Goal: Contribute content: Contribute content

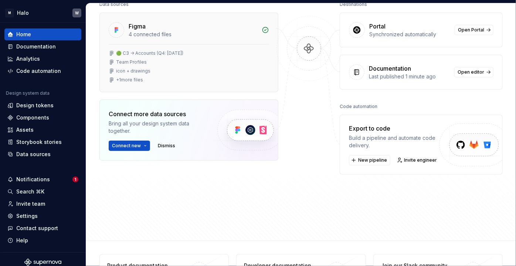
scroll to position [134, 0]
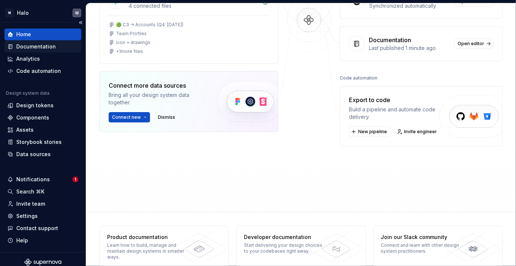
click at [42, 46] on div "Documentation" at bounding box center [36, 46] width 40 height 7
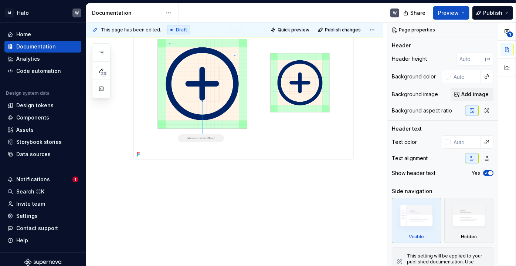
scroll to position [134, 0]
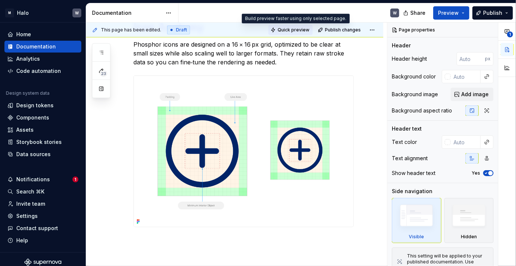
click at [289, 31] on span "Quick preview" at bounding box center [294, 30] width 32 height 6
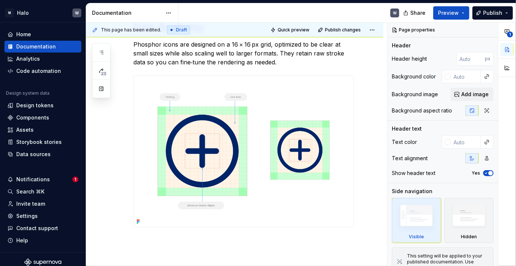
click at [289, 31] on span "Quick preview" at bounding box center [294, 30] width 32 height 6
click at [453, 15] on span "Preview" at bounding box center [448, 12] width 21 height 7
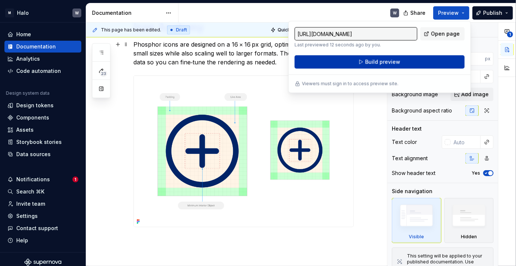
click at [370, 59] on span "Build preview" at bounding box center [382, 61] width 35 height 7
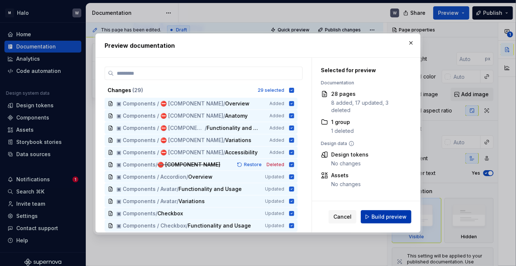
click at [381, 214] on span "Build preview" at bounding box center [388, 216] width 35 height 7
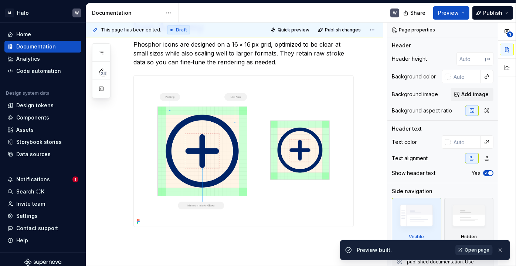
click at [465, 249] on link "Open page" at bounding box center [473, 250] width 37 height 10
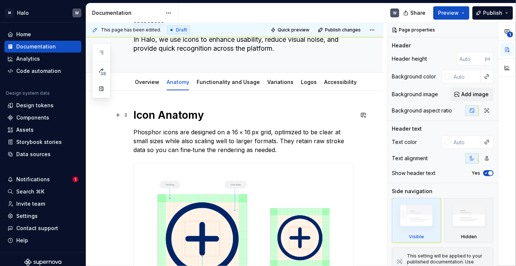
scroll to position [0, 0]
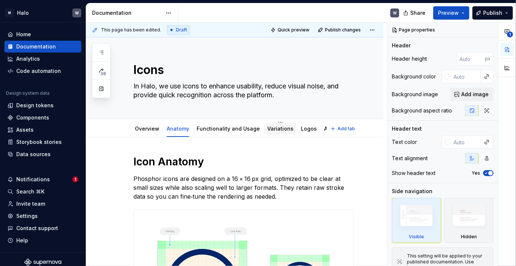
click at [276, 130] on link "Variations" at bounding box center [280, 128] width 26 height 6
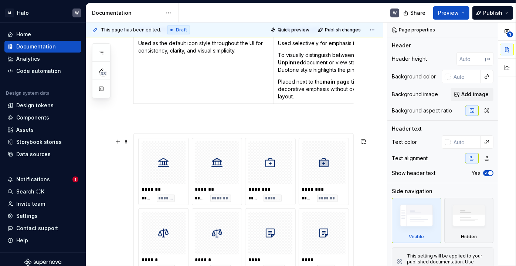
scroll to position [201, 0]
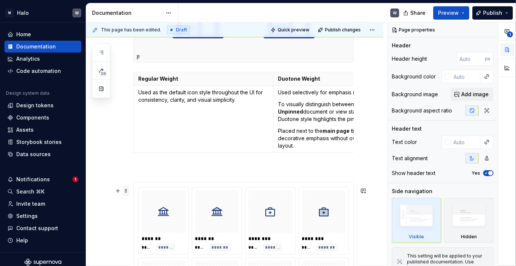
click at [124, 190] on span at bounding box center [126, 191] width 6 height 10
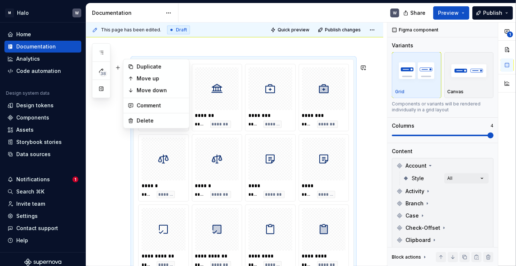
scroll to position [358, 0]
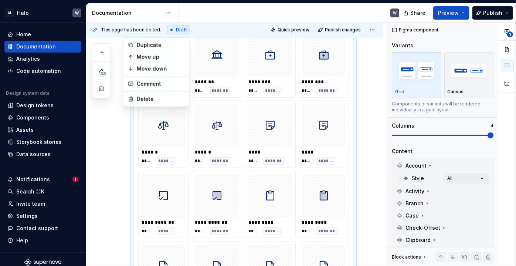
click at [366, 75] on div "**********" at bounding box center [234, 239] width 297 height 921
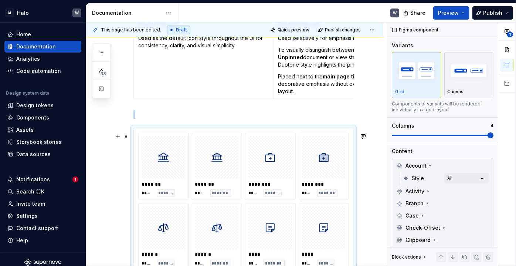
scroll to position [265, 0]
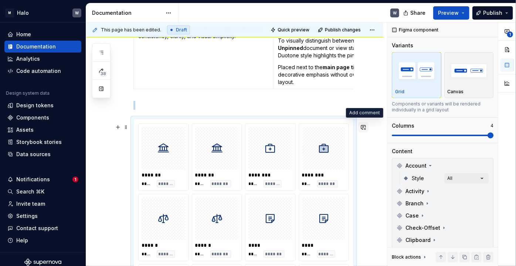
click at [367, 128] on button "button" at bounding box center [363, 127] width 10 height 10
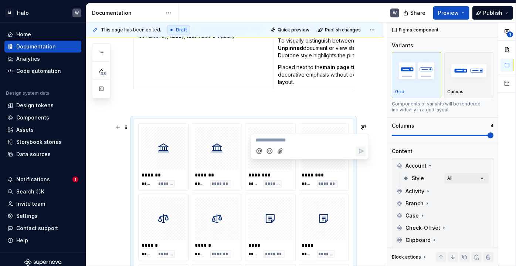
click at [306, 143] on p "**********" at bounding box center [310, 140] width 109 height 8
type textarea "*"
click at [284, 138] on p "**********" at bounding box center [310, 140] width 109 height 8
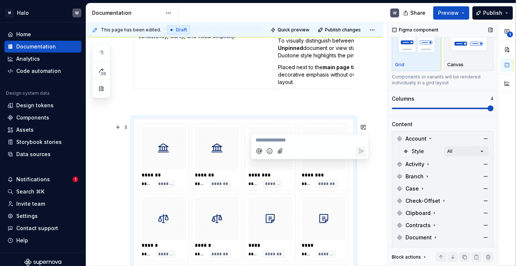
scroll to position [0, 0]
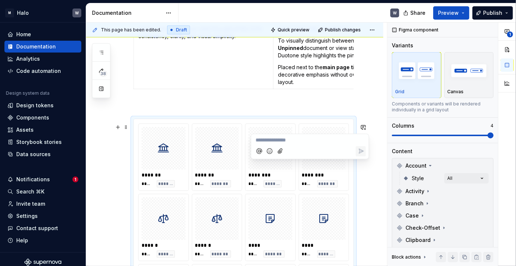
click at [303, 140] on p "**********" at bounding box center [310, 140] width 109 height 8
click at [282, 130] on span "[PERSON_NAME]" at bounding box center [281, 129] width 42 height 7
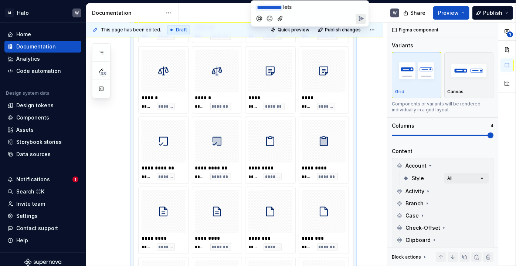
scroll to position [392, 0]
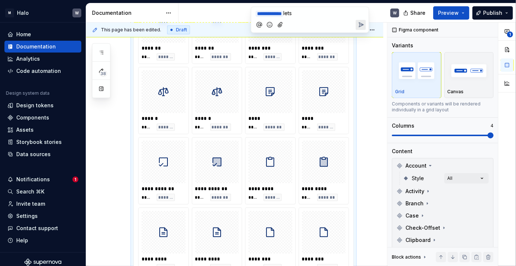
click at [323, 14] on p "**********" at bounding box center [310, 13] width 109 height 8
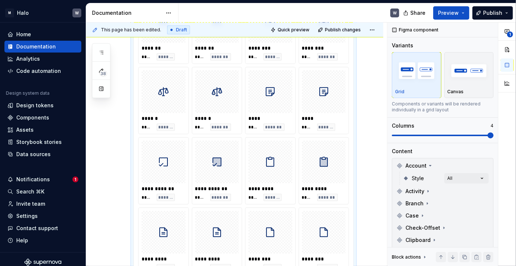
click at [374, 85] on div "**********" at bounding box center [234, 205] width 297 height 921
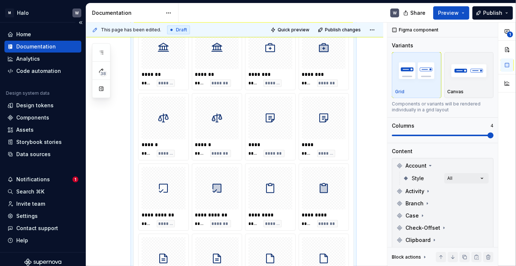
click at [51, 44] on div "Documentation" at bounding box center [36, 46] width 40 height 7
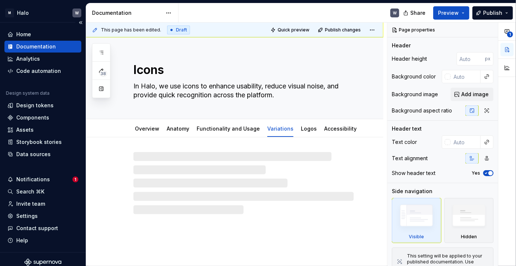
click at [51, 45] on div "Documentation" at bounding box center [36, 46] width 40 height 7
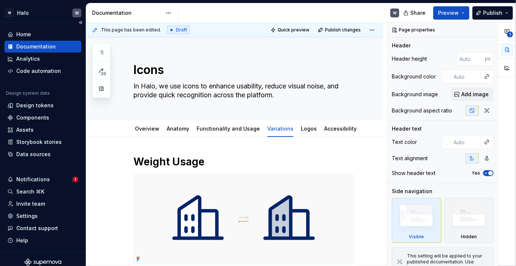
click at [51, 45] on div "Documentation" at bounding box center [36, 46] width 40 height 7
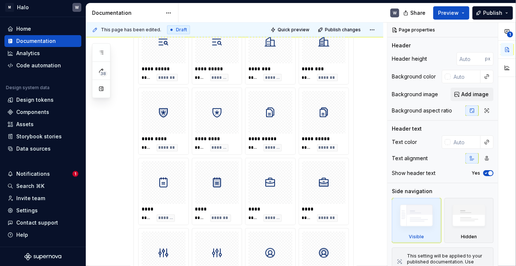
scroll to position [739, 0]
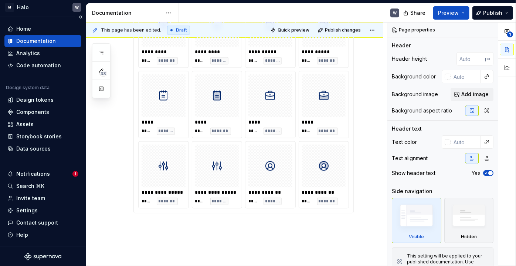
click at [48, 42] on div "Documentation" at bounding box center [36, 40] width 40 height 7
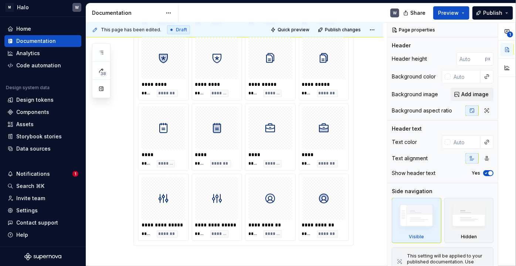
scroll to position [795, 0]
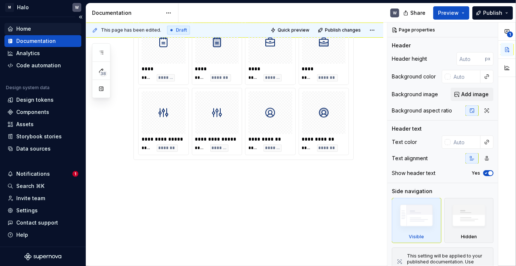
click at [28, 26] on div "Home" at bounding box center [23, 28] width 15 height 7
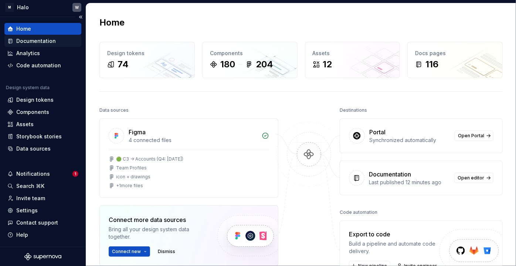
click at [37, 39] on div "Documentation" at bounding box center [36, 40] width 40 height 7
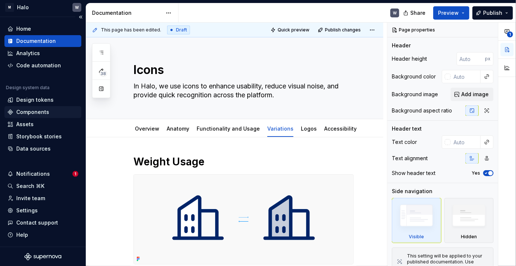
click at [30, 110] on div "Components" at bounding box center [32, 111] width 33 height 7
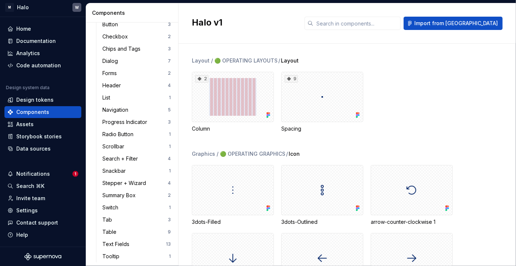
scroll to position [126, 0]
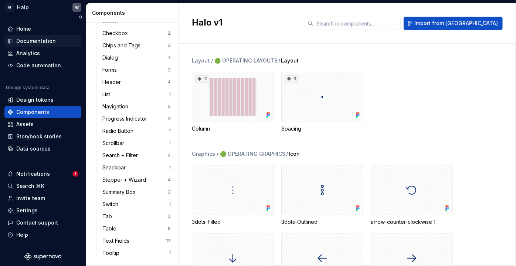
click at [29, 40] on div "Documentation" at bounding box center [36, 40] width 40 height 7
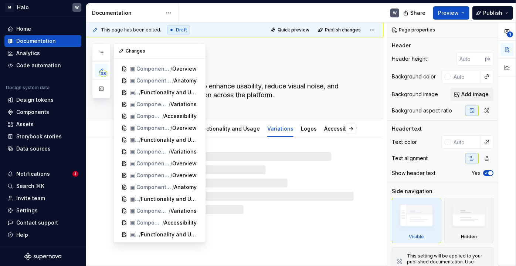
click at [103, 71] on span "38" at bounding box center [103, 74] width 8 height 6
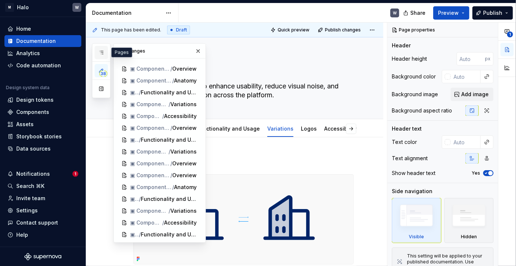
click at [103, 52] on icon "button" at bounding box center [101, 53] width 6 height 6
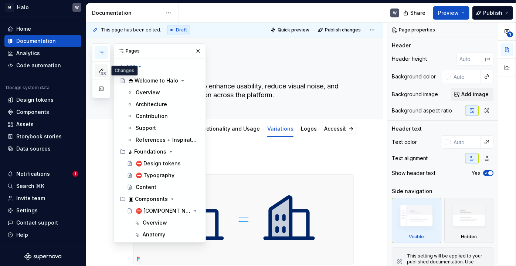
click at [100, 70] on icon "button" at bounding box center [101, 71] width 4 height 4
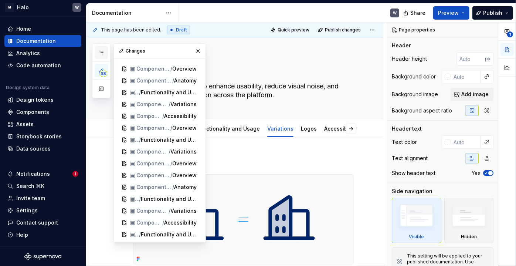
click at [101, 55] on button "button" at bounding box center [101, 52] width 13 height 13
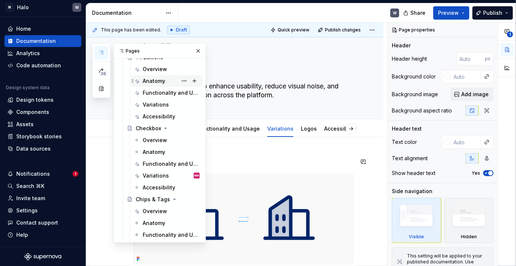
scroll to position [470, 0]
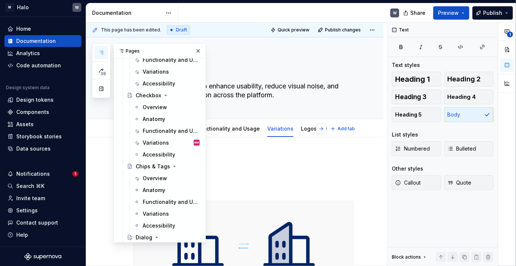
click at [324, 130] on button "button" at bounding box center [321, 128] width 10 height 10
click at [299, 129] on link "Accessibility" at bounding box center [315, 128] width 33 height 6
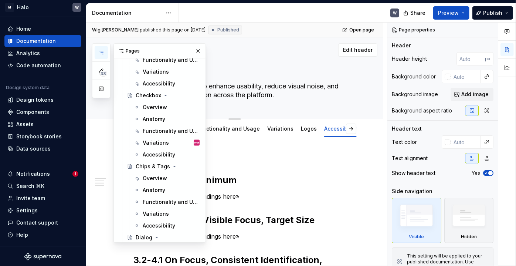
click at [194, 48] on button "button" at bounding box center [198, 51] width 10 height 10
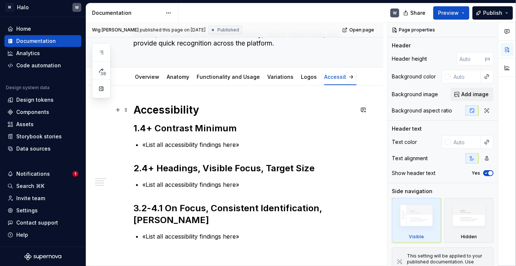
scroll to position [67, 0]
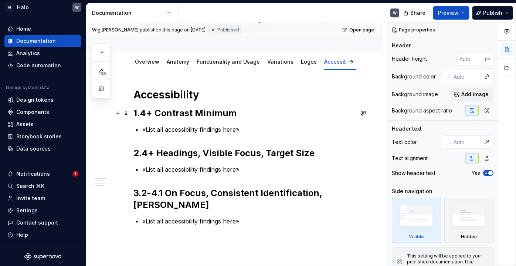
click at [163, 116] on h2 "1.4+ Contrast Minimum" at bounding box center [243, 113] width 220 height 12
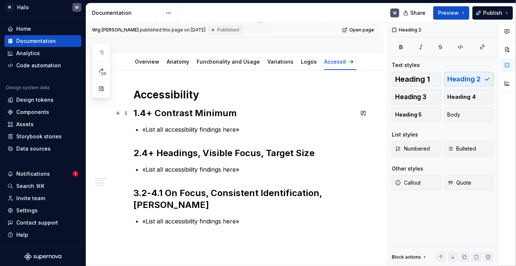
click at [136, 115] on h2 "1.4+ Contrast Minimum" at bounding box center [243, 113] width 220 height 12
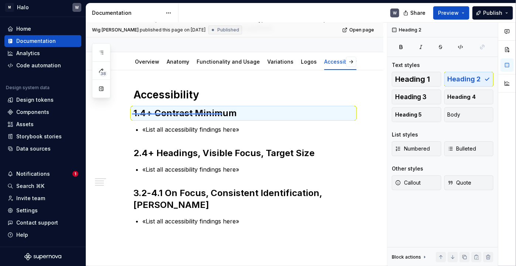
drag, startPoint x: 159, startPoint y: 113, endPoint x: 222, endPoint y: 113, distance: 63.9
click at [222, 113] on div "Wig [PERSON_NAME] published this page on [DATE] Published Open page Icons In Ha…" at bounding box center [236, 145] width 301 height 244
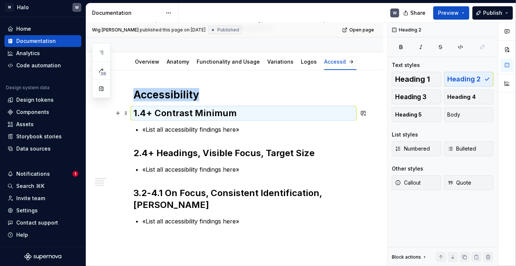
click at [224, 113] on h2 "1.4+ Contrast Minimum" at bounding box center [243, 113] width 220 height 12
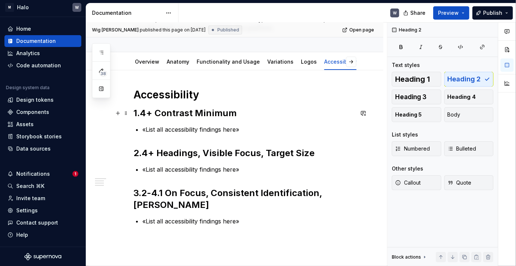
click at [224, 113] on h2 "1.4+ Contrast Minimum" at bounding box center [243, 113] width 220 height 12
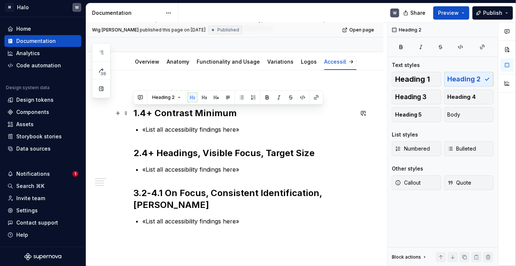
click at [224, 113] on h2 "1.4+ Contrast Minimum" at bounding box center [243, 113] width 220 height 12
click at [172, 118] on div "Accessibility 1.4+ Contrast Minimum «List all accessibility findings here» 2.4+…" at bounding box center [243, 165] width 220 height 155
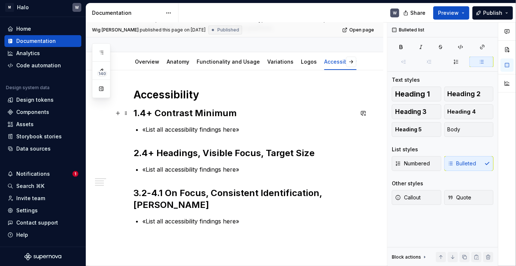
click at [149, 114] on h2 "1.4+ Contrast Minimum" at bounding box center [243, 113] width 220 height 12
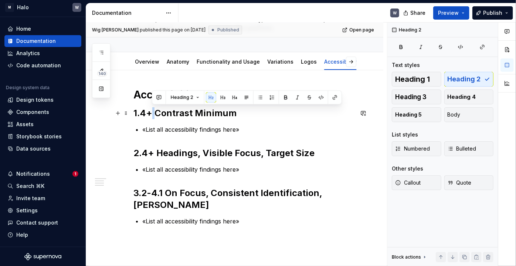
click at [149, 114] on h2 "1.4+ Contrast Minimum" at bounding box center [243, 113] width 220 height 12
click at [135, 114] on h2 "1.4+ Contrast Minimum" at bounding box center [243, 113] width 220 height 12
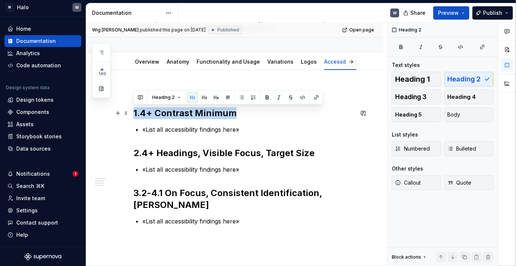
drag, startPoint x: 134, startPoint y: 113, endPoint x: 239, endPoint y: 117, distance: 105.7
click at [239, 117] on h2 "1.4+ Contrast Minimum" at bounding box center [243, 113] width 220 height 12
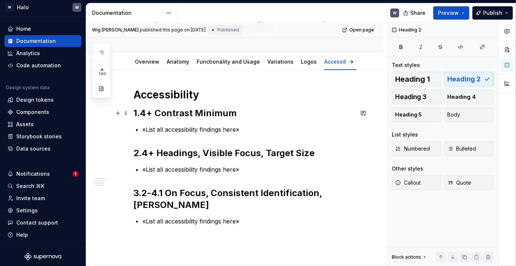
click at [150, 114] on h2 "1.4+ Contrast Minimum" at bounding box center [243, 113] width 220 height 12
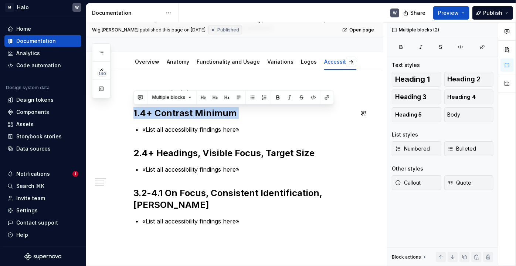
drag, startPoint x: 136, startPoint y: 113, endPoint x: 238, endPoint y: 119, distance: 102.5
click at [238, 119] on div "Accessibility 1.4+ Contrast Minimum «List all accessibility findings here» 2.4+…" at bounding box center [243, 165] width 220 height 155
drag, startPoint x: 233, startPoint y: 115, endPoint x: 134, endPoint y: 116, distance: 99.0
click at [133, 115] on h2 "1.4+ Contrast Minimum" at bounding box center [243, 113] width 220 height 12
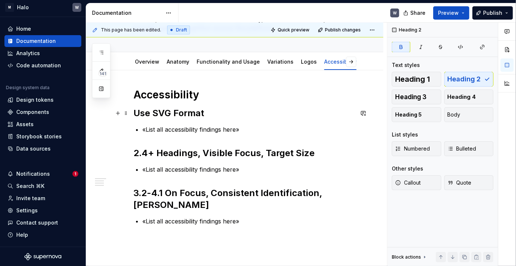
click at [160, 114] on strong "Use SVG Format" at bounding box center [168, 113] width 71 height 11
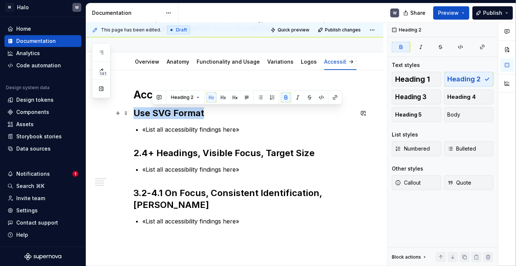
click at [160, 114] on strong "Use SVG Format" at bounding box center [168, 113] width 71 height 11
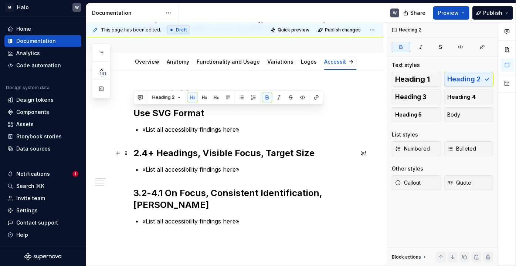
click at [165, 155] on h2 "2.4+ Headings, Visible Focus, Target Size" at bounding box center [243, 153] width 220 height 12
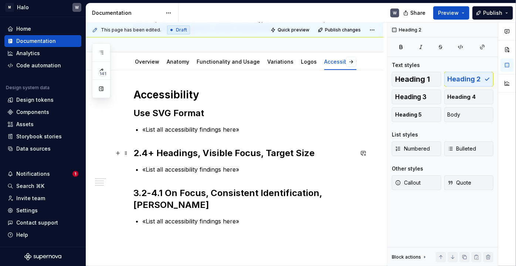
click at [165, 155] on h2 "2.4+ Headings, Visible Focus, Target Size" at bounding box center [243, 153] width 220 height 12
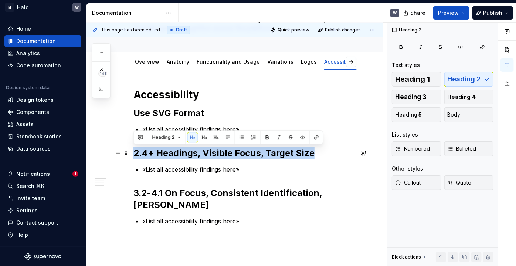
click at [165, 155] on h2 "2.4+ Headings, Visible Focus, Target Size" at bounding box center [243, 153] width 220 height 12
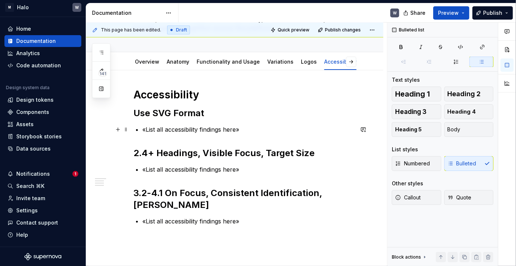
click at [234, 132] on p "«List all accessibility findings here»" at bounding box center [247, 129] width 211 height 9
click at [143, 129] on p "«List all accessibility findings here»" at bounding box center [247, 129] width 211 height 9
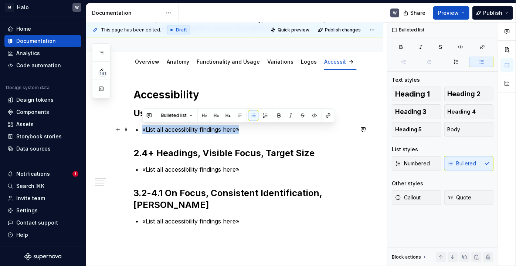
drag, startPoint x: 143, startPoint y: 130, endPoint x: 240, endPoint y: 127, distance: 96.8
click at [240, 127] on p "«List all accessibility findings here»" at bounding box center [247, 129] width 211 height 9
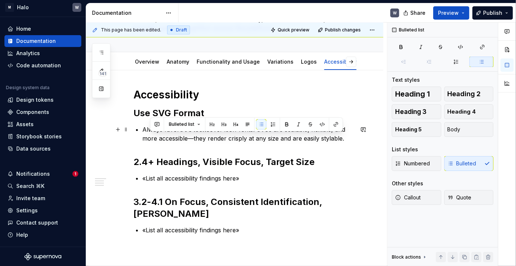
drag, startPoint x: 331, startPoint y: 139, endPoint x: 251, endPoint y: 151, distance: 81.4
click at [251, 151] on div "Accessibility Use SVG Format Always favor SVG icons over icon-fonts. SVGs are s…" at bounding box center [243, 170] width 220 height 164
click at [276, 146] on div "Accessibility Use SVG Format Always favor SVG icons over icon-fonts. SVGs are s…" at bounding box center [243, 170] width 220 height 164
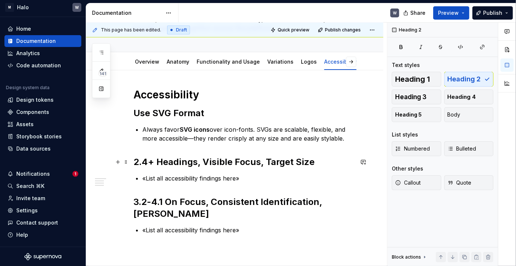
click at [222, 166] on h2 "2.4+ Headings, Visible Focus, Target Size" at bounding box center [243, 162] width 220 height 12
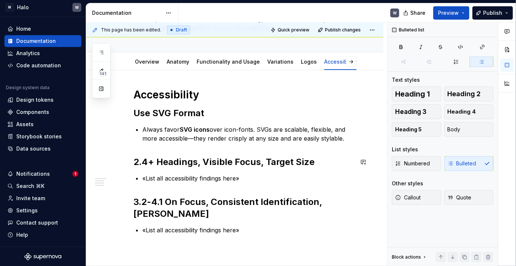
click at [317, 172] on div "Accessibility Use SVG Format Always favor SVG icons over icon-fonts. SVGs are s…" at bounding box center [243, 170] width 220 height 164
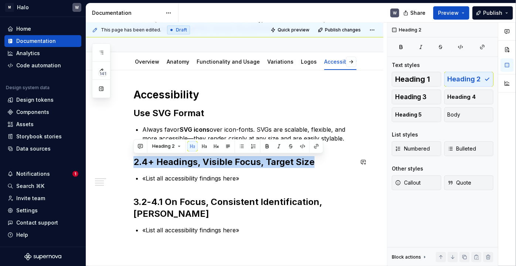
drag, startPoint x: 312, startPoint y: 164, endPoint x: 134, endPoint y: 155, distance: 178.3
click at [134, 156] on h2 "2.4+ Headings, Visible Focus, Target Size" at bounding box center [243, 162] width 220 height 12
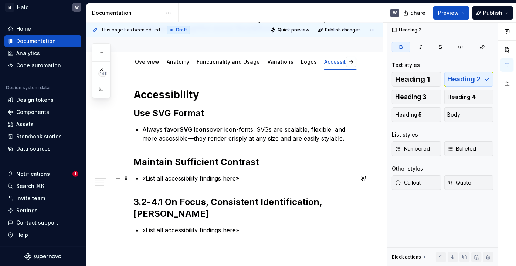
click at [186, 180] on p "«List all accessibility findings here»" at bounding box center [247, 178] width 211 height 9
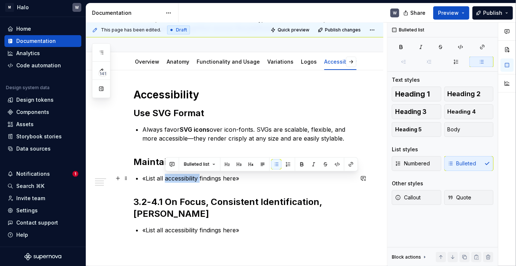
click at [186, 180] on p "«List all accessibility findings here»" at bounding box center [247, 178] width 211 height 9
click at [244, 176] on p "«List all accessibility findings here»" at bounding box center [247, 178] width 211 height 9
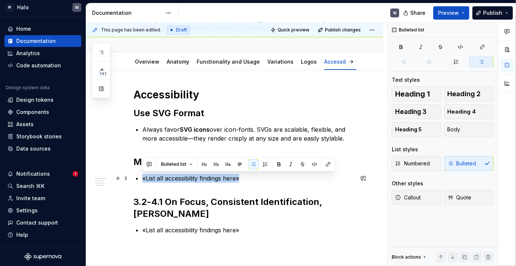
drag, startPoint x: 246, startPoint y: 178, endPoint x: 143, endPoint y: 179, distance: 102.4
click at [143, 179] on p "«List all accessibility findings here»" at bounding box center [247, 178] width 211 height 9
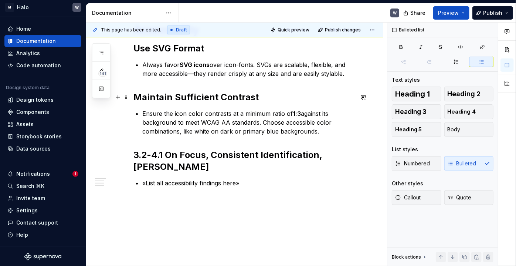
scroll to position [147, 0]
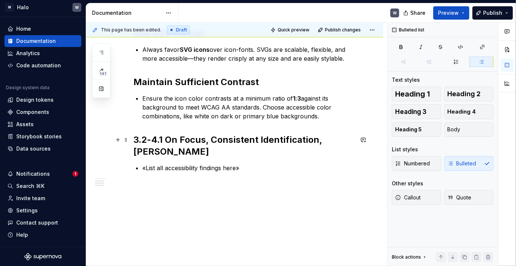
click at [304, 143] on h2 "3.2-4.1 On Focus, Consistent Identification, [PERSON_NAME]" at bounding box center [243, 146] width 220 height 24
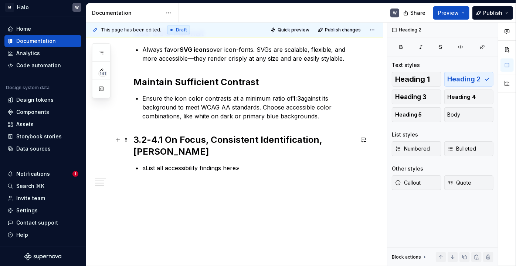
click at [332, 142] on h2 "3.2-4.1 On Focus, Consistent Identification, [PERSON_NAME]" at bounding box center [243, 146] width 220 height 24
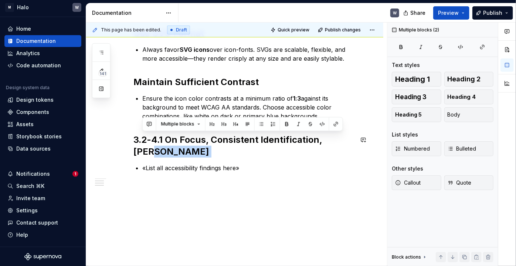
drag, startPoint x: 338, startPoint y: 141, endPoint x: 143, endPoint y: 147, distance: 194.8
click at [141, 146] on div "Accessibility Use SVG Format Always favor SVG icons over icon-fonts. SVGs are s…" at bounding box center [243, 99] width 220 height 182
click at [141, 141] on h2 "3.2-4.1 On Focus, Consistent Identification, [PERSON_NAME]" at bounding box center [243, 146] width 220 height 24
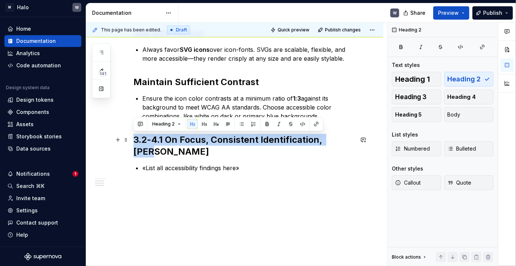
drag, startPoint x: 135, startPoint y: 140, endPoint x: 340, endPoint y: 143, distance: 205.5
click at [338, 142] on h2 "3.2-4.1 On Focus, Consistent Identification, [PERSON_NAME]" at bounding box center [243, 146] width 220 height 24
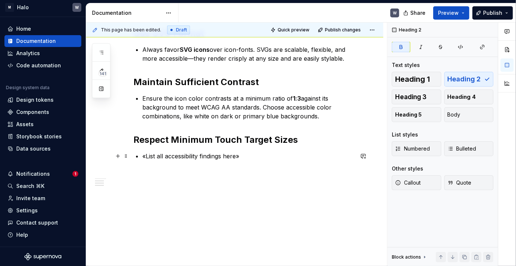
drag, startPoint x: 172, startPoint y: 157, endPoint x: 148, endPoint y: 153, distance: 24.2
click at [172, 157] on p "«List all accessibility findings here»" at bounding box center [247, 156] width 211 height 9
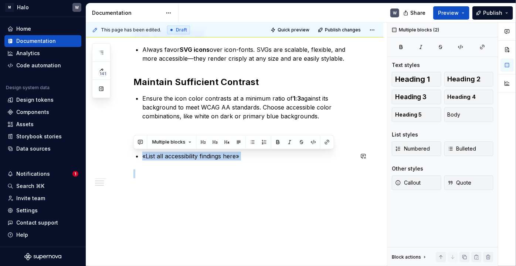
drag, startPoint x: 142, startPoint y: 156, endPoint x: 235, endPoint y: 167, distance: 93.7
click at [235, 167] on div "Accessibility Use SVG Format Always favor SVG icons over icon-fonts. SVGs are s…" at bounding box center [243, 93] width 220 height 170
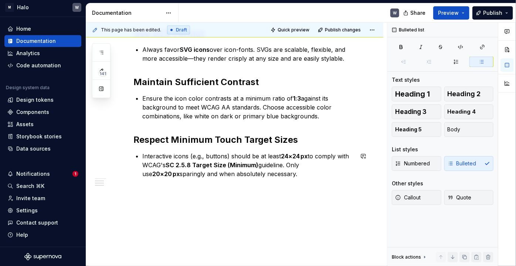
click at [282, 181] on div "Accessibility Use SVG Format Always favor SVG icons over icon-fonts. SVGs are s…" at bounding box center [243, 97] width 220 height 179
click at [227, 139] on strong "Respect Minimum Touch Target Sizes" at bounding box center [215, 139] width 164 height 11
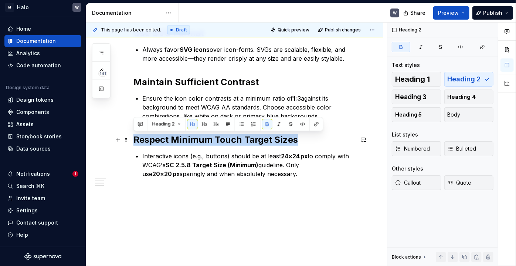
drag, startPoint x: 198, startPoint y: 133, endPoint x: 135, endPoint y: 135, distance: 63.9
click at [135, 135] on h2 "Respect Minimum Touch Target Sizes" at bounding box center [243, 140] width 220 height 12
copy strong "Respect Minimum Touch Target Sizes"
click at [153, 192] on div "Accessibility Use SVG Format Always favor SVG icons over icon-fonts. SVGs are s…" at bounding box center [234, 128] width 297 height 276
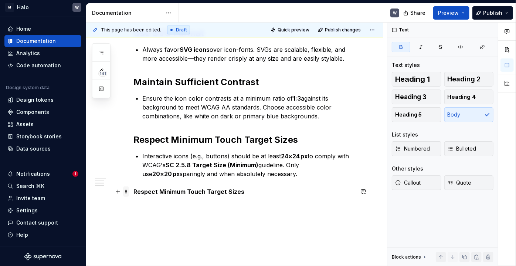
click at [126, 192] on span at bounding box center [126, 191] width 6 height 10
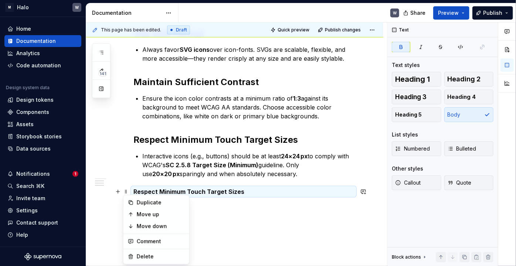
click at [233, 196] on div "Accessibility Use SVG Format Always favor SVG icons over icon-fonts. SVGs are s…" at bounding box center [243, 106] width 220 height 197
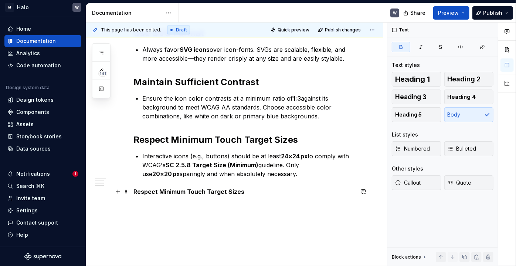
click at [229, 193] on strong "Respect Minimum Touch Target Sizes" at bounding box center [188, 191] width 111 height 7
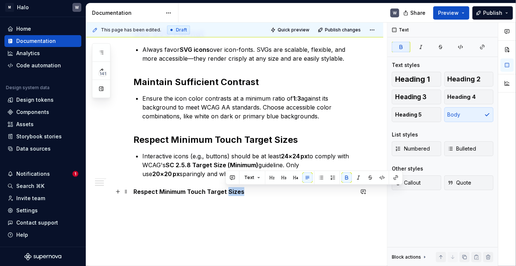
click at [229, 193] on strong "Respect Minimum Touch Target Sizes" at bounding box center [188, 191] width 111 height 7
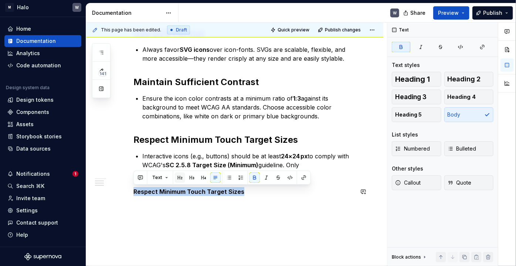
click at [179, 180] on button "button" at bounding box center [180, 177] width 10 height 10
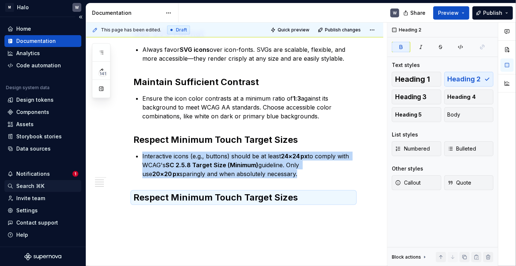
type textarea "*"
click at [160, 200] on strong "Respect Minimum Touch Target Sizes" at bounding box center [215, 197] width 164 height 11
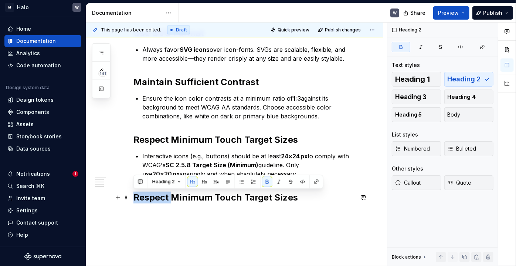
click at [160, 200] on strong "Respect Minimum Touch Target Sizes" at bounding box center [215, 197] width 164 height 11
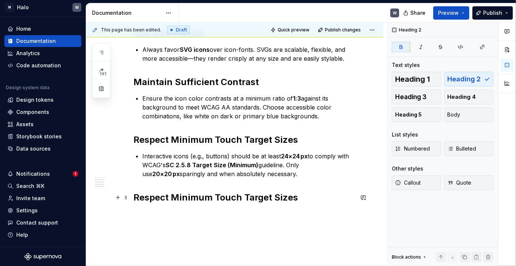
click at [160, 200] on strong "Respect Minimum Touch Target Sizes" at bounding box center [215, 197] width 164 height 11
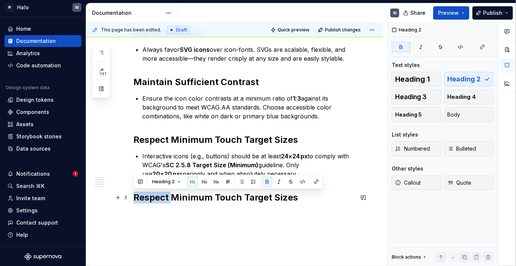
click at [160, 200] on strong "Respect Minimum Touch Target Sizes" at bounding box center [215, 197] width 164 height 11
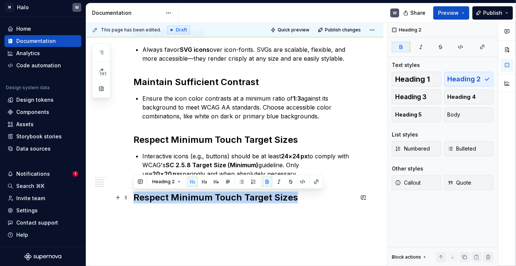
click at [160, 200] on strong "Respect Minimum Touch Target Sizes" at bounding box center [215, 197] width 164 height 11
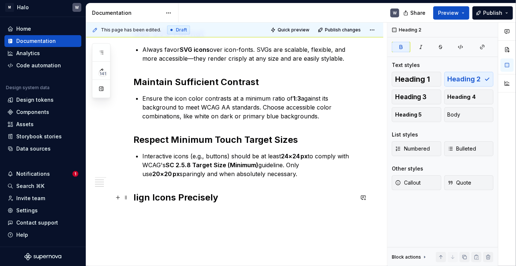
click at [133, 198] on div "Accessibility Use SVG Format Always favor SVG icons over icon-fonts. SVGs are s…" at bounding box center [234, 141] width 297 height 302
click at [243, 200] on h2 "Align Icons Precisely" at bounding box center [243, 197] width 220 height 12
click at [177, 217] on div "Accessibility Use SVG Format Always favor SVG icons over icon-fonts. SVGs are s…" at bounding box center [234, 141] width 297 height 302
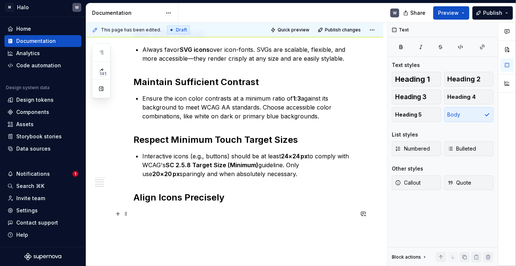
click at [152, 213] on p at bounding box center [243, 213] width 220 height 9
click at [138, 205] on div "Accessibility Use SVG Format Always favor SVG icons over icon-fonts. SVGs are s…" at bounding box center [243, 113] width 220 height 210
click at [224, 197] on h2 "Align Icons Precisely" at bounding box center [243, 197] width 220 height 12
click at [137, 210] on p at bounding box center [243, 213] width 220 height 9
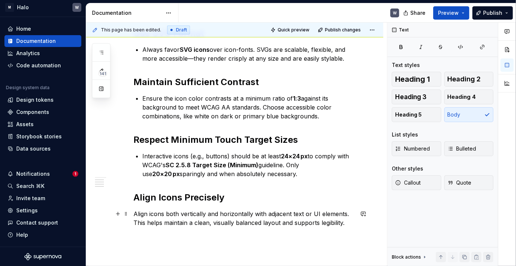
click at [166, 211] on p "Align icons both vertically and horizontally with adjacent text or UI elements.…" at bounding box center [243, 218] width 220 height 18
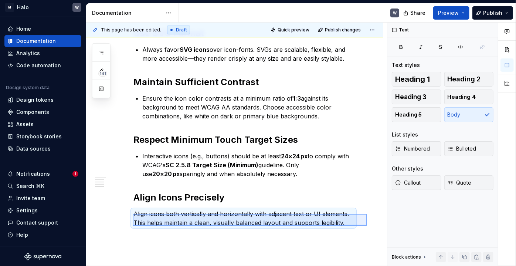
drag, startPoint x: 133, startPoint y: 214, endPoint x: 364, endPoint y: 226, distance: 232.0
click at [367, 226] on div "This page has been edited. Draft Quick preview Publish changes Icons In Halo, w…" at bounding box center [236, 145] width 301 height 244
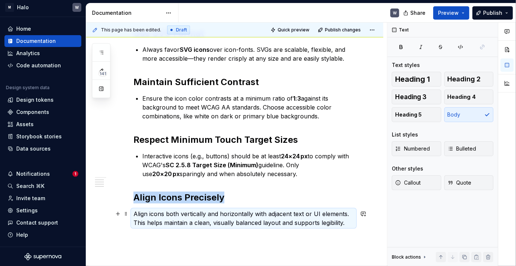
click at [340, 220] on p "Align icons both vertically and horizontally with adjacent text or UI elements.…" at bounding box center [243, 218] width 220 height 18
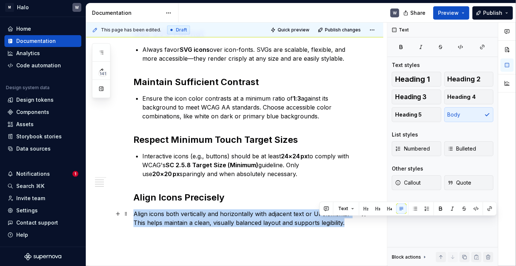
click at [340, 220] on p "Align icons both vertically and horizontally with adjacent text or UI elements.…" at bounding box center [243, 218] width 220 height 18
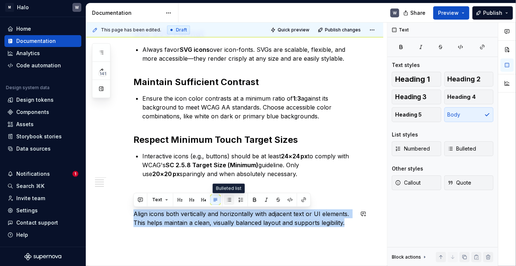
click at [229, 199] on button "button" at bounding box center [229, 199] width 10 height 10
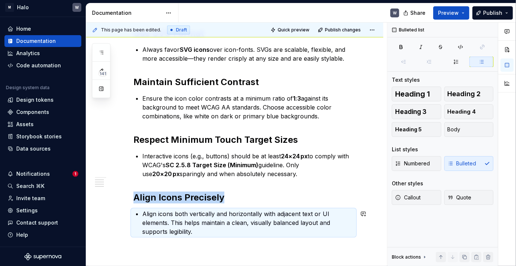
click at [184, 241] on div "Accessibility Use SVG Format Always favor SVG icons over icon-fonts. SVGs are s…" at bounding box center [243, 126] width 220 height 236
click at [148, 238] on div "Accessibility Use SVG Format Always favor SVG icons over icon-fonts. SVGs are s…" at bounding box center [243, 126] width 220 height 236
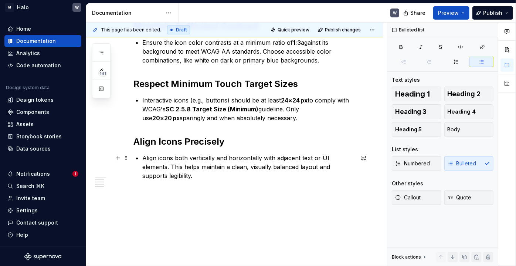
scroll to position [204, 0]
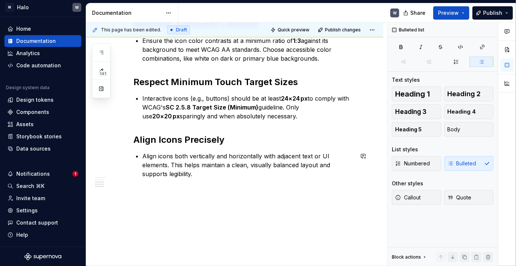
click at [140, 186] on div "Accessibility Use SVG Format Always favor SVG icons over icon-fonts. SVGs are s…" at bounding box center [243, 68] width 220 height 236
click at [143, 186] on div "Accessibility Use SVG Format Always favor SVG icons over icon-fonts. SVGs are s…" at bounding box center [243, 68] width 220 height 236
click at [124, 193] on div "Accessibility Use SVG Format Always favor SVG icons over icon-fonts. SVGs are s…" at bounding box center [234, 100] width 297 height 334
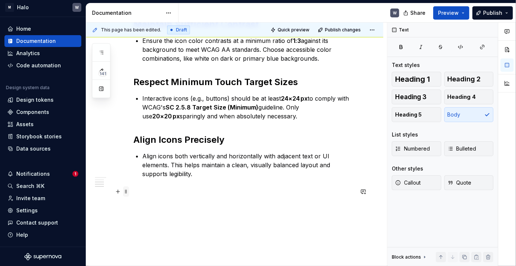
click at [126, 193] on span at bounding box center [126, 191] width 6 height 10
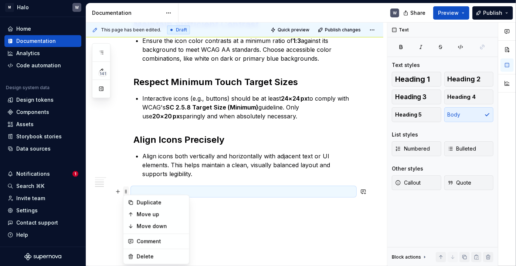
click at [127, 193] on span at bounding box center [126, 191] width 6 height 10
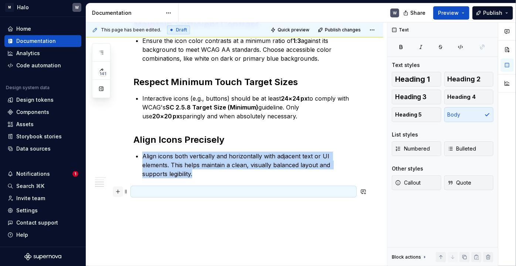
click at [120, 193] on button "button" at bounding box center [118, 191] width 10 height 10
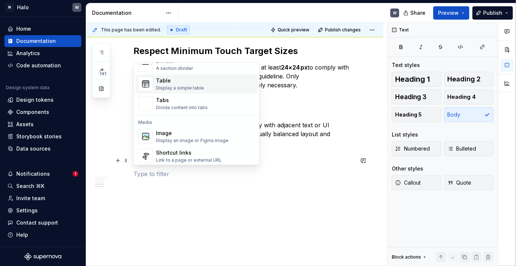
scroll to position [269, 0]
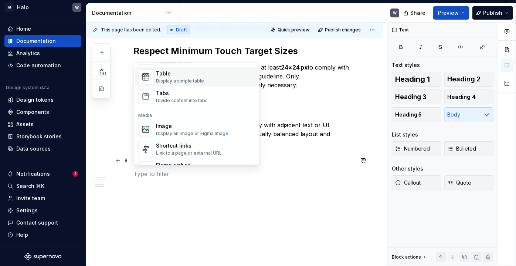
click at [191, 80] on div "Display a simple table" at bounding box center [180, 81] width 48 height 6
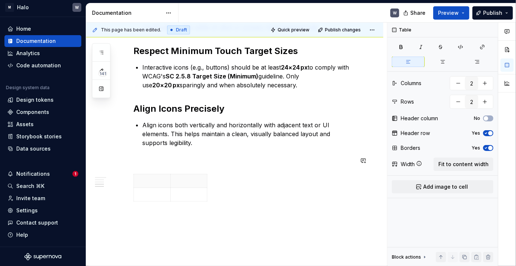
click at [134, 166] on div "Accessibility Use SVG Format Always favor SVG icons over icon-fonts. SVGs are s…" at bounding box center [243, 61] width 220 height 285
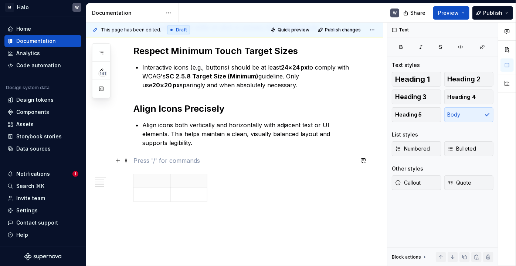
click at [133, 161] on p at bounding box center [243, 160] width 220 height 9
click at [142, 163] on p at bounding box center [243, 160] width 220 height 9
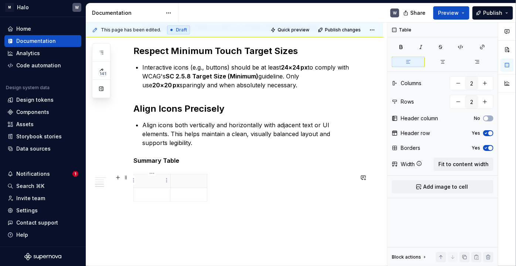
click at [152, 182] on p at bounding box center [152, 180] width 28 height 7
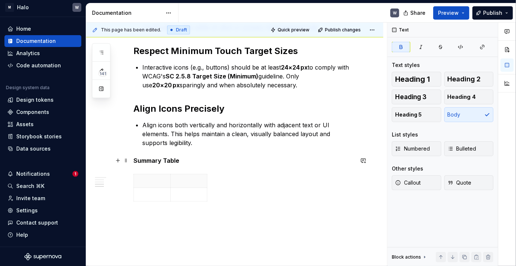
click at [186, 162] on p "Summary Table" at bounding box center [243, 160] width 220 height 9
click at [139, 171] on p "Summary Table" at bounding box center [243, 165] width 220 height 18
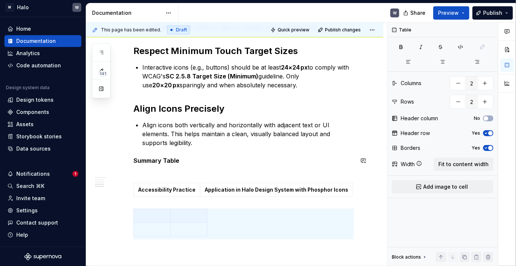
click at [142, 171] on p "Summary Table" at bounding box center [243, 165] width 220 height 18
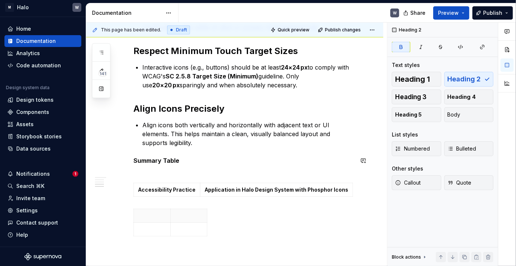
click at [168, 177] on div "Accessibility Use SVG Format Always favor SVG icons over icon-fonts. SVGs are s…" at bounding box center [243, 79] width 220 height 320
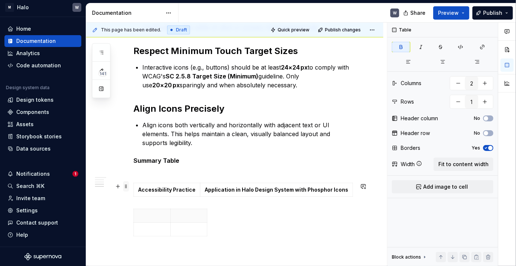
click at [126, 189] on span at bounding box center [126, 186] width 6 height 10
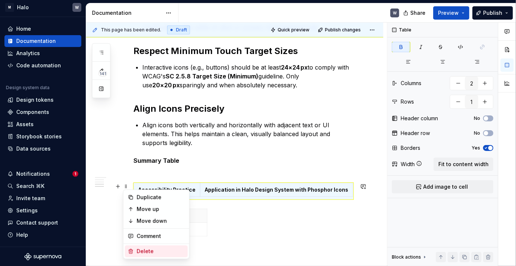
click at [140, 249] on div "Delete" at bounding box center [161, 250] width 48 height 7
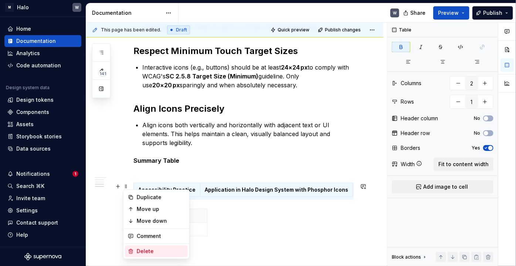
type input "2"
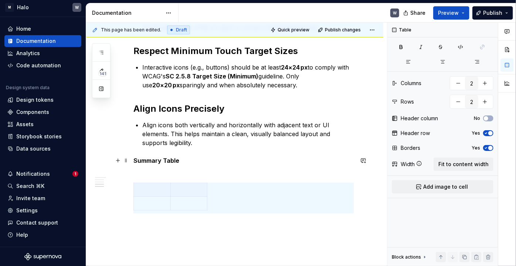
click at [137, 170] on p "Summary Table" at bounding box center [243, 165] width 220 height 18
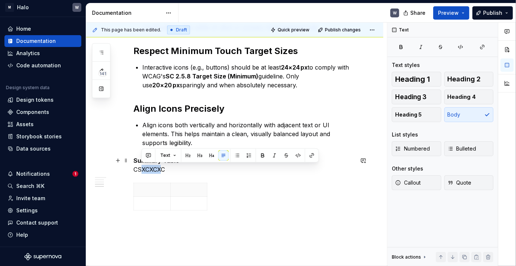
drag, startPoint x: 143, startPoint y: 170, endPoint x: 163, endPoint y: 171, distance: 19.6
click at [163, 171] on p "Summary Table CSXCXCXC" at bounding box center [243, 165] width 220 height 18
click at [155, 169] on p "Summary Table CSXCXCXC" at bounding box center [243, 165] width 220 height 18
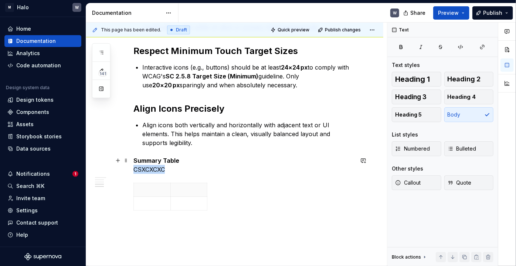
click at [155, 169] on p "Summary Table CSXCXCXC" at bounding box center [243, 165] width 220 height 18
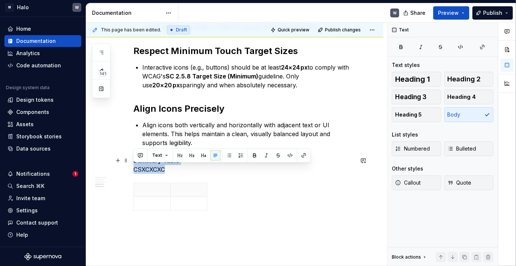
click at [155, 169] on p "Summary Table CSXCXCXC" at bounding box center [243, 165] width 220 height 18
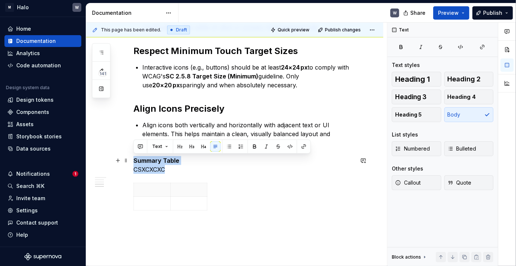
click at [155, 169] on p "Summary Table CSXCXCXC" at bounding box center [243, 165] width 220 height 18
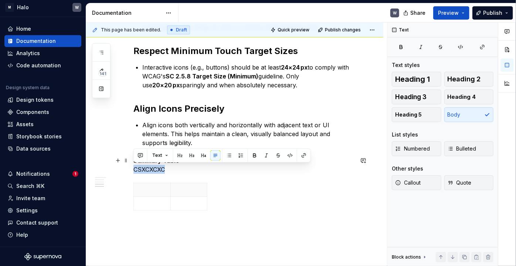
drag, startPoint x: 134, startPoint y: 170, endPoint x: 171, endPoint y: 170, distance: 37.3
click at [171, 170] on p "Summary Table CSXCXCXC" at bounding box center [243, 165] width 220 height 18
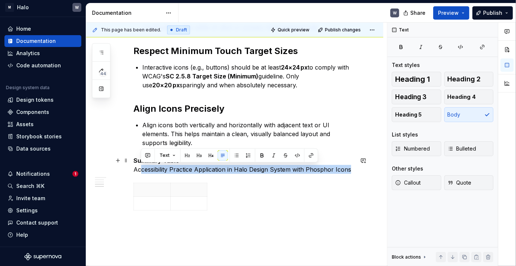
drag, startPoint x: 351, startPoint y: 170, endPoint x: 139, endPoint y: 170, distance: 211.7
click at [139, 170] on p "Summary Table Accessibility Practice Application in Halo Design System with Pho…" at bounding box center [243, 165] width 220 height 18
click at [142, 172] on p "Summary Table Accessibility Practice Application in Halo Design System with Pho…" at bounding box center [243, 165] width 220 height 18
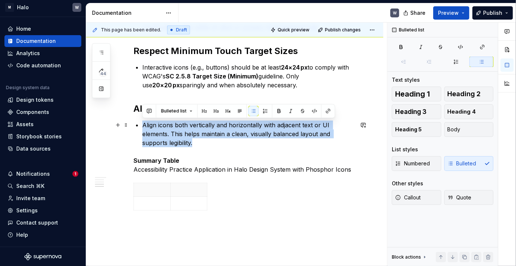
drag, startPoint x: 195, startPoint y: 144, endPoint x: 136, endPoint y: 128, distance: 61.1
click at [136, 128] on div "Accessibility Use SVG Format Always favor SVG icons over icon-fonts. SVGs are s…" at bounding box center [243, 66] width 220 height 294
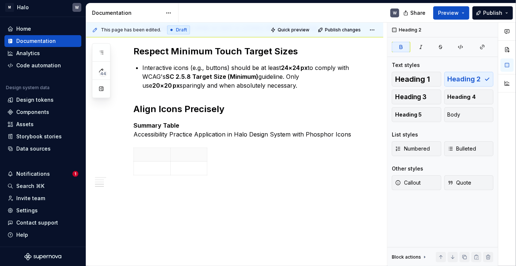
scroll to position [235, 0]
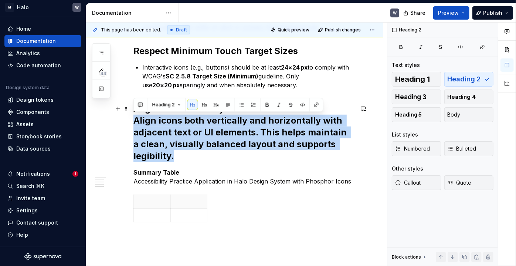
drag, startPoint x: 176, startPoint y: 157, endPoint x: 133, endPoint y: 122, distance: 55.3
click at [133, 122] on h2 "Align Icons Precisely Align icons both vertically and horizontally with adjacen…" at bounding box center [243, 132] width 220 height 59
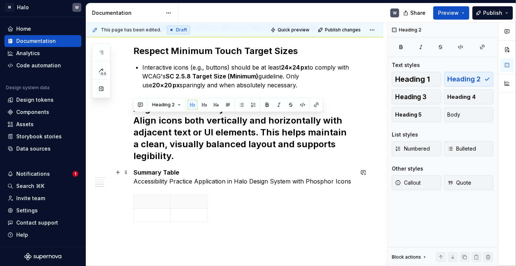
click at [184, 182] on p "Summary Table Accessibility Practice Application in Halo Design System with Pho…" at bounding box center [243, 177] width 220 height 18
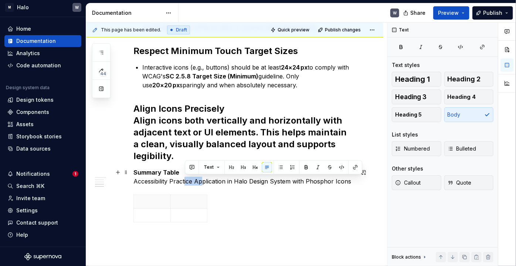
drag, startPoint x: 184, startPoint y: 180, endPoint x: 203, endPoint y: 180, distance: 18.8
click at [203, 180] on p "Summary Table Accessibility Practice Application in Halo Design System with Pho…" at bounding box center [243, 177] width 220 height 18
drag, startPoint x: 159, startPoint y: 142, endPoint x: 164, endPoint y: 146, distance: 6.2
click at [160, 142] on h2 "Align Icons Precisely Align icons both vertically and horizontally with adjacen…" at bounding box center [243, 132] width 220 height 59
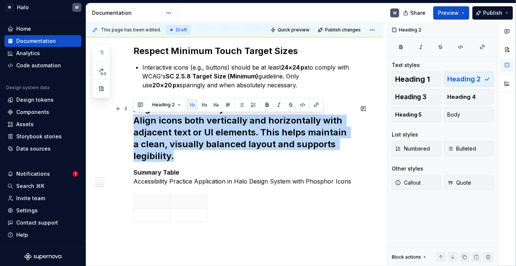
drag, startPoint x: 173, startPoint y: 159, endPoint x: 134, endPoint y: 120, distance: 54.9
click at [134, 120] on h2 "Align Icons Precisely Align icons both vertically and horizontally with adjacen…" at bounding box center [243, 132] width 220 height 59
click at [227, 107] on button "button" at bounding box center [228, 104] width 10 height 10
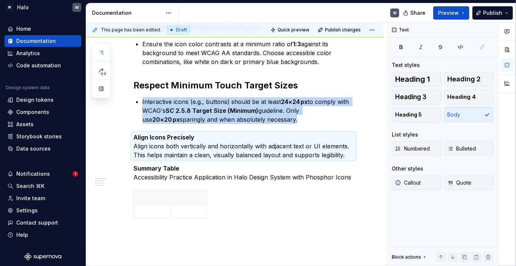
scroll to position [202, 0]
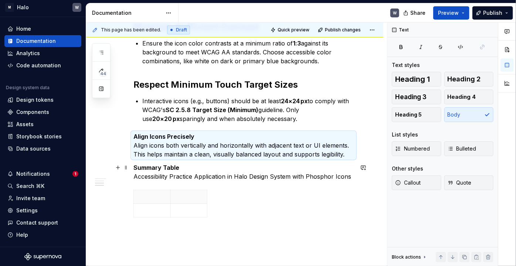
click at [277, 177] on p "Summary Table Accessibility Practice Application in Halo Design System with Pho…" at bounding box center [243, 172] width 220 height 18
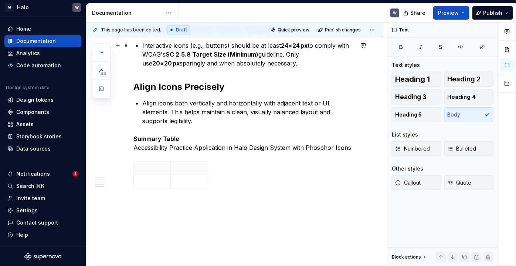
scroll to position [270, 0]
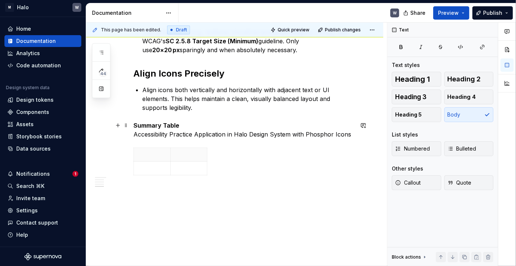
click at [351, 133] on p "Summary Table Accessibility Practice Application in Halo Design System with Pho…" at bounding box center [243, 130] width 220 height 18
click at [132, 144] on div "Accessibility Use SVG Format Always favor SVG icons over icon-fonts. SVGs are s…" at bounding box center [234, 71] width 297 height 409
click at [132, 144] on div "This page has been edited. Draft Quick preview Publish changes Icons In Halo, w…" at bounding box center [236, 145] width 301 height 244
click at [131, 144] on div "Accessibility Use SVG Format Always favor SVG icons over icon-fonts. SVGs are s…" at bounding box center [234, 71] width 297 height 409
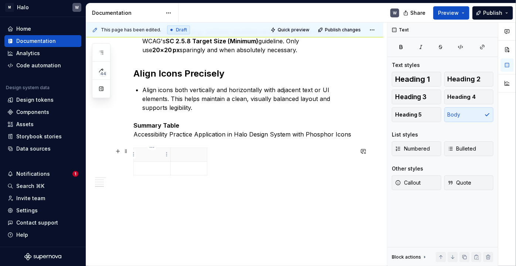
click at [151, 154] on p at bounding box center [152, 154] width 28 height 7
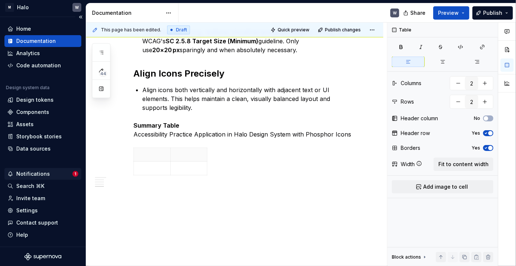
type textarea "*"
click at [150, 165] on p at bounding box center [152, 167] width 28 height 7
click at [141, 158] on th at bounding box center [152, 155] width 37 height 14
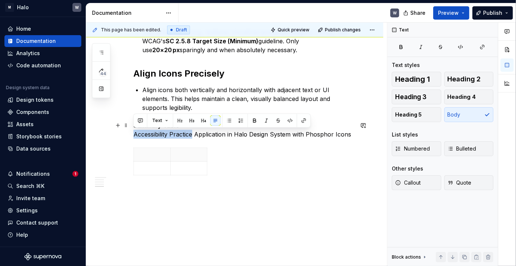
drag, startPoint x: 191, startPoint y: 134, endPoint x: 131, endPoint y: 137, distance: 60.3
click at [132, 136] on div "Accessibility Use SVG Format Always favor SVG icons over icon-fonts. SVGs are s…" at bounding box center [234, 67] width 297 height 400
copy p "Accessibility Practice"
click at [144, 156] on p at bounding box center [152, 154] width 28 height 7
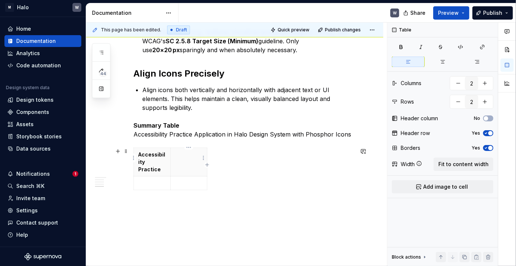
click at [181, 161] on th at bounding box center [188, 162] width 37 height 28
click at [269, 202] on div "Accessibility Practice Application in Halo Design System with Phosphor Icons" at bounding box center [243, 184] width 220 height 75
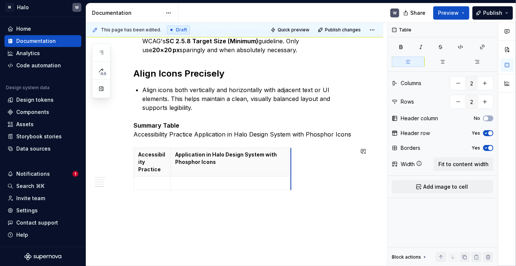
drag, startPoint x: 206, startPoint y: 190, endPoint x: 290, endPoint y: 186, distance: 84.0
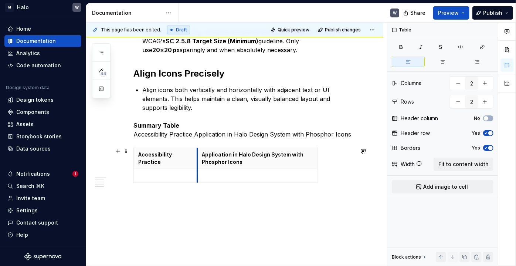
drag, startPoint x: 170, startPoint y: 159, endPoint x: 201, endPoint y: 162, distance: 30.4
click at [197, 161] on th "Application in Halo Design System with Phosphor Icons" at bounding box center [257, 158] width 120 height 21
drag, startPoint x: 317, startPoint y: 170, endPoint x: 348, endPoint y: 169, distance: 31.4
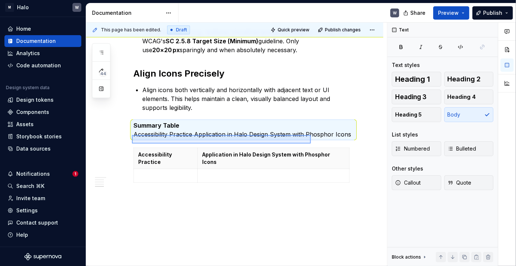
drag, startPoint x: 132, startPoint y: 135, endPoint x: 309, endPoint y: 143, distance: 177.2
click at [311, 143] on div "This page has been edited. Draft Quick preview Publish changes Icons In Halo, w…" at bounding box center [236, 145] width 301 height 244
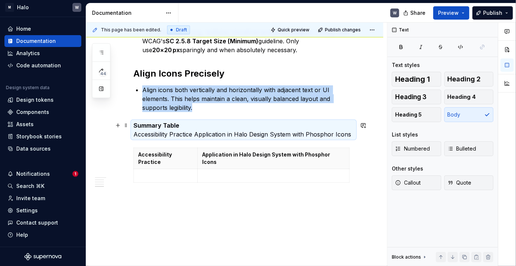
click at [309, 135] on p "Summary Table Accessibility Practice Application in Halo Design System with Pho…" at bounding box center [243, 130] width 220 height 18
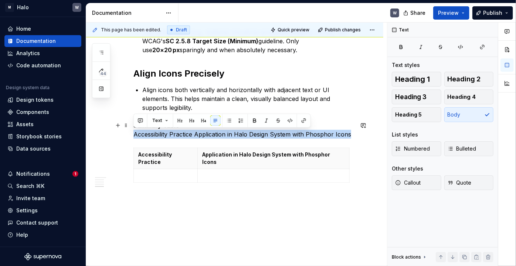
drag, startPoint x: 350, startPoint y: 134, endPoint x: 126, endPoint y: 130, distance: 224.7
click at [126, 130] on div "Accessibility Use SVG Format Always favor SVG icons over icon-fonts. SVGs are s…" at bounding box center [234, 71] width 297 height 408
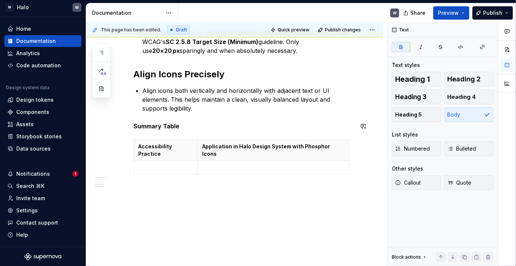
scroll to position [262, 0]
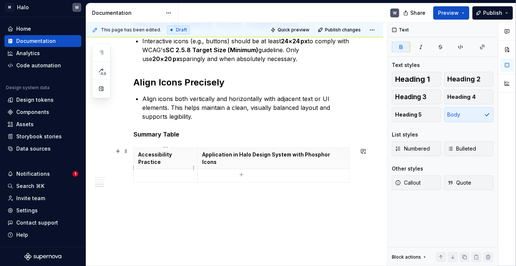
click at [156, 172] on p at bounding box center [165, 175] width 55 height 7
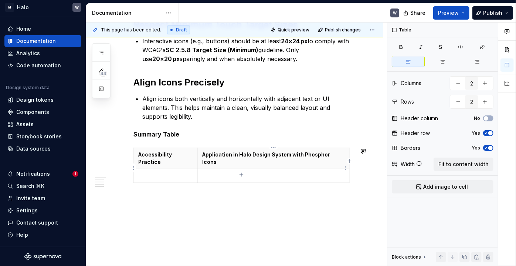
click at [242, 174] on icon "button" at bounding box center [240, 174] width 3 height 3
click at [241, 188] on icon "button" at bounding box center [240, 187] width 3 height 3
click at [242, 203] on icon "button" at bounding box center [241, 201] width 6 height 6
click at [153, 172] on p at bounding box center [165, 175] width 55 height 7
click at [176, 186] on p at bounding box center [165, 189] width 55 height 7
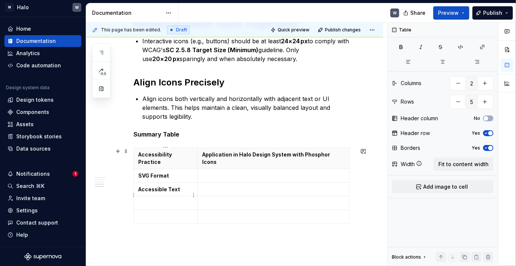
click at [176, 199] on p at bounding box center [165, 202] width 55 height 7
click at [160, 213] on p at bounding box center [165, 216] width 55 height 7
click at [238, 217] on div "Accessibility Practice Application in Halo Design System with Phosphor Icons SV…" at bounding box center [243, 186] width 220 height 79
click at [242, 215] on icon "button" at bounding box center [240, 215] width 3 height 3
type input "6"
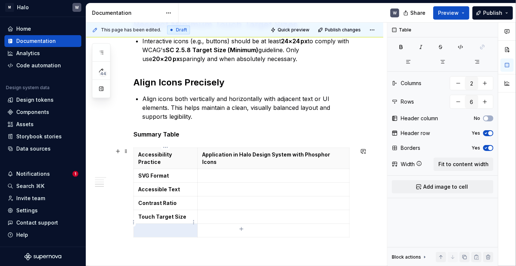
click at [161, 227] on p at bounding box center [165, 230] width 55 height 7
click at [224, 172] on p at bounding box center [273, 175] width 143 height 7
click at [279, 186] on p at bounding box center [273, 189] width 143 height 7
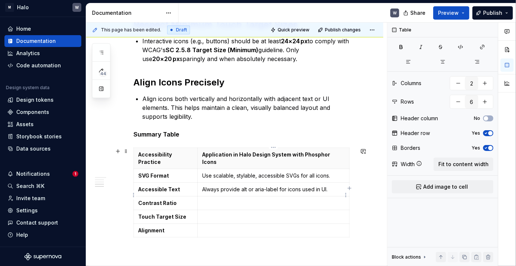
click at [227, 199] on p at bounding box center [273, 202] width 143 height 7
click at [232, 213] on p at bounding box center [273, 216] width 143 height 7
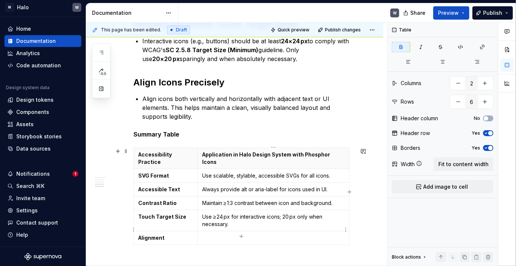
click at [271, 234] on p at bounding box center [273, 237] width 143 height 7
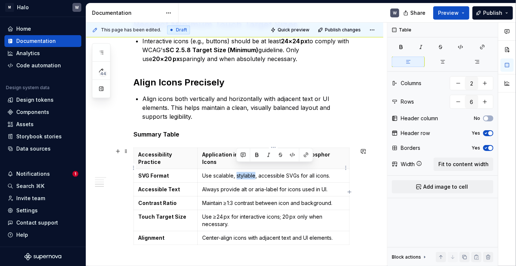
click at [253, 172] on p "Use scalable, stylable, accessible SVGs for all icons." at bounding box center [273, 175] width 143 height 7
drag, startPoint x: 254, startPoint y: 168, endPoint x: 237, endPoint y: 169, distance: 17.4
click at [237, 172] on p "Use scalable, stylable, accessible SVGs for all icons." at bounding box center [273, 175] width 143 height 7
copy p "stylable"
click at [241, 172] on p "Use scalable, stylable, accessible SVGs for all icons." at bounding box center [273, 175] width 143 height 7
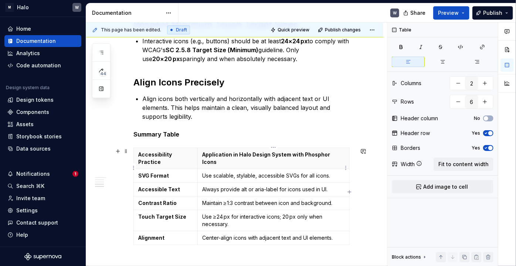
click at [255, 172] on p "Use scalable, stylable, accessible SVGs for all icons." at bounding box center [273, 175] width 143 height 7
drag, startPoint x: 256, startPoint y: 167, endPoint x: 236, endPoint y: 170, distance: 19.4
click at [236, 172] on p "Use scalable, stylable, accessible SVGs for all icons." at bounding box center [273, 175] width 143 height 7
drag, startPoint x: 236, startPoint y: 170, endPoint x: 224, endPoint y: 168, distance: 12.7
click at [224, 172] on p "Use scalable, stylable, accessible SVGs for all icons." at bounding box center [273, 175] width 143 height 7
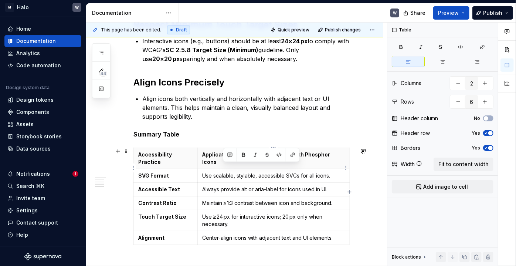
click at [208, 172] on p "Use scalable, stylable, accessible SVGs for all icons." at bounding box center [273, 175] width 143 height 7
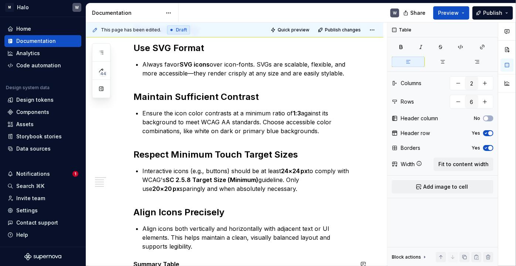
scroll to position [93, 0]
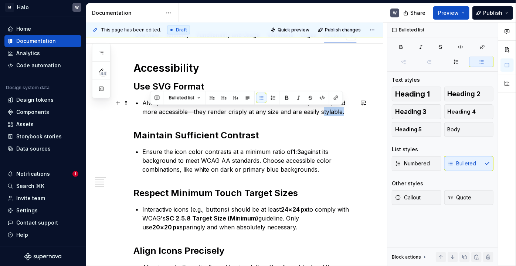
drag, startPoint x: 320, startPoint y: 113, endPoint x: 341, endPoint y: 113, distance: 21.1
click at [341, 113] on p "Always favor SVG icons over icon-fonts. SVGs are scalable, flexible, and more a…" at bounding box center [247, 107] width 211 height 18
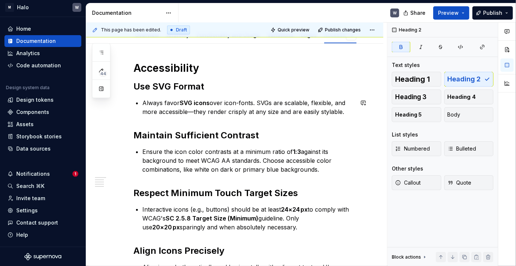
click at [343, 125] on div "Accessibility Use SVG Format Always favor SVG icons over icon-fonts. SVGs are s…" at bounding box center [243, 238] width 220 height 354
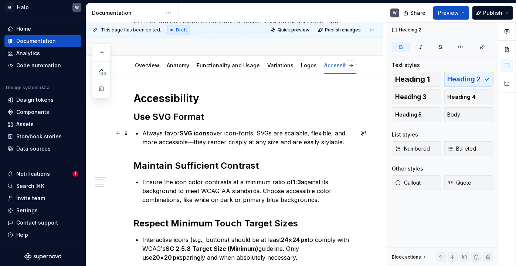
scroll to position [60, 0]
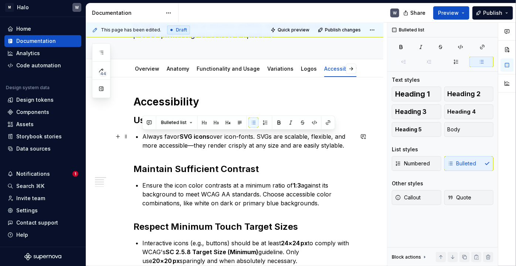
drag, startPoint x: 344, startPoint y: 146, endPoint x: 143, endPoint y: 136, distance: 201.3
click at [143, 136] on p "Always favor SVG icons over icon-fonts. SVGs are scalable, flexible, and more a…" at bounding box center [247, 141] width 211 height 18
copy p "Always favor SVG icons over icon-fonts. SVGs are scalable, flexible, and more a…"
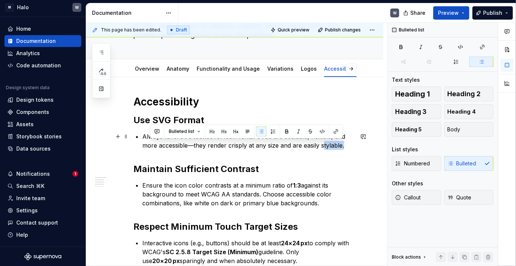
drag, startPoint x: 320, startPoint y: 146, endPoint x: 341, endPoint y: 146, distance: 20.7
click at [341, 146] on p "Always favor SVG icons over icon-fonts. SVGs are scalable, flexible, and more a…" at bounding box center [247, 141] width 211 height 18
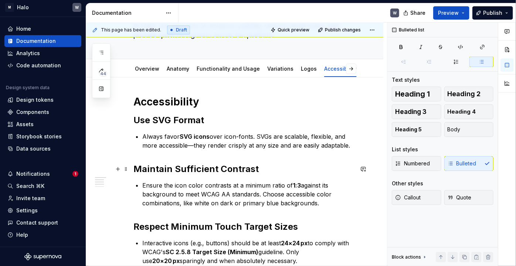
click at [334, 169] on h2 "Maintain Sufficient Contrast" at bounding box center [243, 169] width 220 height 12
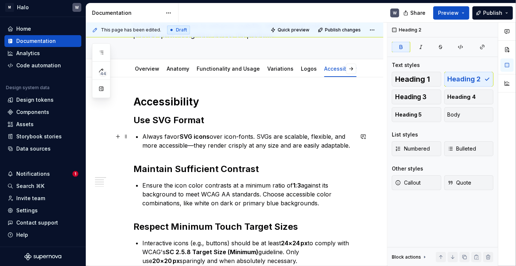
click at [332, 146] on p "Always favor SVG icons over icon-fonts. SVGs are scalable, flexible, and more a…" at bounding box center [247, 141] width 211 height 18
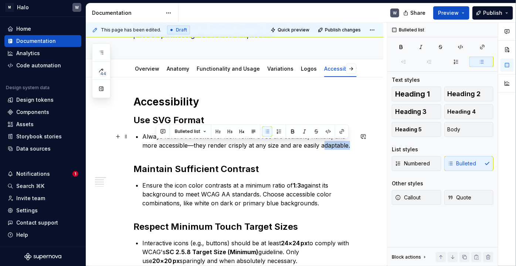
drag, startPoint x: 321, startPoint y: 144, endPoint x: 348, endPoint y: 147, distance: 26.8
click at [348, 147] on p "Always favor SVG icons over icon-fonts. SVGs are scalable, flexible, and more a…" at bounding box center [247, 141] width 211 height 18
copy p "adaptable"
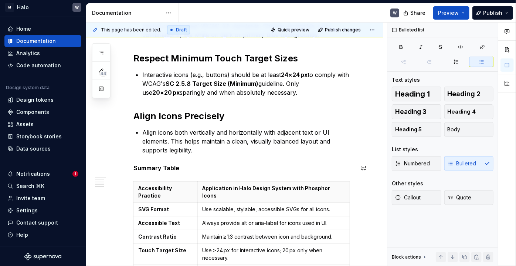
scroll to position [295, 0]
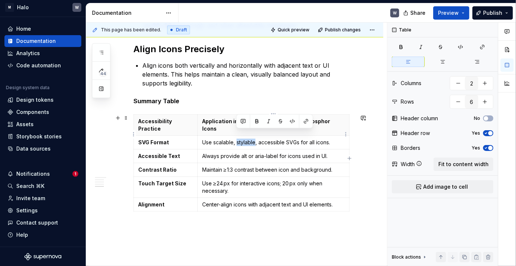
drag, startPoint x: 255, startPoint y: 136, endPoint x: 236, endPoint y: 136, distance: 18.8
click at [236, 139] on p "Use scalable, stylable, accessible SVGs for all icons." at bounding box center [273, 142] width 143 height 7
click at [224, 180] on p "Use ≥ 24 px for interactive icons; 20 px only when necessary." at bounding box center [273, 187] width 143 height 15
click at [290, 180] on p "Use ≥ 24px for interactive icons; 20 px only when necessary." at bounding box center [273, 187] width 143 height 15
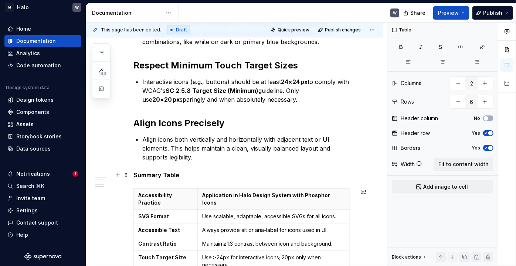
scroll to position [194, 0]
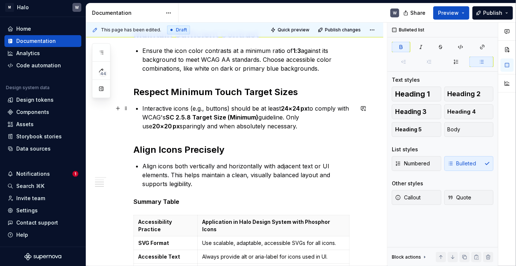
click at [302, 108] on strong "24×24 px" at bounding box center [294, 108] width 27 height 7
click at [180, 122] on strong "20×20 px" at bounding box center [165, 125] width 27 height 7
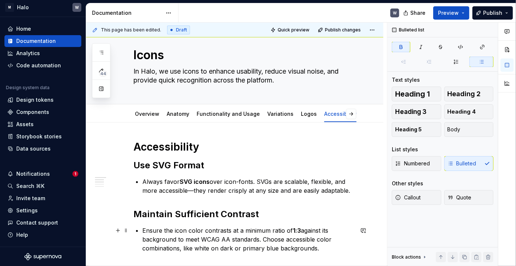
scroll to position [0, 0]
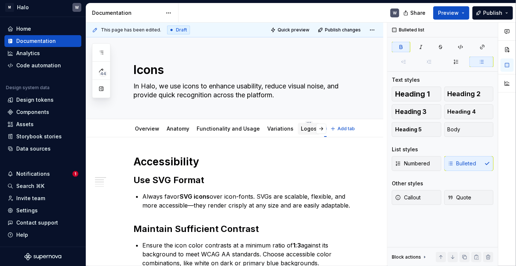
click at [301, 129] on link "Logos" at bounding box center [309, 128] width 16 height 6
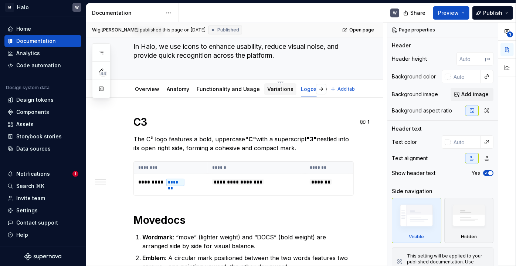
type textarea "*"
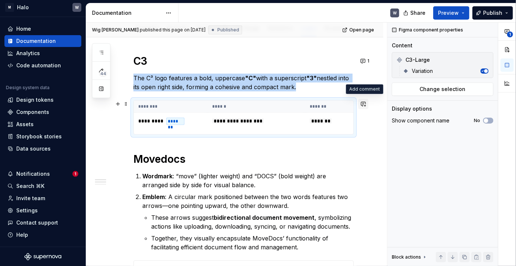
click at [365, 103] on button "button" at bounding box center [363, 104] width 10 height 10
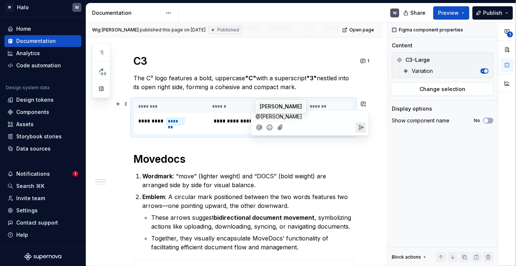
click at [286, 106] on span "[PERSON_NAME]" at bounding box center [281, 106] width 42 height 7
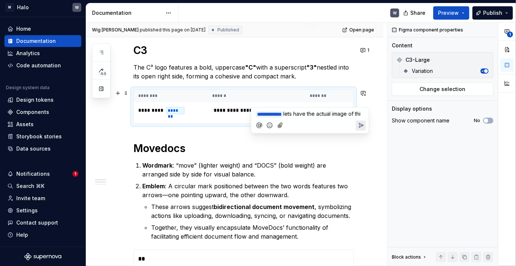
scroll to position [101, 0]
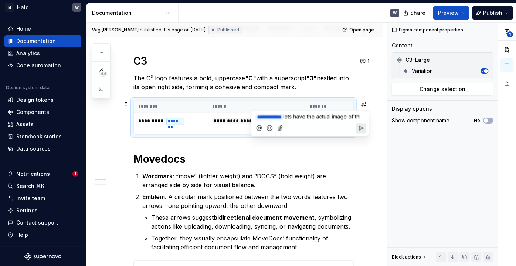
click at [280, 121] on p "**********" at bounding box center [310, 117] width 109 height 8
click at [270, 125] on span "lets have the actual image of this. thanks" at bounding box center [305, 120] width 99 height 15
drag, startPoint x: 305, startPoint y: 124, endPoint x: 295, endPoint y: 115, distance: 13.6
click at [295, 115] on p "**********" at bounding box center [310, 121] width 109 height 16
copy span "lets have the actual image of the logo. thanks"
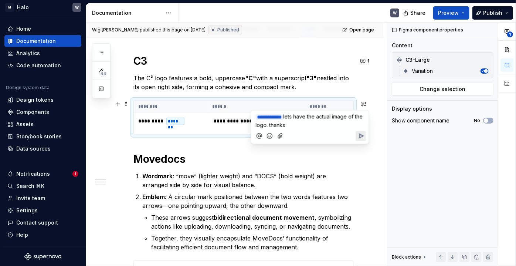
click at [361, 136] on icon "Send" at bounding box center [360, 135] width 7 height 7
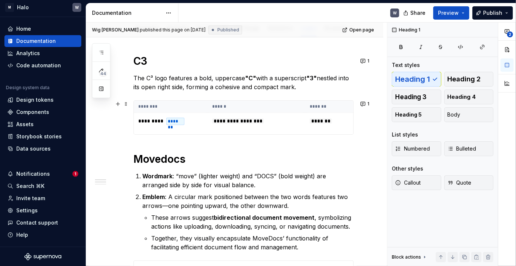
click at [217, 158] on h1 "Movedocs" at bounding box center [243, 158] width 220 height 13
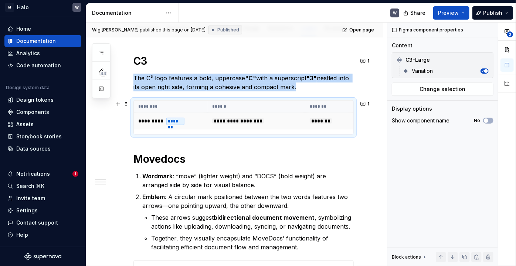
click at [168, 119] on div "*******" at bounding box center [175, 121] width 18 height 7
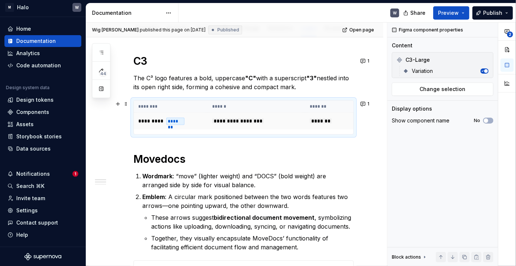
click at [329, 119] on span "*******" at bounding box center [321, 120] width 22 height 5
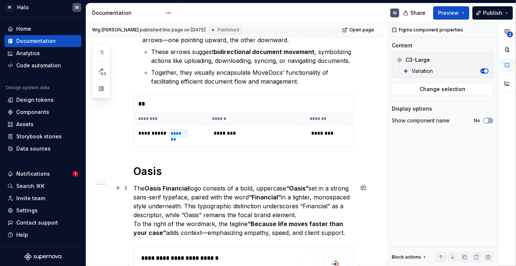
scroll to position [302, 0]
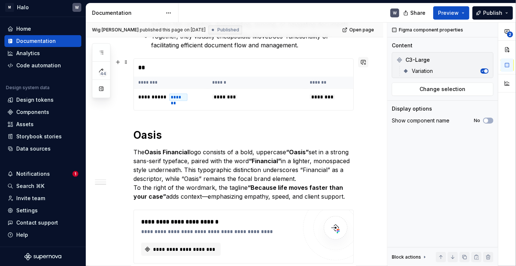
click at [366, 62] on button "button" at bounding box center [363, 62] width 10 height 10
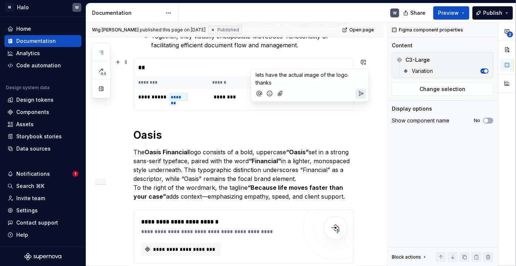
click at [256, 75] on span "lets have the actual image of the logo. thanks" at bounding box center [303, 79] width 95 height 14
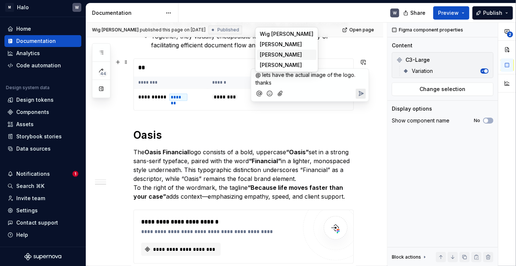
click at [260, 54] on span "[PERSON_NAME]" at bounding box center [281, 54] width 42 height 7
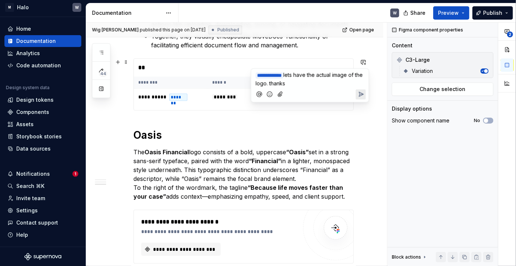
click at [364, 92] on icon "Send" at bounding box center [360, 94] width 7 height 7
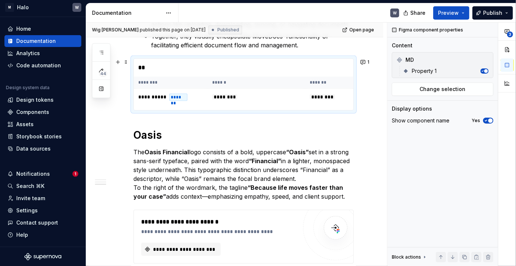
click at [375, 175] on div "**********" at bounding box center [234, 109] width 297 height 548
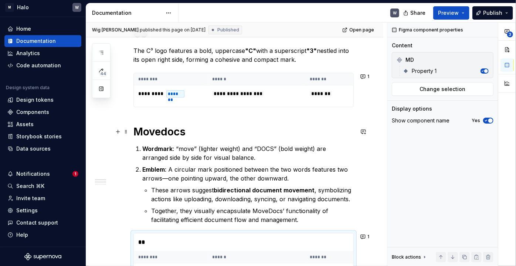
scroll to position [101, 0]
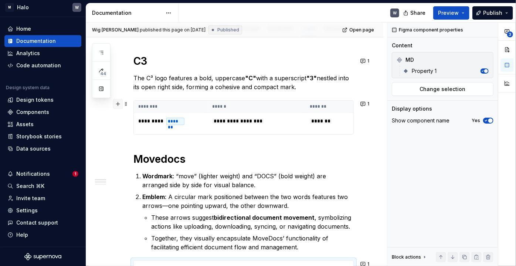
click at [119, 105] on button "button" at bounding box center [118, 104] width 10 height 10
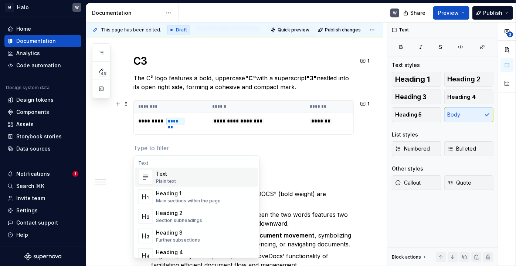
type textarea "*"
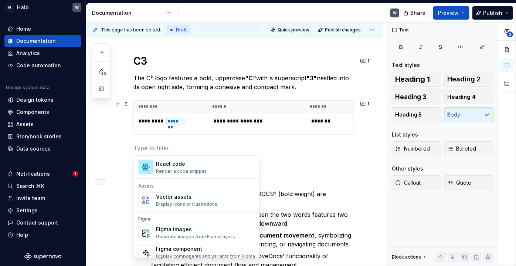
scroll to position [705, 0]
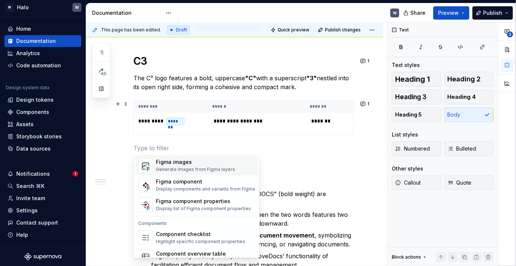
click at [190, 167] on div "Generate images from Figma layers" at bounding box center [195, 170] width 79 height 6
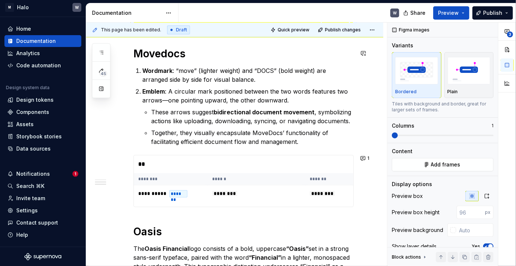
scroll to position [336, 0]
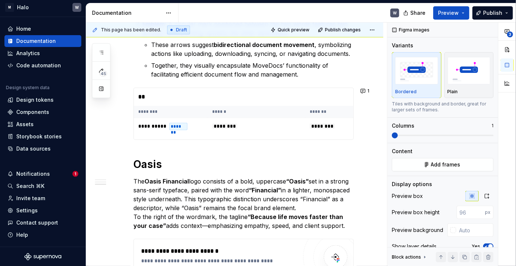
click at [142, 147] on div "**********" at bounding box center [243, 71] width 220 height 505
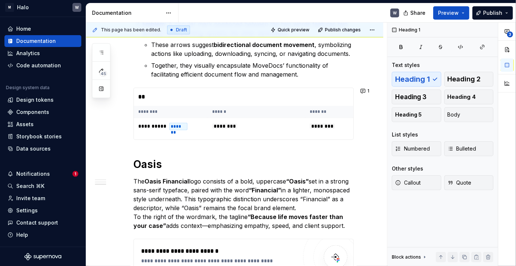
click at [138, 147] on div "**********" at bounding box center [243, 71] width 220 height 505
click at [117, 92] on button "button" at bounding box center [118, 91] width 10 height 10
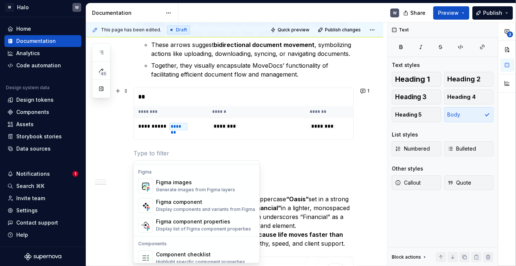
scroll to position [705, 0]
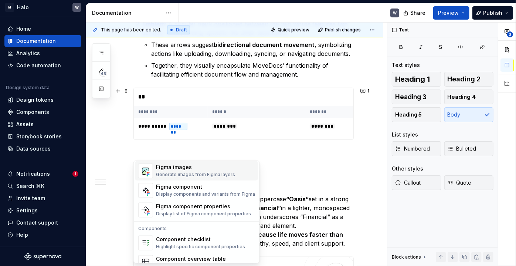
click at [182, 172] on div "Generate images from Figma layers" at bounding box center [195, 175] width 79 height 6
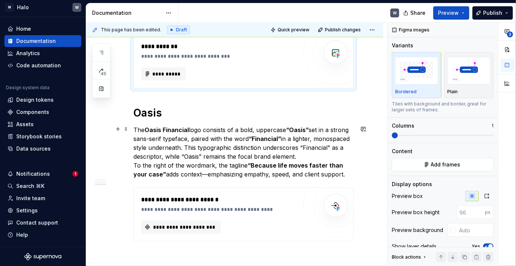
scroll to position [436, 0]
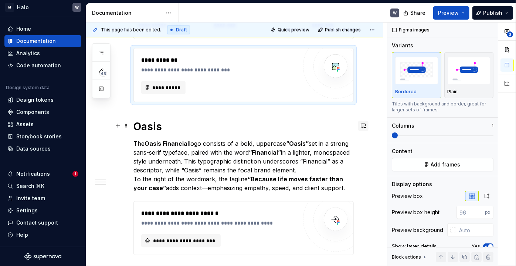
click at [366, 125] on button "button" at bounding box center [363, 125] width 10 height 10
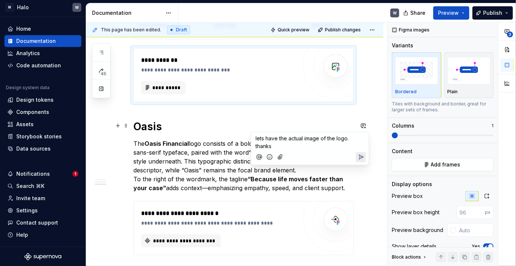
click at [256, 139] on span "lets have the actual image of the logo. thanks" at bounding box center [303, 142] width 95 height 14
click at [265, 127] on span "[PERSON_NAME]" at bounding box center [281, 128] width 42 height 7
click at [363, 156] on icon "Send" at bounding box center [360, 157] width 7 height 7
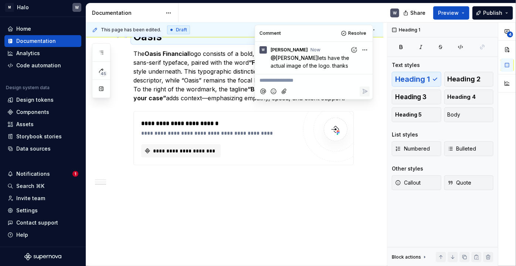
scroll to position [544, 0]
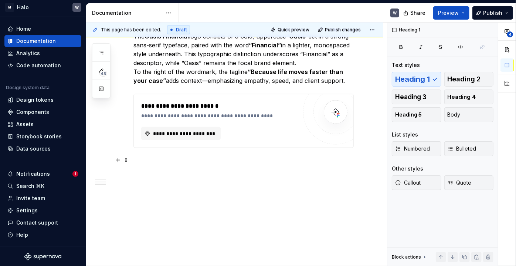
drag, startPoint x: 121, startPoint y: 156, endPoint x: 124, endPoint y: 148, distance: 9.0
click at [122, 156] on div "**********" at bounding box center [236, 145] width 301 height 244
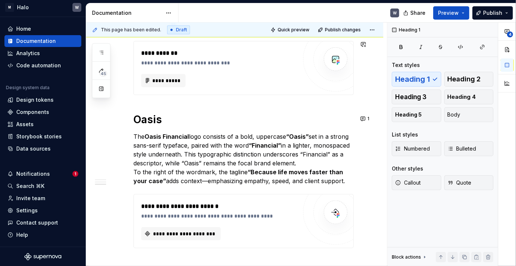
scroll to position [443, 0]
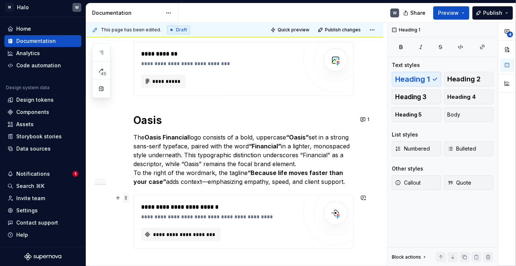
click at [126, 200] on span at bounding box center [126, 198] width 6 height 10
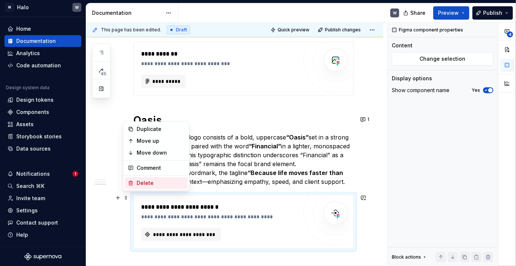
click at [136, 185] on div "Delete" at bounding box center [156, 183] width 63 height 12
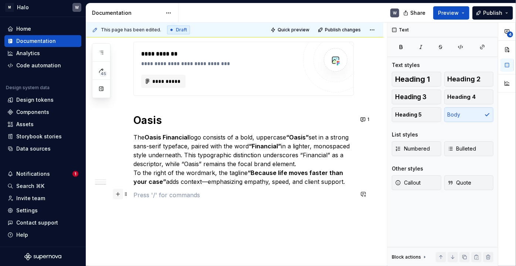
click at [120, 195] on button "button" at bounding box center [118, 194] width 10 height 10
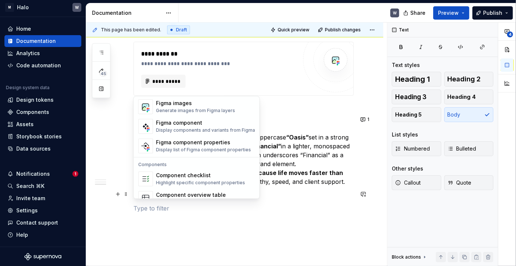
scroll to position [705, 0]
click at [193, 103] on div "Figma images" at bounding box center [195, 102] width 79 height 7
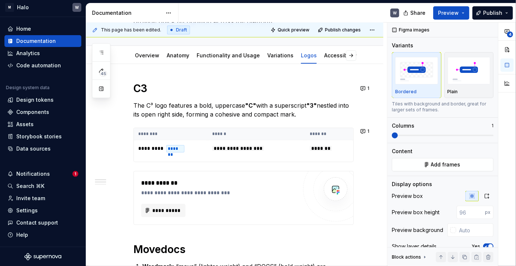
scroll to position [0, 0]
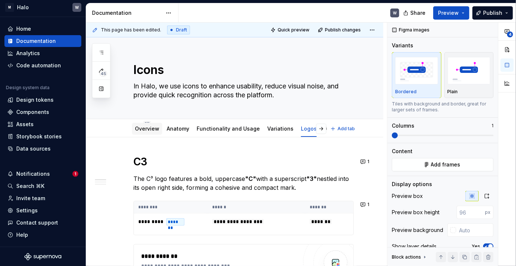
click at [150, 128] on link "Overview" at bounding box center [147, 128] width 24 height 6
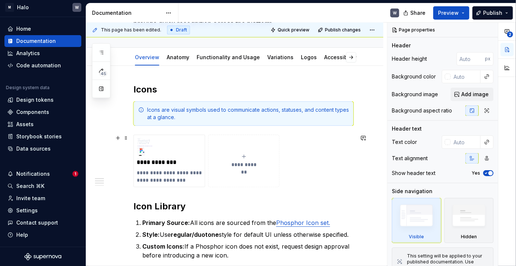
scroll to position [67, 0]
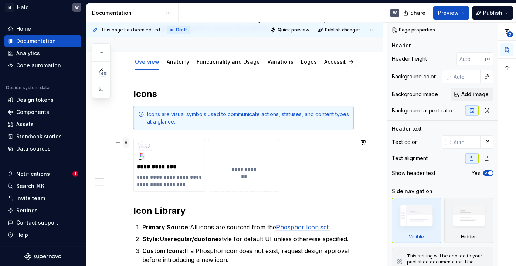
click at [126, 142] on span at bounding box center [126, 142] width 6 height 10
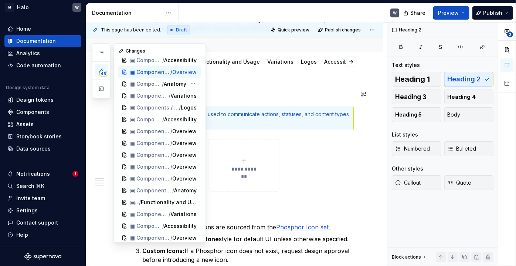
scroll to position [254, 0]
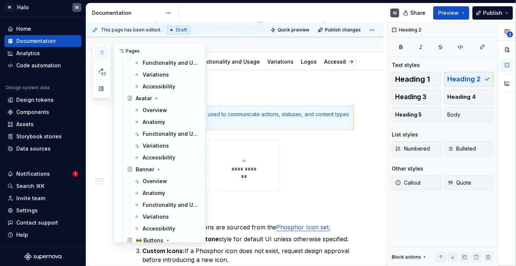
click at [102, 55] on button "button" at bounding box center [101, 52] width 13 height 13
click at [149, 108] on div "Overview" at bounding box center [155, 109] width 24 height 7
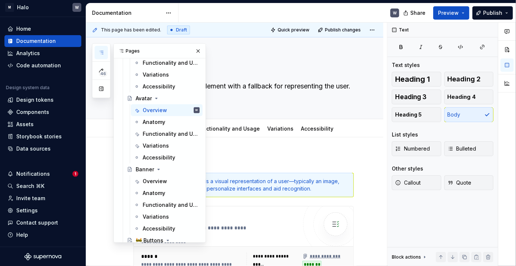
scroll to position [134, 0]
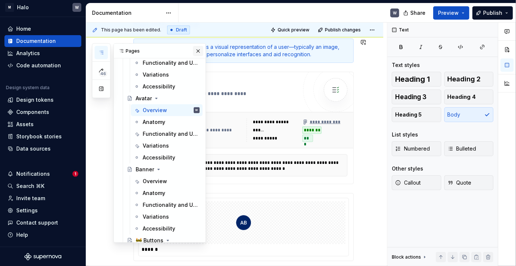
click at [195, 52] on button "button" at bounding box center [198, 51] width 10 height 10
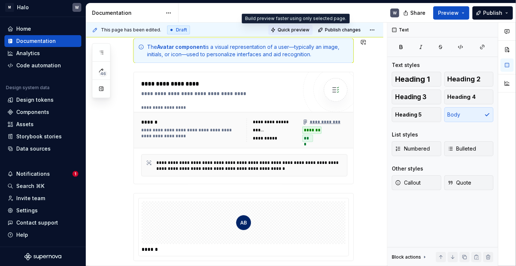
click at [285, 30] on span "Quick preview" at bounding box center [294, 30] width 32 height 6
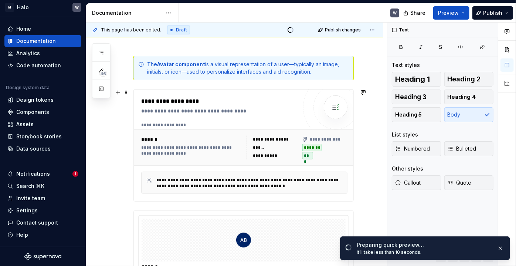
scroll to position [101, 0]
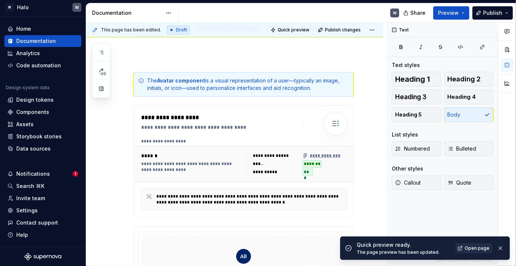
click at [474, 246] on span "Open page" at bounding box center [476, 248] width 25 height 6
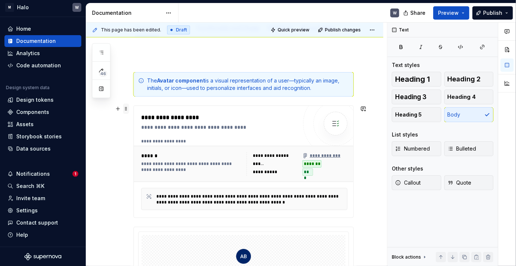
click at [124, 109] on span at bounding box center [126, 108] width 6 height 10
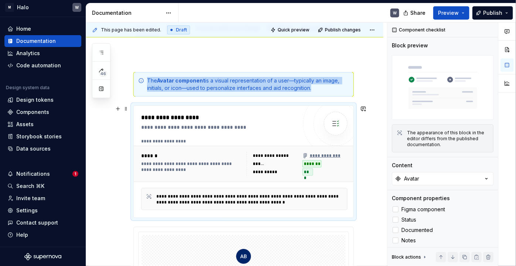
click at [110, 126] on div "**********" at bounding box center [234, 239] width 297 height 404
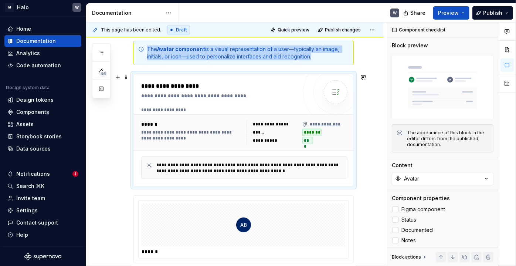
scroll to position [134, 0]
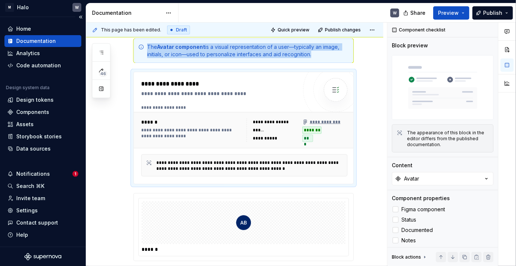
click at [35, 40] on div "Documentation" at bounding box center [36, 40] width 40 height 7
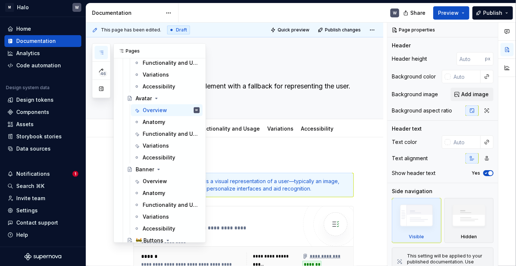
click at [102, 52] on icon "button" at bounding box center [101, 53] width 6 height 6
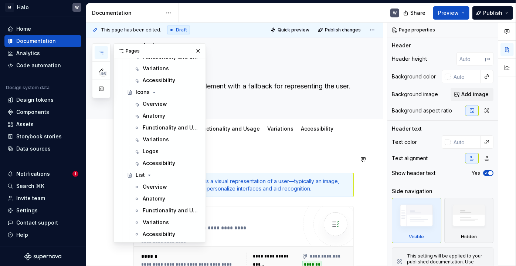
scroll to position [691, 0]
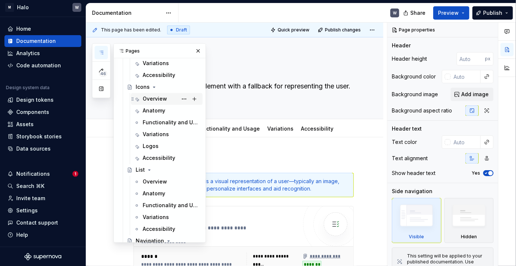
click at [153, 98] on div "Overview" at bounding box center [155, 98] width 24 height 7
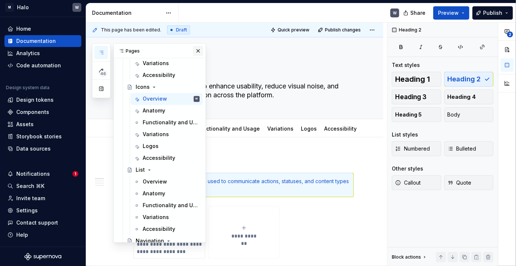
click at [195, 50] on button "button" at bounding box center [198, 51] width 10 height 10
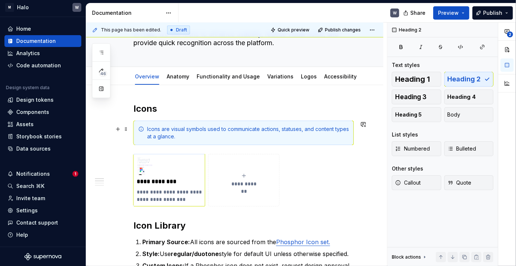
scroll to position [101, 0]
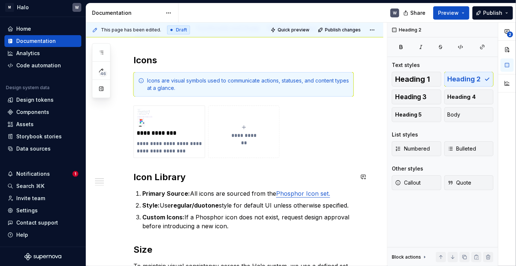
click at [119, 110] on button "button" at bounding box center [118, 108] width 10 height 10
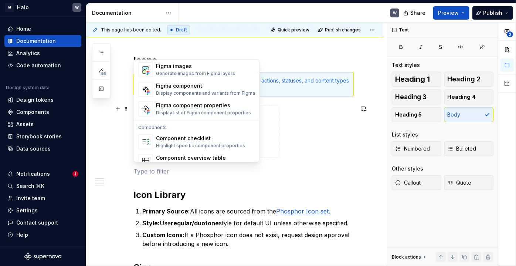
scroll to position [735, 0]
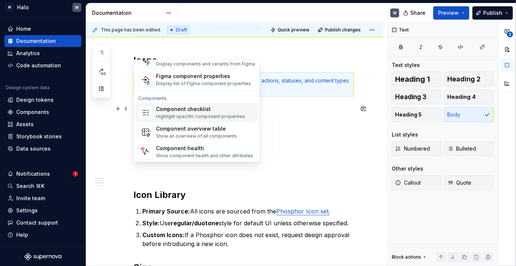
click at [197, 112] on div "Component checklist" at bounding box center [200, 108] width 89 height 7
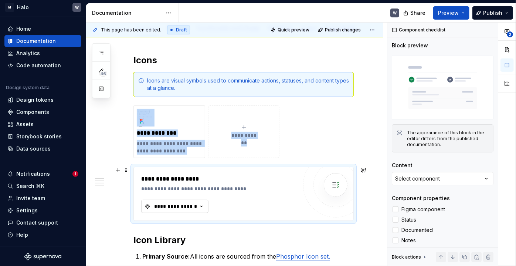
click at [199, 205] on icon "button" at bounding box center [201, 205] width 7 height 7
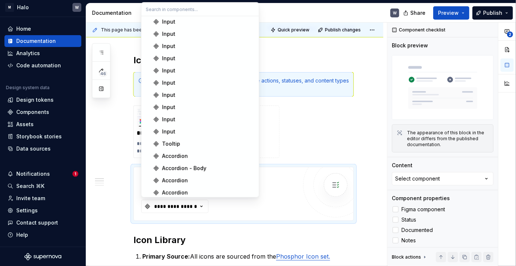
scroll to position [638, 0]
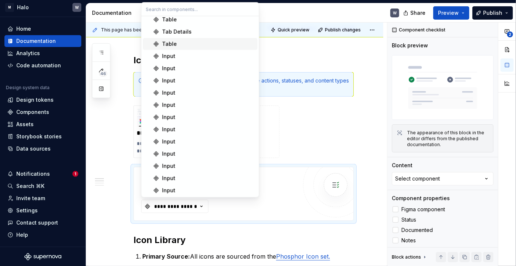
click at [171, 44] on div "Table" at bounding box center [169, 43] width 15 height 7
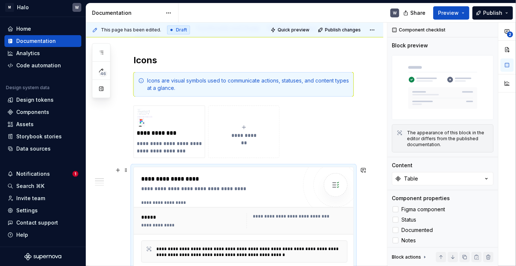
scroll to position [201, 0]
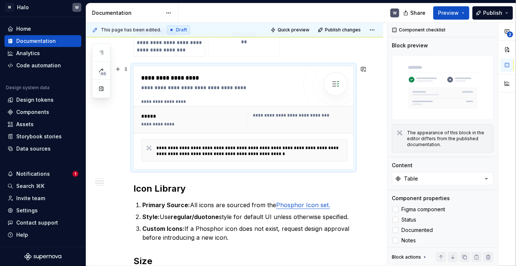
click at [163, 114] on div "*****" at bounding box center [191, 115] width 101 height 7
click at [123, 69] on span at bounding box center [126, 69] width 6 height 10
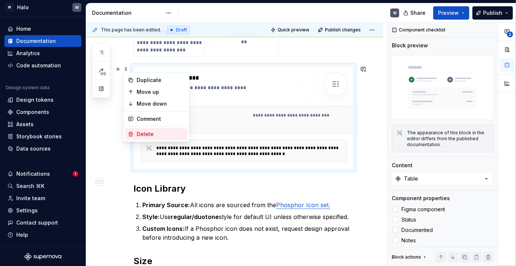
click at [133, 136] on div "Delete" at bounding box center [156, 134] width 63 height 12
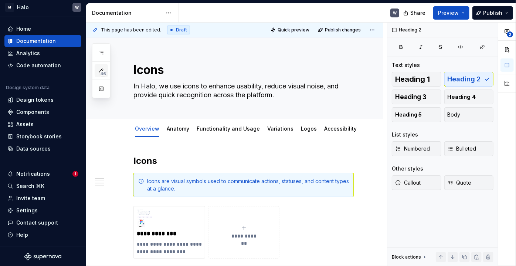
scroll to position [434, 0]
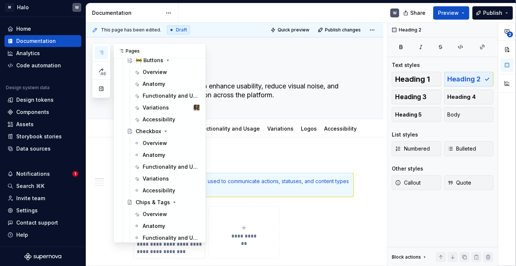
click at [99, 51] on icon "button" at bounding box center [101, 52] width 4 height 3
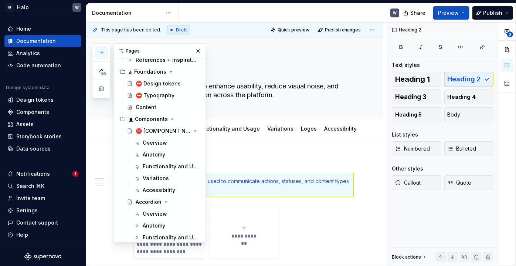
scroll to position [0, 0]
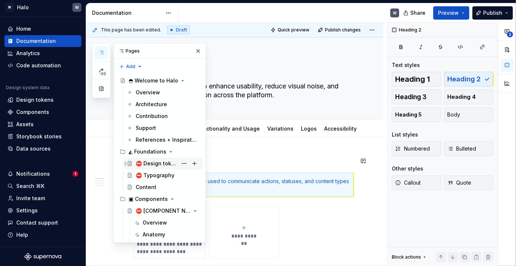
click at [158, 161] on div "⛔ Design tokens" at bounding box center [157, 163] width 42 height 7
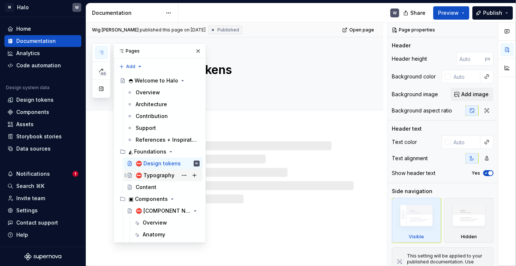
click at [152, 174] on div "⛔ Typography" at bounding box center [155, 174] width 39 height 7
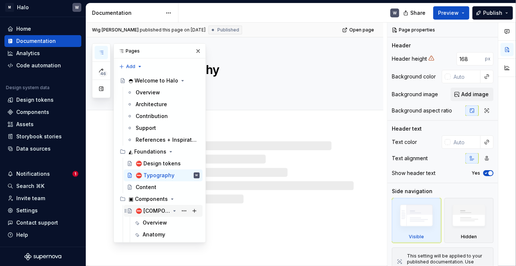
click at [157, 208] on div "⛔ [COMPONENT NAME]" at bounding box center [153, 210] width 34 height 7
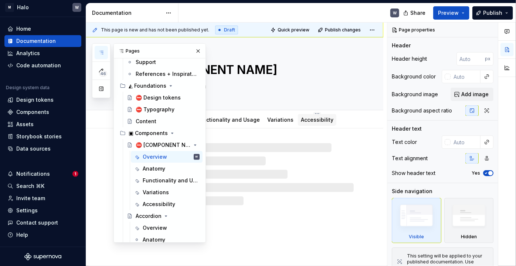
scroll to position [67, 0]
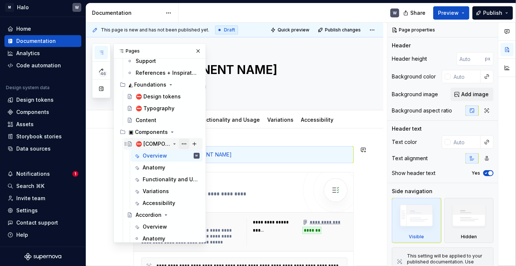
click at [181, 142] on button "Page tree" at bounding box center [184, 144] width 10 height 10
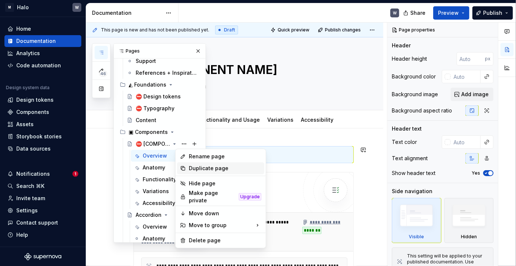
click at [190, 169] on div "Duplicate page" at bounding box center [225, 167] width 72 height 7
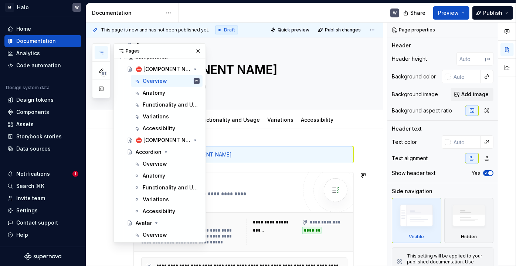
scroll to position [101, 0]
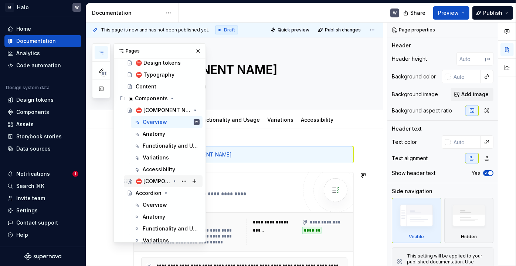
click at [159, 180] on div "⛔ [COMPONENT NAME]" at bounding box center [153, 180] width 34 height 7
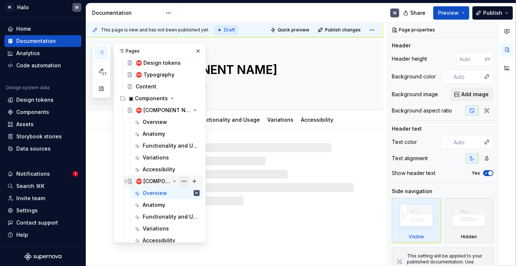
click at [181, 180] on button "Page tree" at bounding box center [184, 181] width 10 height 10
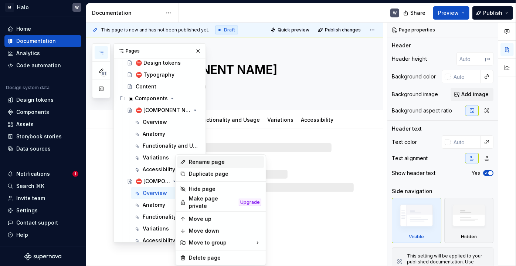
click at [201, 159] on div "Rename page" at bounding box center [225, 161] width 72 height 7
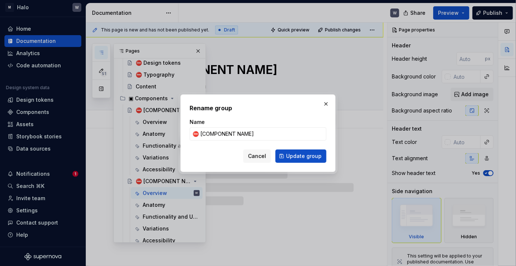
type textarea "*"
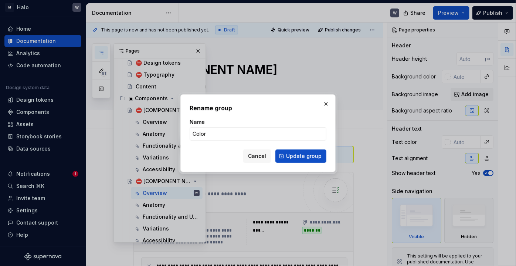
type input "Colors"
click at [312, 156] on span "Update group" at bounding box center [303, 155] width 35 height 7
type textarea "*"
type textarea "Colors"
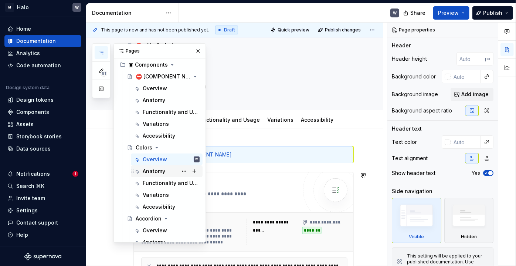
scroll to position [168, 0]
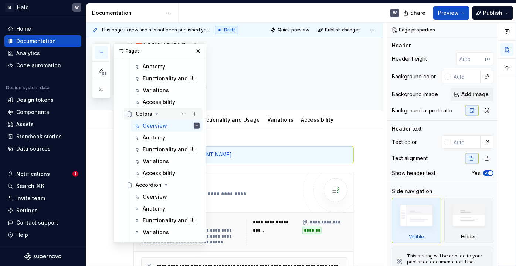
click at [141, 115] on div "Colors" at bounding box center [144, 113] width 17 height 7
click at [145, 112] on div "Colors" at bounding box center [144, 113] width 17 height 7
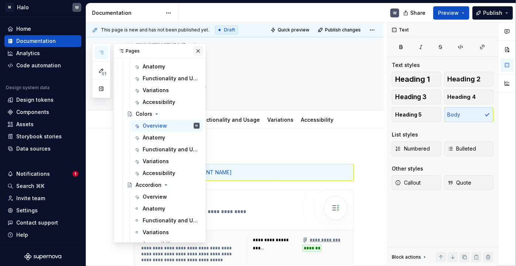
click at [195, 51] on button "button" at bounding box center [198, 51] width 10 height 10
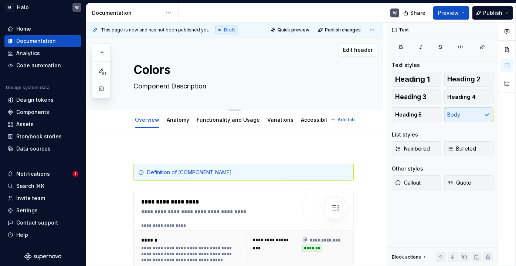
click at [133, 88] on textarea "Component Description" at bounding box center [242, 86] width 220 height 12
paste textarea "lor conveys meaning and add additional context to a user interface."
type textarea "*"
type textarea "Color conveys meaning and add additional context to a user interface."
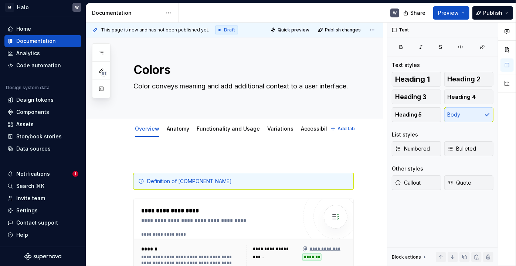
type textarea "*"
type textarea "Color conveys meaning and add additional context to a user interface."
click at [310, 160] on p at bounding box center [243, 159] width 220 height 9
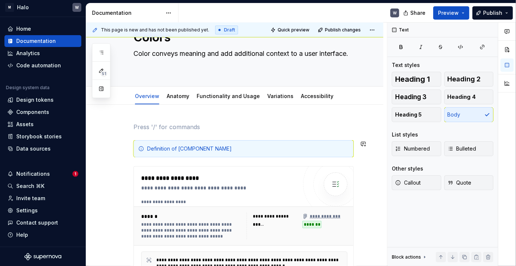
scroll to position [0, 0]
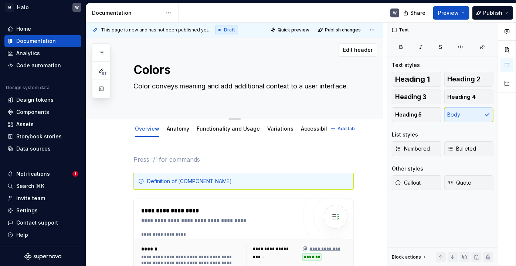
click at [171, 67] on textarea "Colors" at bounding box center [242, 70] width 220 height 18
click at [170, 67] on textarea "Colors" at bounding box center [242, 70] width 220 height 18
type textarea "*"
type textarea "Color"
type textarea "*"
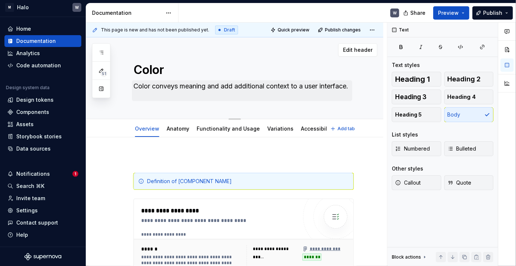
type textarea "Color"
click at [159, 91] on textarea "Color conveys meaning and add additional context to a user interface." at bounding box center [242, 90] width 220 height 21
click at [164, 96] on textarea "Color conveys meaning and add additional context to a user interface." at bounding box center [242, 90] width 220 height 21
click at [163, 91] on textarea "Color conveys meaning and add additional context to a user interface." at bounding box center [242, 90] width 220 height 21
drag, startPoint x: 164, startPoint y: 97, endPoint x: 133, endPoint y: 89, distance: 32.8
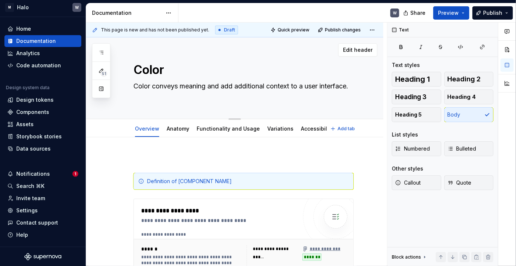
click at [133, 89] on textarea "Color conveys meaning and add additional context to a user interface." at bounding box center [242, 90] width 220 height 21
paste textarea "s additional context to a user interface. Within Halo, color is not just decora…"
type textarea "*"
type textarea "Color conveys meaning and adds additional context to a user interface. Within H…"
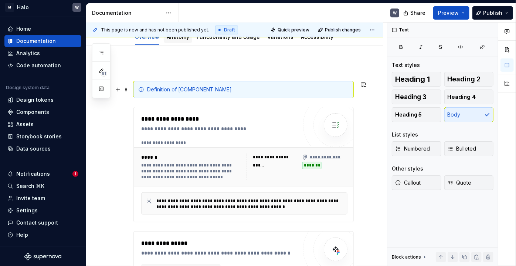
scroll to position [67, 0]
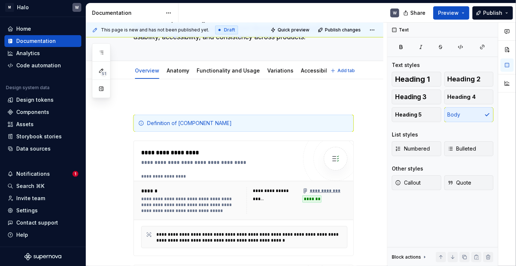
type textarea "*"
type textarea "Color conveys meaning and adds additional context to a user interface. Within H…"
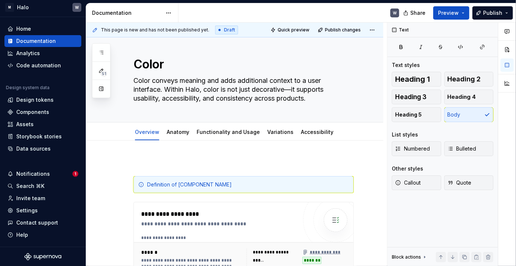
scroll to position [0, 0]
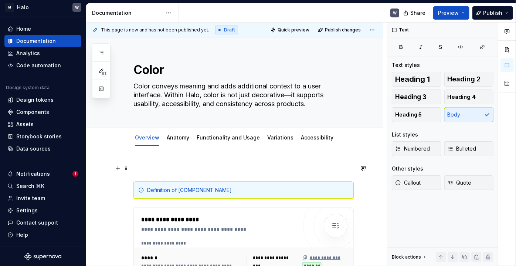
click at [144, 168] on p at bounding box center [243, 168] width 220 height 9
click at [152, 89] on textarea "Color conveys meaning and adds additional context to a user interface. Within H…" at bounding box center [242, 95] width 220 height 30
click at [137, 86] on textarea "Color conveys meaning and adds additional context to a user interface. Within H…" at bounding box center [242, 95] width 220 height 30
drag, startPoint x: 132, startPoint y: 86, endPoint x: 164, endPoint y: 97, distance: 33.5
click at [164, 97] on textarea "Color conveys meaning and adds additional context to a user interface. Within H…" at bounding box center [242, 95] width 220 height 30
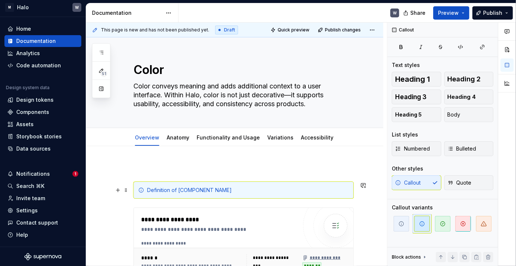
click at [198, 188] on div "Definition of [COMPONENT NAME]" at bounding box center [248, 189] width 202 height 7
click at [175, 190] on div "Definition of [COMPONENT NAME]" at bounding box center [248, 189] width 202 height 7
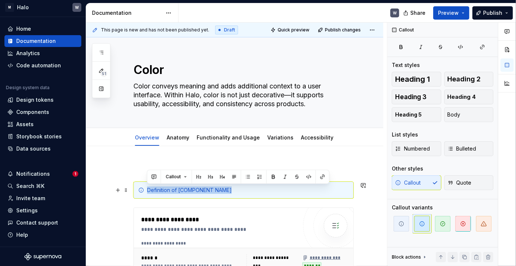
drag, startPoint x: 147, startPoint y: 190, endPoint x: 231, endPoint y: 191, distance: 83.9
click at [231, 191] on div "Definition of [COMPONENT NAME]" at bounding box center [248, 189] width 202 height 7
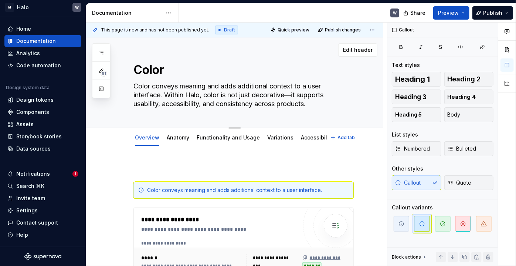
click at [163, 92] on textarea "Color conveys meaning and adds additional context to a user interface. Within H…" at bounding box center [242, 95] width 220 height 30
click at [166, 95] on textarea "Color conveys meaning and adds additional context to a user interface. Within H…" at bounding box center [242, 95] width 220 height 30
drag, startPoint x: 166, startPoint y: 95, endPoint x: 133, endPoint y: 86, distance: 34.2
click at [133, 86] on textarea "Color conveys meaning and adds additional context to a user interface. Within H…" at bounding box center [242, 95] width 220 height 30
type textarea "*"
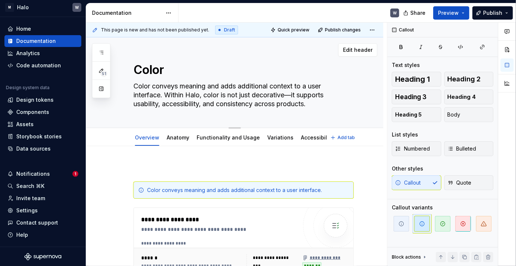
type textarea "Within Halo, color is not just decorative—it supports usability, accessibility,…"
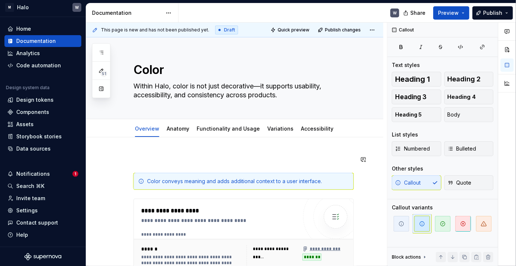
type textarea "*"
type textarea "Within Halo, color is not just decorative—it supports usability, accessibility,…"
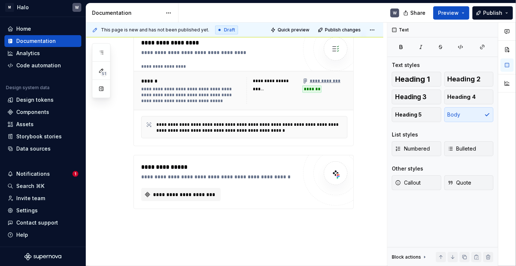
scroll to position [134, 0]
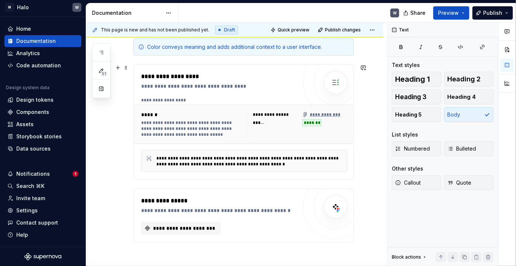
click at [186, 127] on div "**********" at bounding box center [191, 129] width 101 height 18
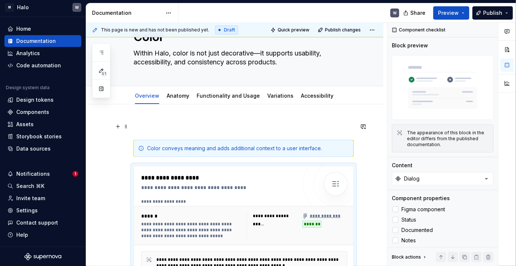
scroll to position [0, 0]
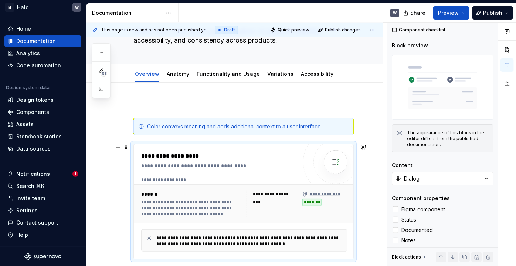
scroll to position [47, 0]
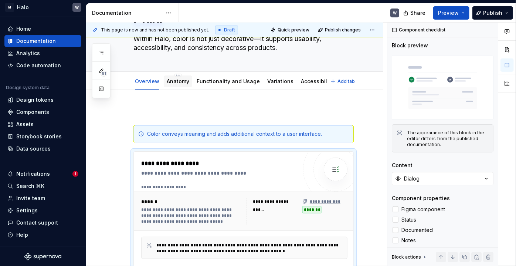
click at [172, 84] on div "Anatomy" at bounding box center [178, 81] width 23 height 7
click at [144, 83] on link "Overview" at bounding box center [147, 81] width 24 height 6
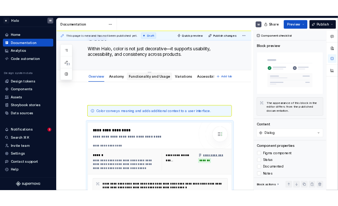
scroll to position [33, 0]
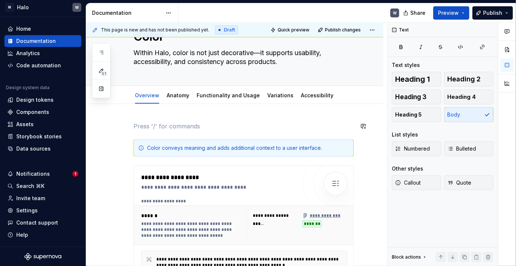
click at [135, 125] on p at bounding box center [243, 126] width 220 height 9
click at [137, 126] on p "Palette Naming Convention" at bounding box center [243, 126] width 220 height 9
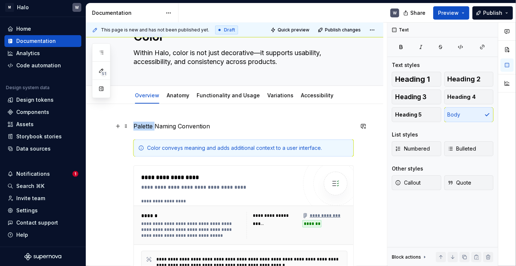
click at [137, 126] on p "Palette Naming Convention" at bounding box center [243, 126] width 220 height 9
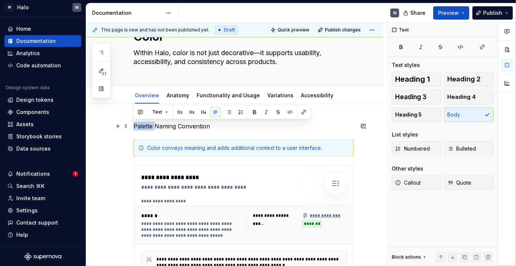
click at [137, 126] on p "Palette Naming Convention" at bounding box center [243, 126] width 220 height 9
click at [135, 127] on p "Palette Naming Convention" at bounding box center [243, 126] width 220 height 9
drag, startPoint x: 134, startPoint y: 127, endPoint x: 211, endPoint y: 127, distance: 77.6
click at [211, 127] on p "Palette Naming Convention" at bounding box center [243, 126] width 220 height 9
click at [181, 111] on button "button" at bounding box center [180, 112] width 10 height 10
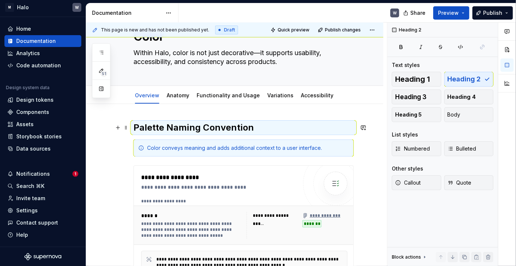
click at [262, 127] on h2 "Palette Naming Convention" at bounding box center [243, 128] width 220 height 12
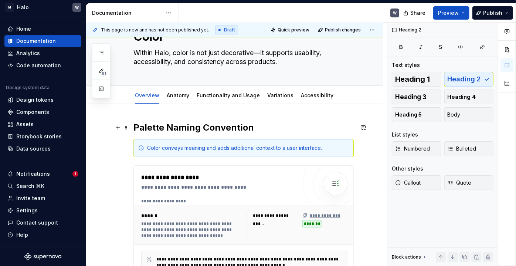
click at [255, 128] on h2 "Palette Naming Convention" at bounding box center [243, 128] width 220 height 12
click at [125, 128] on span at bounding box center [126, 127] width 6 height 10
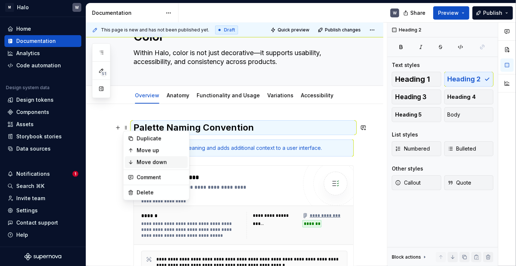
click at [130, 160] on icon at bounding box center [130, 161] width 3 height 3
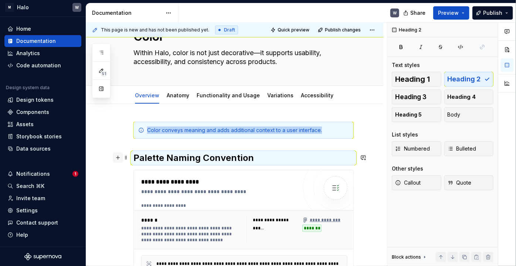
click at [118, 160] on button "button" at bounding box center [118, 157] width 10 height 10
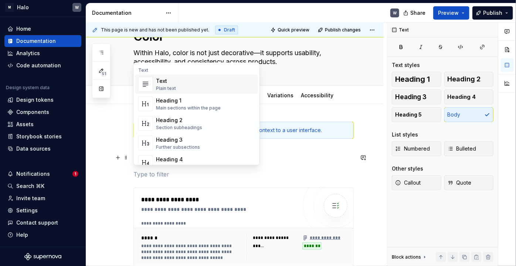
click at [146, 175] on p at bounding box center [243, 174] width 220 height 9
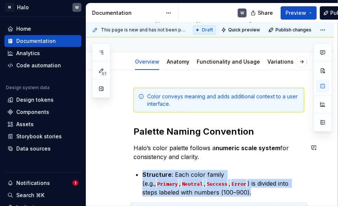
scroll to position [143, 0]
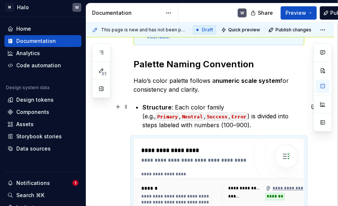
click at [179, 112] on code "Primary" at bounding box center [167, 116] width 23 height 8
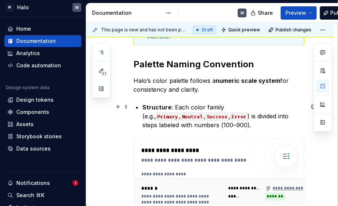
click at [179, 112] on code "Primary" at bounding box center [167, 116] width 23 height 8
drag, startPoint x: 259, startPoint y: 107, endPoint x: 266, endPoint y: 108, distance: 7.1
click at [179, 112] on code "Primary" at bounding box center [167, 116] width 23 height 8
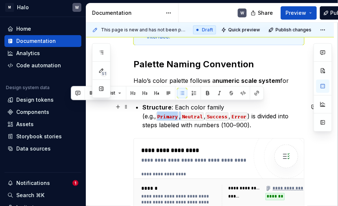
drag, startPoint x: 239, startPoint y: 106, endPoint x: 261, endPoint y: 108, distance: 21.9
click at [261, 108] on p "Structure : Each color family (e.g., Primary , Neutral , Success , Error ) is d…" at bounding box center [223, 116] width 162 height 27
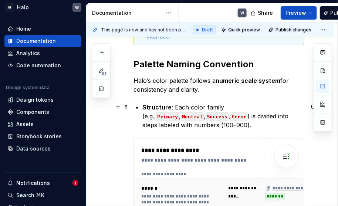
click at [204, 112] on code "Neutral" at bounding box center [192, 116] width 23 height 8
click at [191, 114] on p "Structure : Each color family (e.g., Primary , Neutral , Success , Error ) is d…" at bounding box center [223, 116] width 162 height 27
type textarea "*"
click at [205, 127] on p "Structure : Each color family (e.g., Primary , Neutral , Success , Error ) is d…" at bounding box center [223, 116] width 162 height 27
click at [204, 112] on code "Neutral" at bounding box center [192, 116] width 23 height 8
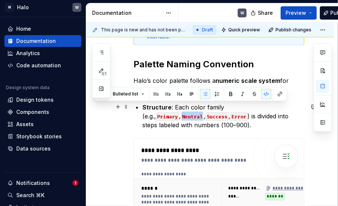
drag, startPoint x: 266, startPoint y: 107, endPoint x: 284, endPoint y: 108, distance: 18.1
click at [204, 112] on code "Neutral" at bounding box center [192, 116] width 23 height 8
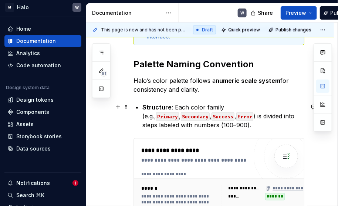
click at [236, 118] on code "Error" at bounding box center [244, 116] width 17 height 8
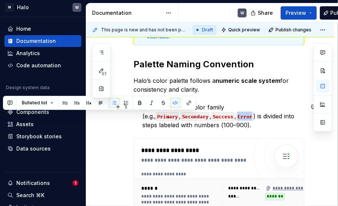
drag, startPoint x: 169, startPoint y: 116, endPoint x: 182, endPoint y: 116, distance: 12.9
click at [236, 116] on code "Error" at bounding box center [244, 116] width 17 height 8
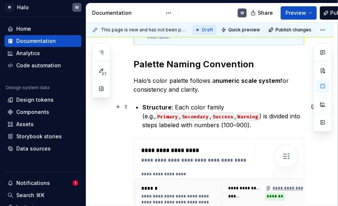
click at [179, 112] on code "Primary" at bounding box center [167, 116] width 23 height 8
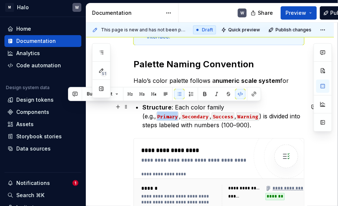
drag, startPoint x: 240, startPoint y: 107, endPoint x: 260, endPoint y: 107, distance: 20.3
click at [179, 112] on code "Primary" at bounding box center [167, 116] width 23 height 8
click at [239, 94] on button "button" at bounding box center [240, 94] width 10 height 10
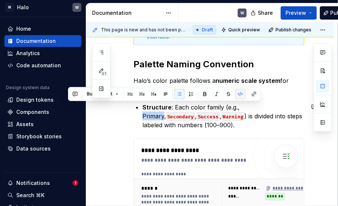
click at [239, 94] on button "button" at bounding box center [240, 94] width 10 height 10
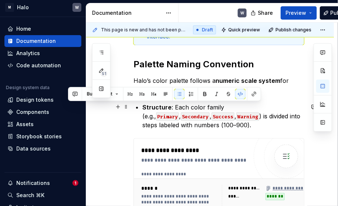
click at [179, 112] on code "Primary" at bounding box center [167, 116] width 23 height 8
drag, startPoint x: 239, startPoint y: 107, endPoint x: 259, endPoint y: 109, distance: 20.7
click at [179, 112] on code "Primary" at bounding box center [167, 116] width 23 height 8
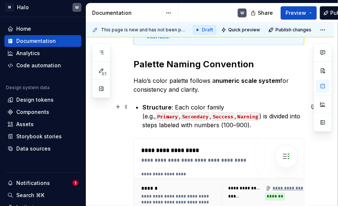
click at [207, 115] on p "Structure : Each color family (e.g., Primary , Secondary , Success , Warning ) …" at bounding box center [223, 116] width 162 height 27
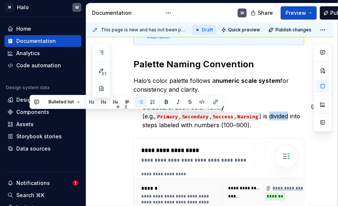
drag, startPoint x: 201, startPoint y: 117, endPoint x: 221, endPoint y: 118, distance: 19.6
click at [221, 118] on p "Structure : Each color family (e.g., Primary , Secondary , Success , Warning ) …" at bounding box center [223, 116] width 162 height 27
click at [202, 102] on button "button" at bounding box center [202, 102] width 10 height 10
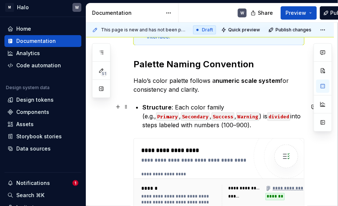
click at [216, 128] on p "Structure : Each color family (e.g., Primary , Secondary , Success , Warning ) …" at bounding box center [223, 116] width 162 height 27
click at [179, 112] on code "Primary" at bounding box center [167, 116] width 23 height 8
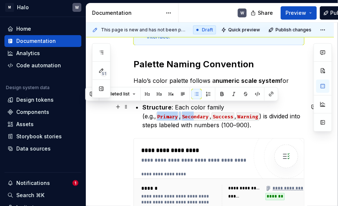
drag, startPoint x: 237, startPoint y: 106, endPoint x: 276, endPoint y: 108, distance: 38.5
click at [276, 108] on p "Structure : Each color family (e.g., Primary , Secondary , Success , Warning ) …" at bounding box center [223, 116] width 162 height 27
click at [210, 112] on code "Secondary" at bounding box center [195, 116] width 29 height 8
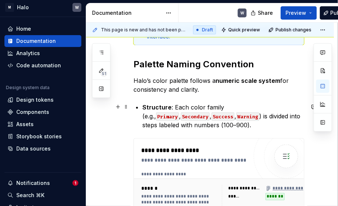
click at [179, 112] on code "Primary" at bounding box center [167, 116] width 23 height 8
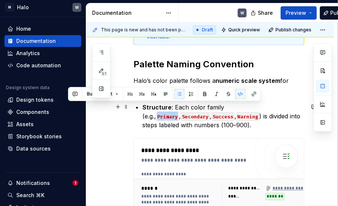
drag, startPoint x: 260, startPoint y: 108, endPoint x: 238, endPoint y: 107, distance: 22.2
click at [238, 107] on p "Structure : Each color family (e.g., Primary , Secondary , Success , Warning ) …" at bounding box center [223, 116] width 162 height 27
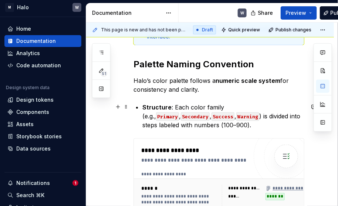
click at [186, 125] on p "Structure : Each color family (e.g., Primary , Secondary , Success , Warning ) …" at bounding box center [223, 116] width 162 height 27
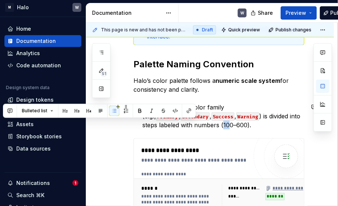
drag, startPoint x: 176, startPoint y: 124, endPoint x: 171, endPoint y: 126, distance: 5.6
click at [171, 126] on p "Structure : Each color family (e.g., Primary , Secondary , Success , Warning ) …" at bounding box center [223, 116] width 162 height 27
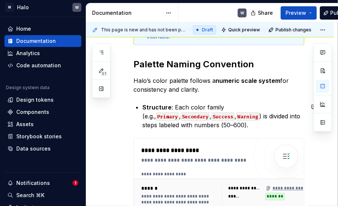
click at [224, 127] on p "Structure : Each color family (e.g., Primary , Secondary , Success , Warning ) …" at bounding box center [223, 116] width 162 height 27
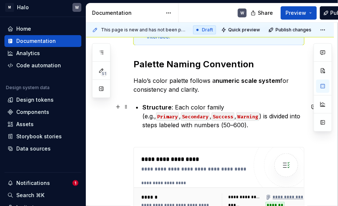
click at [148, 133] on p "Structure : Each color family (e.g., Primary , Secondary , Success , Warning ) …" at bounding box center [223, 120] width 162 height 35
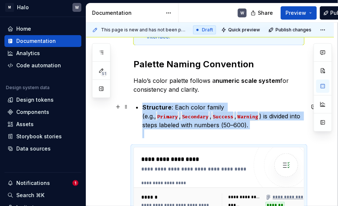
click at [141, 136] on div "**********" at bounding box center [218, 191] width 171 height 341
click at [129, 136] on div "**********" at bounding box center [211, 115] width 251 height 184
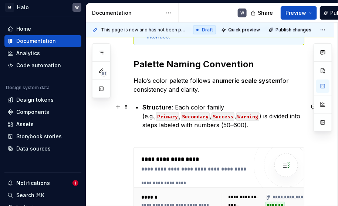
click at [118, 109] on button "button" at bounding box center [118, 107] width 10 height 10
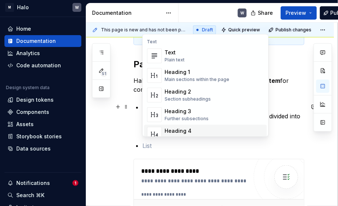
click at [143, 146] on p at bounding box center [223, 145] width 162 height 9
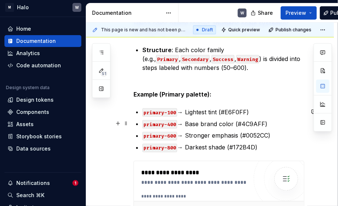
scroll to position [158, 0]
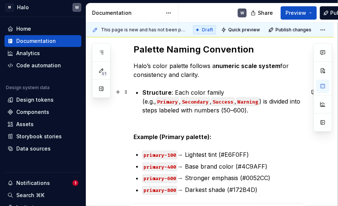
click at [152, 118] on p "Structure : Each color family (e.g., Primary , Secondary , Success , Warning ) …" at bounding box center [223, 105] width 162 height 35
click at [128, 137] on span at bounding box center [126, 136] width 6 height 10
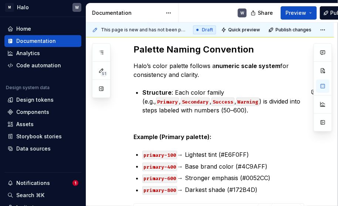
click at [153, 114] on p "Structure : Each color family (e.g., Primary , Secondary , Success , Warning ) …" at bounding box center [223, 105] width 162 height 35
click at [201, 110] on p "Structure : Each color family (e.g., Primary , Secondary , Success , Warning ) …" at bounding box center [223, 105] width 162 height 35
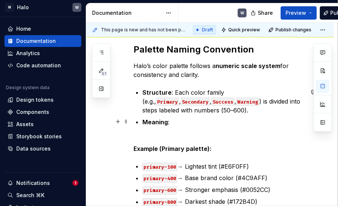
click at [172, 121] on p "Meaning :" at bounding box center [223, 127] width 162 height 18
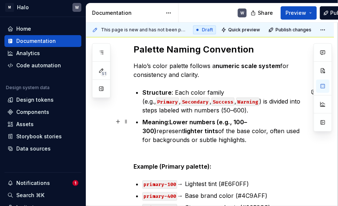
click at [170, 120] on p "Meaning : Lower numbers (e.g., 100–300) represent lighter tints of the base col…" at bounding box center [223, 135] width 162 height 35
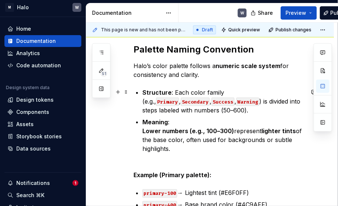
click at [173, 92] on p "Structure : Each color family (e.g., Primary , Secondary , Success , Warning ) …" at bounding box center [223, 101] width 162 height 27
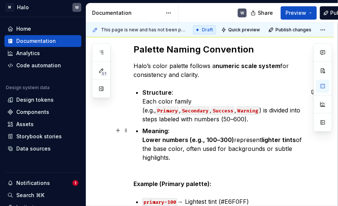
click at [179, 156] on p "Meaning : Lower numbers (e.g., 100–300) represent lighter tints of the base col…" at bounding box center [223, 148] width 162 height 44
click at [167, 155] on p "Meaning : Lower numbers (e.g., 100–300) represent lighter tints of the base col…" at bounding box center [223, 148] width 162 height 44
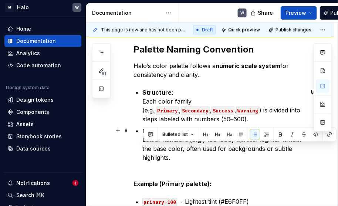
drag, startPoint x: 175, startPoint y: 159, endPoint x: 165, endPoint y: 155, distance: 10.4
click at [154, 147] on p "Meaning : Lower numbers (e.g., 100–300) represent lighter tints of the base col…" at bounding box center [223, 148] width 162 height 44
click at [170, 156] on p "Meaning : Lower numbers (e.g., 100–300) represent lighter tints of the base col…" at bounding box center [223, 148] width 162 height 44
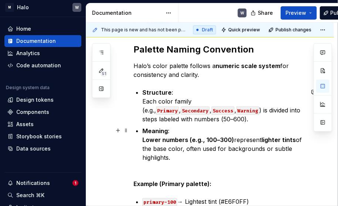
click at [181, 132] on p "Meaning : Lower numbers (e.g., 100–300) represent lighter tints of the base col…" at bounding box center [223, 148] width 162 height 44
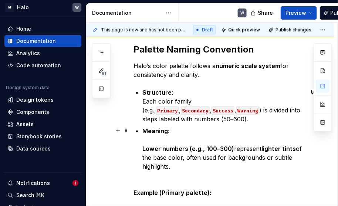
click at [143, 139] on p "Meaning : Lower numbers (e.g., 100–300) represent lighter tints of the base col…" at bounding box center [223, 152] width 162 height 53
click at [118, 131] on button "button" at bounding box center [118, 130] width 10 height 10
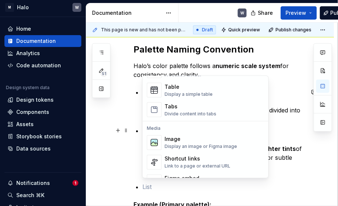
scroll to position [235, 0]
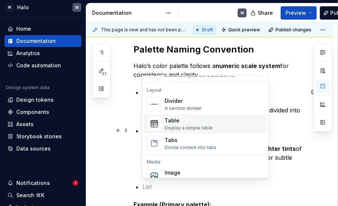
click at [171, 121] on div "Table" at bounding box center [189, 120] width 48 height 7
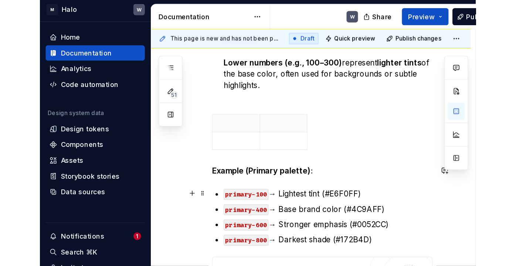
scroll to position [259, 0]
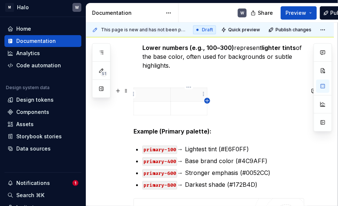
click at [207, 100] on icon "button" at bounding box center [206, 100] width 3 height 3
drag, startPoint x: 221, startPoint y: 100, endPoint x: 256, endPoint y: 101, distance: 35.1
drag, startPoint x: 221, startPoint y: 107, endPoint x: 266, endPoint y: 106, distance: 45.8
click at [266, 106] on div at bounding box center [218, 103] width 171 height 31
click at [239, 106] on div at bounding box center [218, 103] width 171 height 31
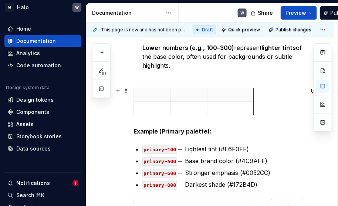
drag, startPoint x: 220, startPoint y: 107, endPoint x: 253, endPoint y: 108, distance: 32.9
drag, startPoint x: 253, startPoint y: 107, endPoint x: 301, endPoint y: 107, distance: 48.0
drag, startPoint x: 208, startPoint y: 105, endPoint x: 220, endPoint y: 106, distance: 12.6
click at [220, 106] on td at bounding box center [267, 109] width 94 height 14
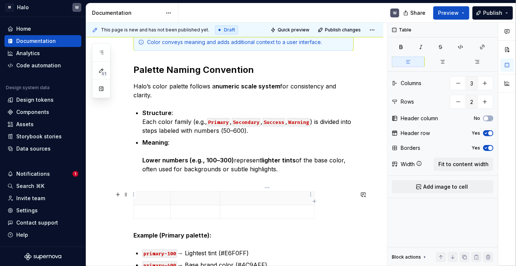
scroll to position [124, 0]
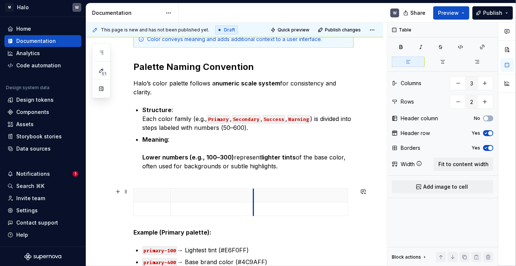
drag, startPoint x: 227, startPoint y: 197, endPoint x: 253, endPoint y: 198, distance: 25.5
click at [253, 198] on th at bounding box center [300, 195] width 95 height 14
drag, startPoint x: 170, startPoint y: 198, endPoint x: 216, endPoint y: 202, distance: 46.0
click at [205, 200] on th at bounding box center [246, 195] width 83 height 14
drag, startPoint x: 286, startPoint y: 201, endPoint x: 271, endPoint y: 201, distance: 14.8
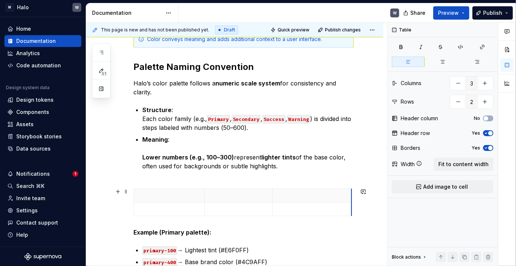
scroll to position [0, 0]
drag, startPoint x: 354, startPoint y: 194, endPoint x: 334, endPoint y: 199, distance: 20.2
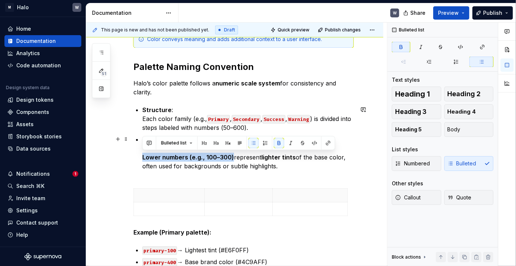
drag, startPoint x: 143, startPoint y: 156, endPoint x: 232, endPoint y: 159, distance: 89.5
click at [232, 159] on p "Meaning : Lower numbers (e.g., 100–300) represent lighter tints of the base col…" at bounding box center [247, 157] width 211 height 44
copy strong "Lower numbers (e.g., 100–300)"
click at [160, 192] on p at bounding box center [169, 194] width 62 height 7
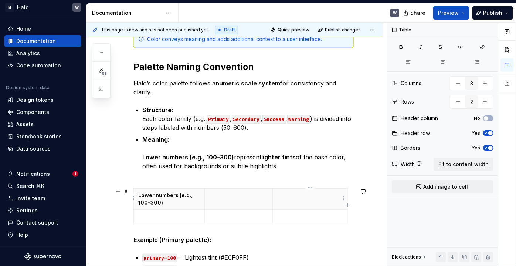
click at [290, 199] on th at bounding box center [310, 198] width 75 height 21
click at [263, 158] on strong "lighter tints" at bounding box center [278, 156] width 34 height 7
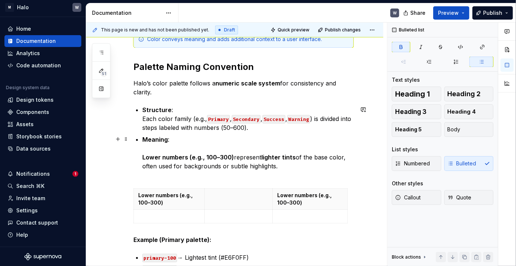
click at [264, 157] on strong "lighter tints" at bounding box center [278, 156] width 34 height 7
click at [285, 160] on p "Meaning : Lower numbers (e.g., 100–300) represent lighter tints of the base col…" at bounding box center [247, 157] width 211 height 44
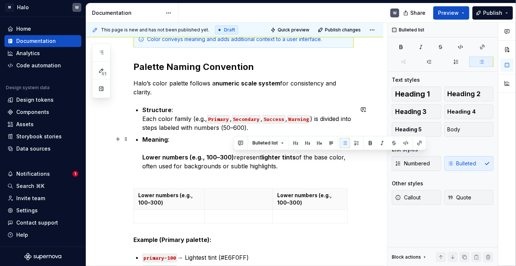
drag, startPoint x: 233, startPoint y: 157, endPoint x: 281, endPoint y: 166, distance: 48.9
click at [281, 166] on p "Meaning : Lower numbers (e.g., 100–300) represent lighter tints of the base col…" at bounding box center [247, 157] width 211 height 44
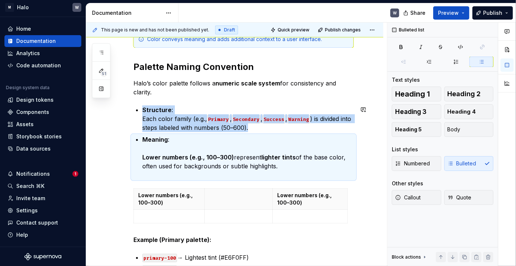
copy p "Structure : Each color family (e.g., Primary , Secondary , Success , Warning ) …"
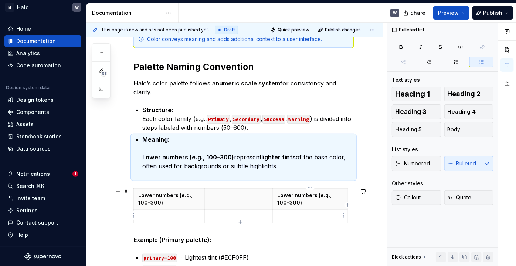
click at [287, 214] on p at bounding box center [310, 215] width 66 height 7
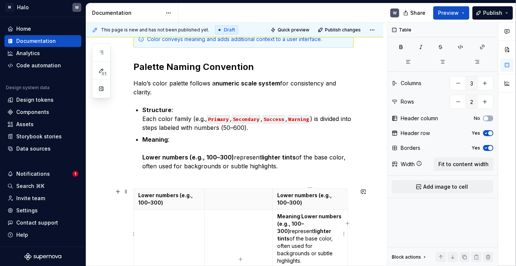
click at [319, 241] on p "Meaning : Lower numbers (e.g., 100–300) represent lighter tints of the base col…" at bounding box center [310, 238] width 66 height 52
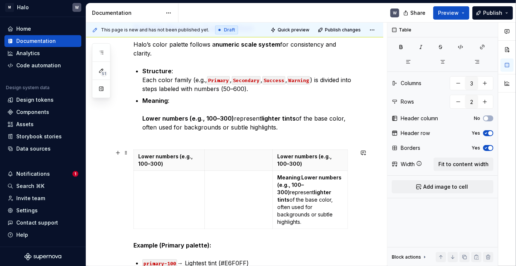
scroll to position [158, 0]
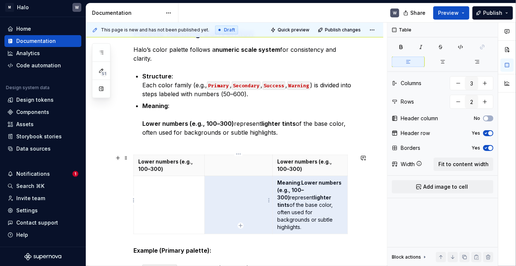
drag, startPoint x: 317, startPoint y: 190, endPoint x: 271, endPoint y: 179, distance: 47.4
click at [271, 179] on tr "Meaning : Lower numbers (e.g., 100–300) represent lighter tints of the base col…" at bounding box center [241, 205] width 214 height 58
click at [290, 188] on strong "Lower numbers (e.g., 100–300)" at bounding box center [309, 189] width 65 height 21
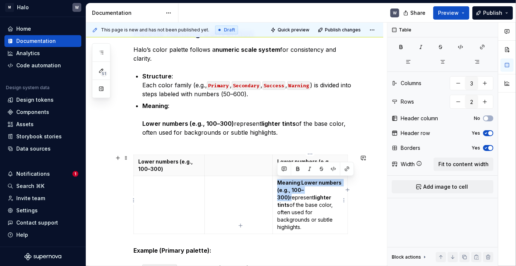
drag, startPoint x: 316, startPoint y: 189, endPoint x: 279, endPoint y: 179, distance: 37.9
click at [279, 179] on p "Meaning : Lower numbers (e.g., 100–300) represent lighter tints of the base col…" at bounding box center [310, 205] width 66 height 52
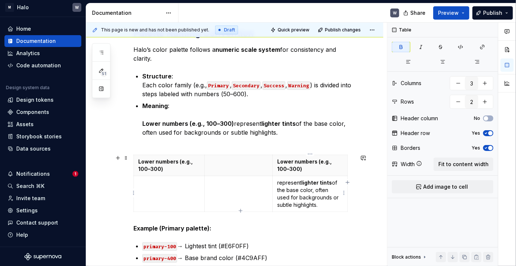
click at [313, 203] on p "represent lighter tints of the base color, often used for backgrounds or subtle…" at bounding box center [310, 194] width 66 height 30
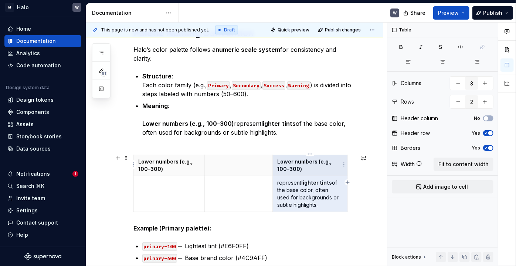
drag, startPoint x: 318, startPoint y: 205, endPoint x: 276, endPoint y: 170, distance: 55.1
click at [276, 170] on tbody "Lower numbers (e.g., 100–300) Lower numbers (e.g., 100–300) represent lighter t…" at bounding box center [241, 183] width 214 height 57
drag, startPoint x: 314, startPoint y: 170, endPoint x: 307, endPoint y: 170, distance: 6.7
click at [307, 170] on p "Lower numbers (e.g., 100–300)" at bounding box center [310, 165] width 66 height 15
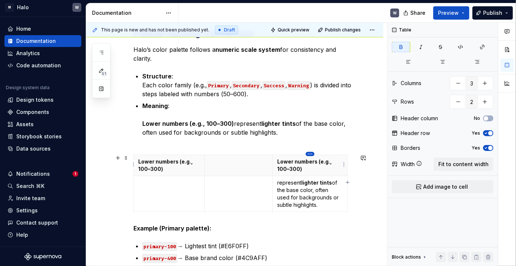
click at [311, 154] on html "M Halo W Home Documentation Analytics Code automation Design system data Design…" at bounding box center [258, 133] width 516 height 266
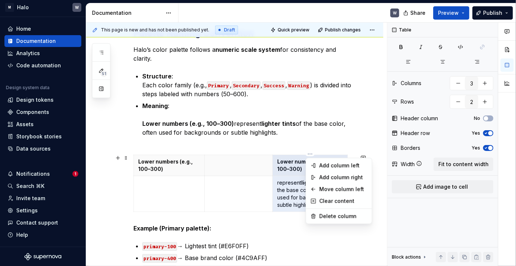
click at [282, 190] on html "M Halo W Home Documentation Analytics Code automation Design system data Design…" at bounding box center [258, 133] width 516 height 266
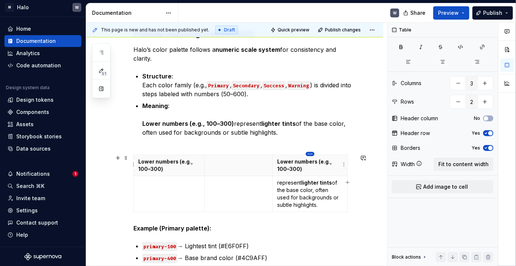
click at [310, 154] on html "M Halo W Home Documentation Analytics Code automation Design system data Design…" at bounding box center [258, 133] width 516 height 266
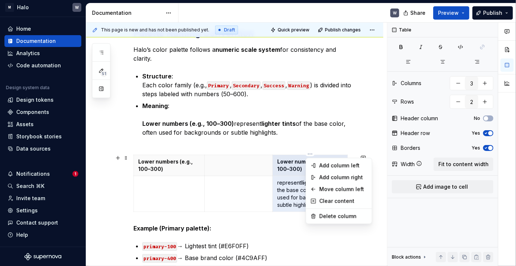
click at [457, 196] on div "Comments Open comments No comments yet Select ‘Comment’ from the block context …" at bounding box center [451, 145] width 129 height 244
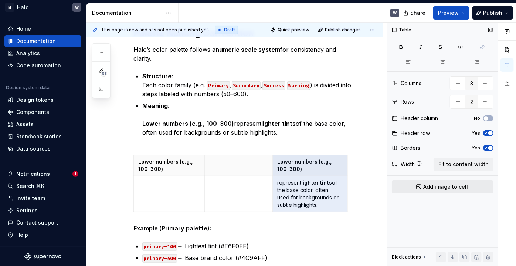
click at [442, 184] on span "Add image to cell" at bounding box center [445, 186] width 45 height 7
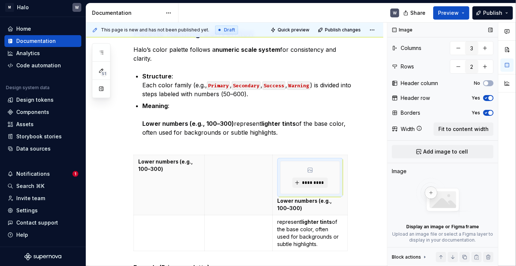
scroll to position [10, 0]
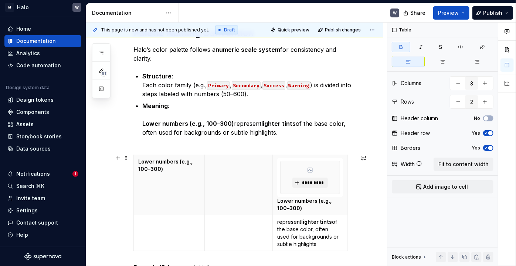
scroll to position [0, 0]
click at [309, 154] on html "M Halo W Home Documentation Analytics Code automation Design system data Design…" at bounding box center [258, 133] width 516 height 266
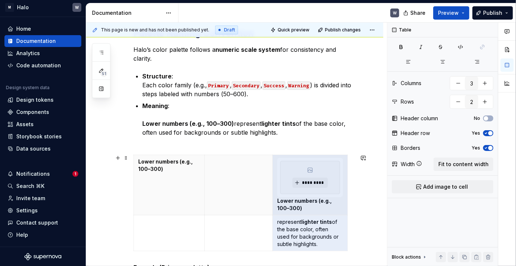
click at [352, 192] on html "M Halo W Home Documentation Analytics Code automation Design system data Design…" at bounding box center [258, 133] width 516 height 266
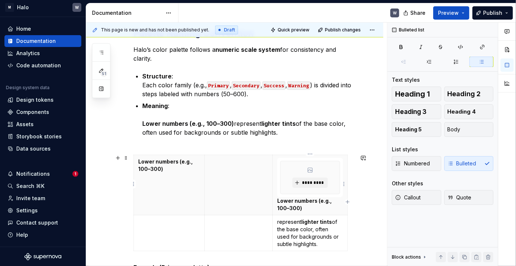
click at [311, 165] on div "*********" at bounding box center [309, 177] width 59 height 33
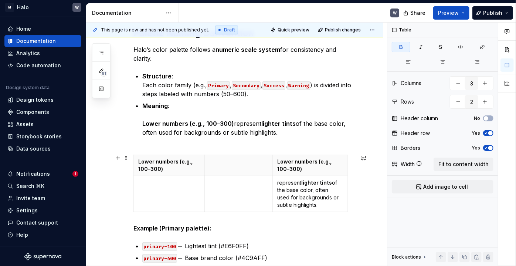
click at [303, 170] on p "Lower numbers (e.g., 100–300)" at bounding box center [310, 165] width 66 height 15
drag, startPoint x: 301, startPoint y: 169, endPoint x: 275, endPoint y: 159, distance: 27.6
click at [275, 159] on th "Lower numbers (e.g., 100–300)" at bounding box center [310, 165] width 75 height 21
click at [298, 148] on button "button" at bounding box center [298, 148] width 10 height 10
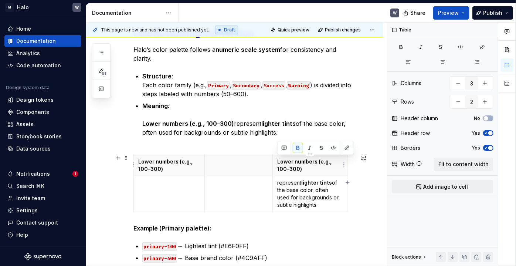
click at [298, 171] on p "Lower numbers (e.g., 100–300)" at bounding box center [310, 165] width 66 height 15
click at [311, 168] on p "Lower numbers (e.g., 100–300)" at bounding box center [310, 165] width 66 height 15
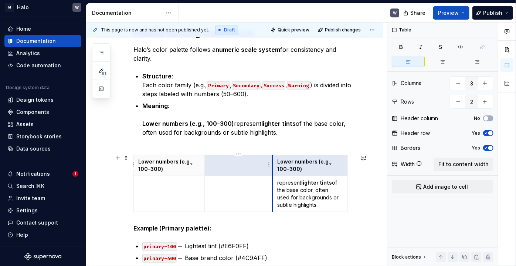
drag, startPoint x: 285, startPoint y: 165, endPoint x: 271, endPoint y: 161, distance: 14.7
click at [271, 161] on tr "Lower numbers (e.g., 100–300) Lower numbers (e.g., 100–300)" at bounding box center [241, 165] width 214 height 21
click at [284, 167] on p "Lower numbers (e.g., 100–300)" at bounding box center [310, 165] width 66 height 15
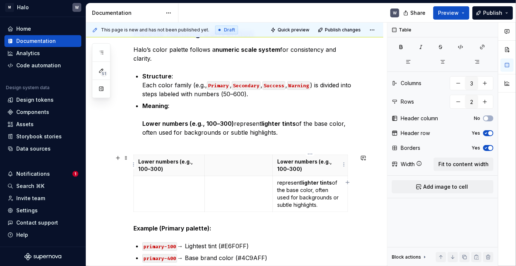
click at [302, 167] on p "Lower numbers (e.g., 100–300)" at bounding box center [310, 165] width 66 height 15
drag, startPoint x: 302, startPoint y: 167, endPoint x: 276, endPoint y: 158, distance: 27.1
click at [276, 158] on th "Lower numbers (e.g., 100–300)" at bounding box center [310, 165] width 75 height 21
click at [331, 148] on button "button" at bounding box center [333, 148] width 10 height 10
click at [304, 169] on p "Lower numbers (e.g., 100–300)" at bounding box center [310, 165] width 66 height 15
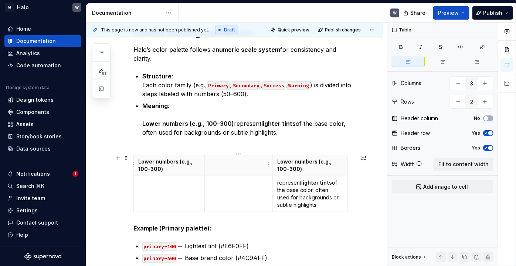
click at [232, 164] on p at bounding box center [238, 161] width 59 height 7
click at [218, 84] on code "Primary" at bounding box center [218, 85] width 23 height 8
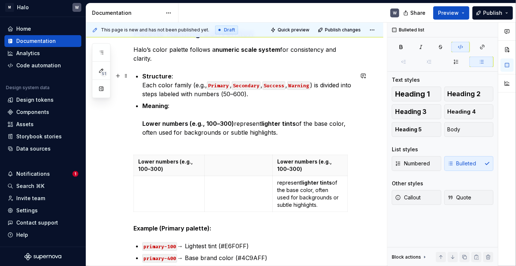
click at [218, 84] on code "Primary" at bounding box center [218, 85] width 23 height 8
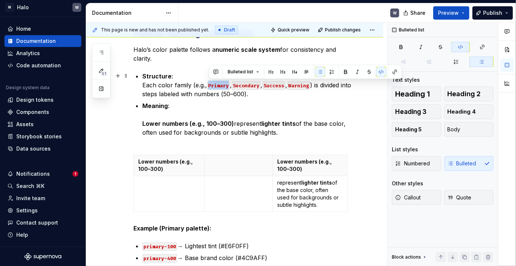
click at [218, 84] on code "Primary" at bounding box center [218, 85] width 23 height 8
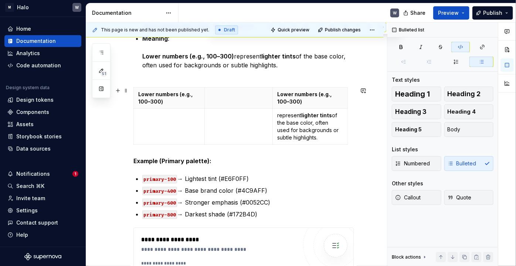
scroll to position [191, 0]
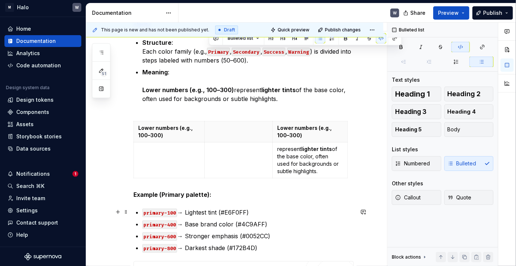
click at [172, 211] on code "primary-100" at bounding box center [159, 212] width 35 height 8
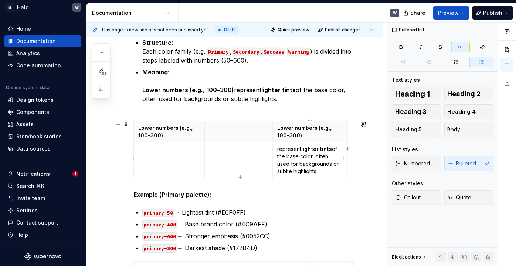
click at [304, 176] on td "represent lighter tints of the base color, often used for backgrounds or subtle…" at bounding box center [310, 160] width 75 height 36
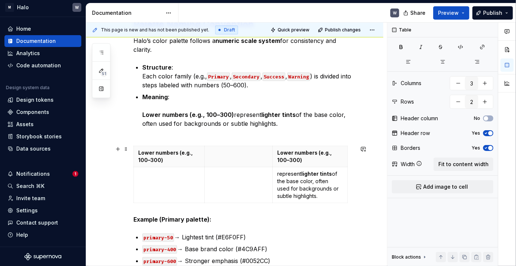
scroll to position [133, 0]
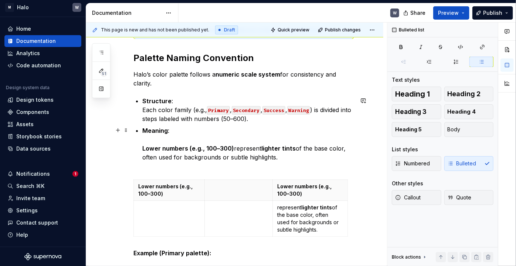
click at [272, 161] on p "Meaning : Lower numbers (e.g., 100–300) represent lighter tints of the base col…" at bounding box center [247, 148] width 211 height 44
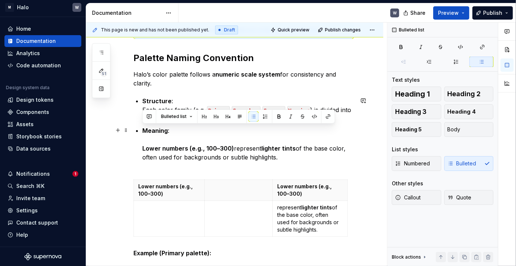
drag, startPoint x: 281, startPoint y: 159, endPoint x: 130, endPoint y: 134, distance: 153.6
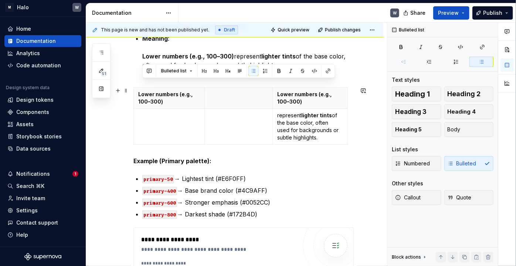
scroll to position [234, 0]
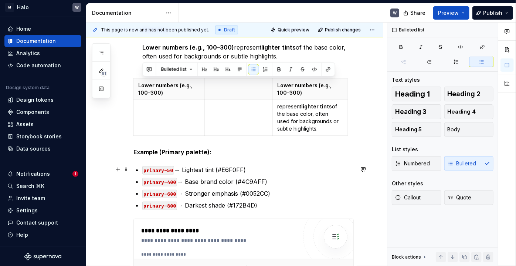
click at [231, 169] on p "primary-50 → Lightest tint (#E6F0FF)" at bounding box center [247, 169] width 211 height 9
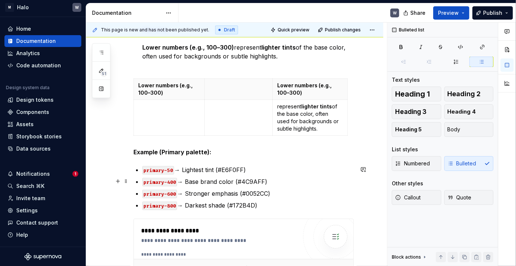
click at [168, 181] on code "primary-400" at bounding box center [159, 182] width 35 height 8
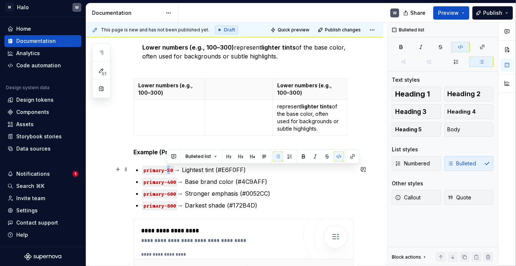
click at [167, 170] on code "primary-50" at bounding box center [158, 170] width 32 height 8
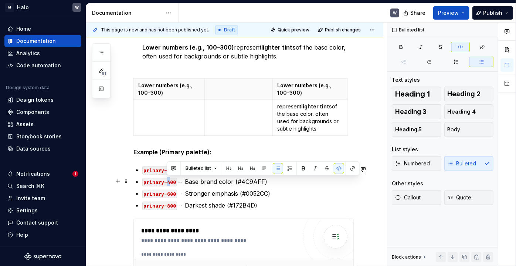
click at [167, 182] on code "primary-400" at bounding box center [159, 182] width 35 height 8
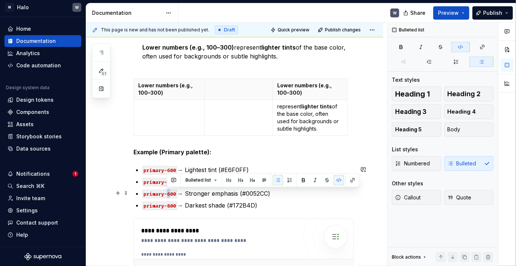
click at [167, 195] on code "primary-600" at bounding box center [159, 194] width 35 height 8
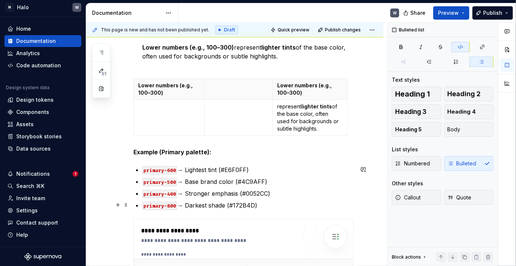
click at [168, 205] on code "primary-800" at bounding box center [159, 205] width 35 height 8
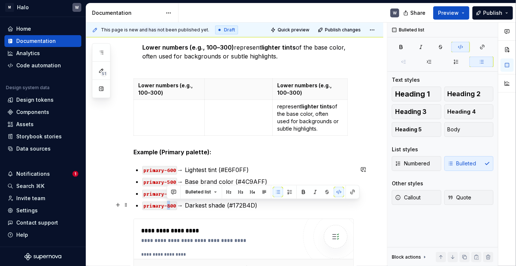
click at [167, 205] on code "primary-800" at bounding box center [159, 205] width 35 height 8
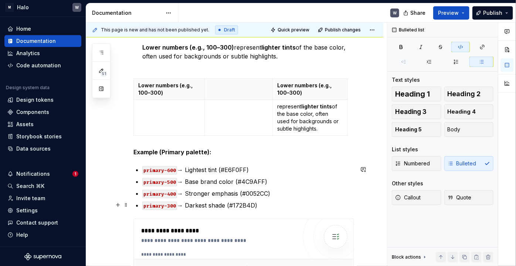
click at [193, 208] on p "primary-300 → Darkest shade (#172B4D)" at bounding box center [247, 205] width 211 height 9
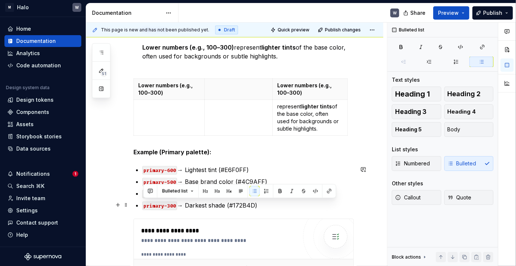
drag, startPoint x: 143, startPoint y: 205, endPoint x: 260, endPoint y: 206, distance: 117.5
click at [260, 206] on p "primary-300 → Darkest shade (#172B4D)" at bounding box center [247, 205] width 211 height 9
copy p "primary-300 → Darkest shade (#172B4D)"
click at [265, 206] on p "primary-300 → Darkest shade (#172B4D)" at bounding box center [247, 205] width 211 height 9
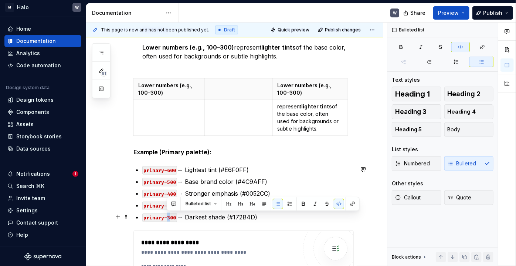
click at [167, 218] on code "primary-300" at bounding box center [159, 217] width 35 height 8
drag, startPoint x: 172, startPoint y: 215, endPoint x: 167, endPoint y: 217, distance: 5.8
click at [167, 217] on code "primary-200" at bounding box center [159, 217] width 35 height 8
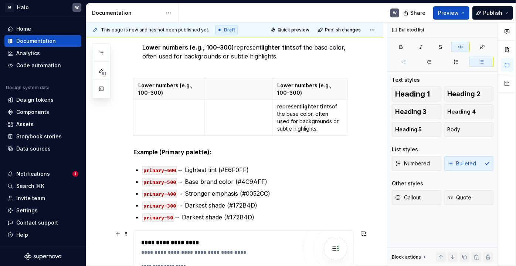
click at [107, 244] on div "**********" at bounding box center [234, 209] width 297 height 612
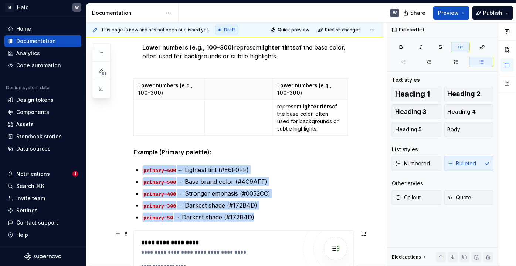
scroll to position [312, 0]
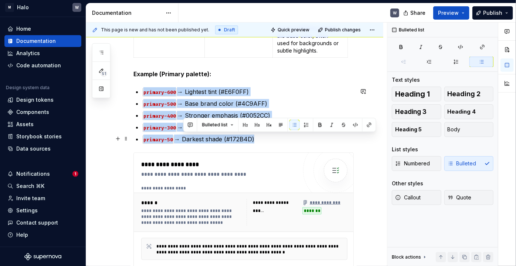
drag, startPoint x: 183, startPoint y: 137, endPoint x: 257, endPoint y: 142, distance: 74.5
click at [257, 142] on p "primary-50 → Darkest shade (#172B4D)" at bounding box center [247, 139] width 211 height 9
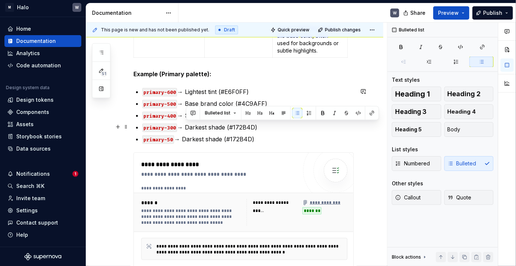
drag, startPoint x: 186, startPoint y: 126, endPoint x: 261, endPoint y: 126, distance: 74.6
click at [261, 126] on p "primary-300 → Darkest shade (#172B4D)" at bounding box center [247, 127] width 211 height 9
copy p "Darkest shade (#172B4D)"
click at [256, 92] on p "primary-600 → Lightest tint (#E6F0FF)" at bounding box center [247, 91] width 211 height 9
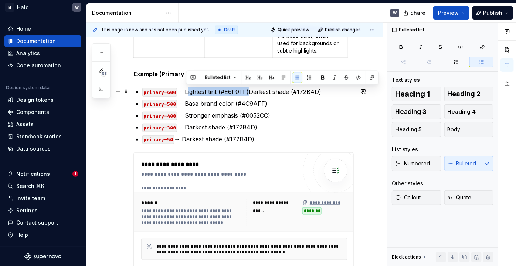
drag, startPoint x: 245, startPoint y: 91, endPoint x: 185, endPoint y: 93, distance: 59.5
click at [186, 93] on p "primary-600 → Lightest tint (#E6F0FF)Darkest shade (#172B4D)" at bounding box center [247, 91] width 211 height 9
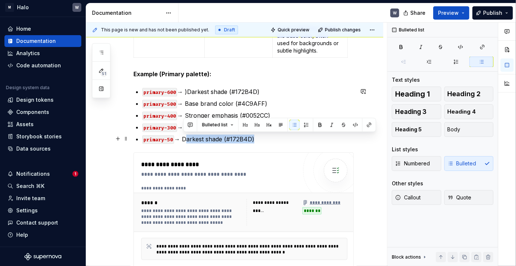
drag, startPoint x: 252, startPoint y: 138, endPoint x: 184, endPoint y: 139, distance: 68.0
click at [184, 139] on p "primary-50 → Darkest shade (#172B4D)" at bounding box center [247, 139] width 211 height 9
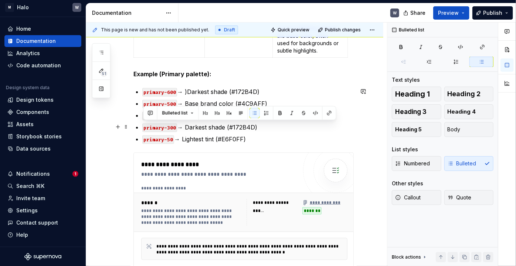
drag, startPoint x: 227, startPoint y: 129, endPoint x: 140, endPoint y: 130, distance: 86.5
click at [140, 130] on div "**********" at bounding box center [243, 95] width 220 height 505
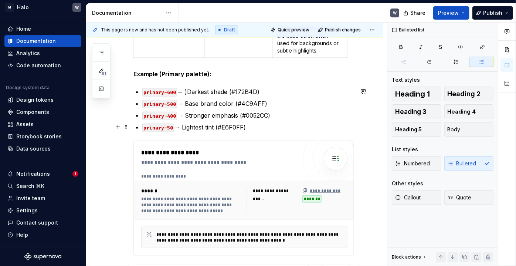
drag, startPoint x: 187, startPoint y: 123, endPoint x: 222, endPoint y: 111, distance: 37.0
click at [210, 115] on ul "primary-600 → )Darkest shade (#172B4D) primary-500 → Base brand color (#4C9AFF)…" at bounding box center [247, 109] width 211 height 44
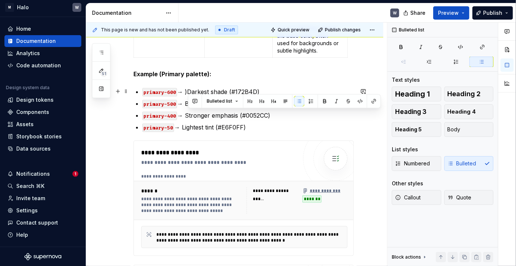
click at [187, 90] on p "primary-600 → )Darkest shade (#172B4D)" at bounding box center [247, 91] width 211 height 9
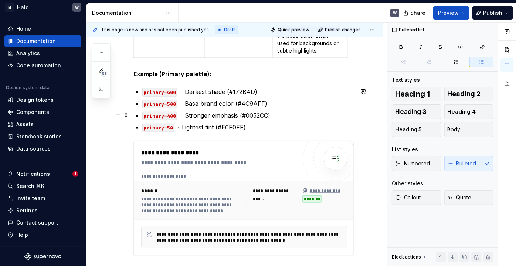
click at [224, 113] on p "primary-400 → Stronger emphasis (#0052CC)" at bounding box center [247, 115] width 211 height 9
click at [211, 111] on p "primary-400 → Stronger emphasis (#0052CC)" at bounding box center [247, 115] width 211 height 9
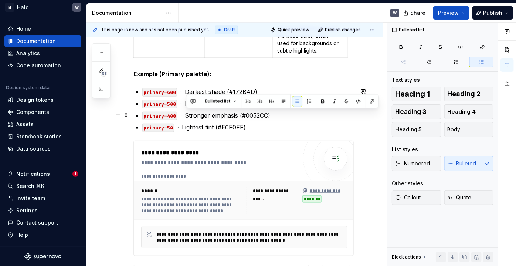
drag, startPoint x: 233, startPoint y: 113, endPoint x: 186, endPoint y: 114, distance: 47.7
click at [186, 114] on p "primary-400 → Stronger emphasis (#0052CC)" at bounding box center [247, 115] width 211 height 9
click at [192, 116] on p "primary-400 → Stronger emphasis (#0052CC)" at bounding box center [247, 115] width 211 height 9
click at [186, 113] on p "primary-400 → Stronger emphasis (#0052CC)" at bounding box center [247, 115] width 211 height 9
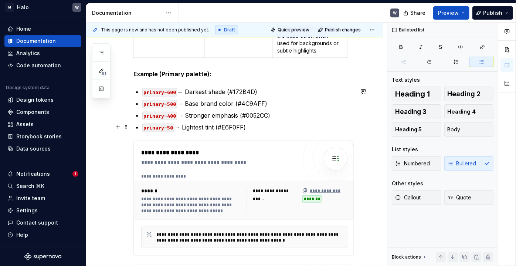
click at [191, 126] on p "primary-50 → Lightest tint (#E6F0FF)" at bounding box center [247, 127] width 211 height 9
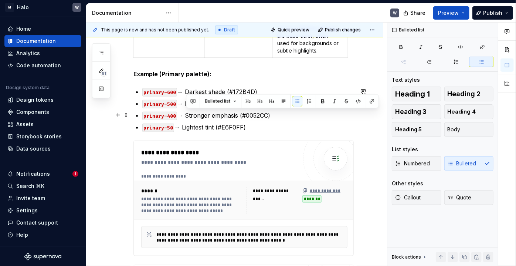
drag, startPoint x: 274, startPoint y: 114, endPoint x: 186, endPoint y: 116, distance: 88.3
click at [186, 116] on p "primary-400 → Stronger emphasis (#0052CC)" at bounding box center [247, 115] width 211 height 9
click at [195, 129] on p "primary-50 → Lightest tint (#E6F0FF)" at bounding box center [247, 127] width 211 height 9
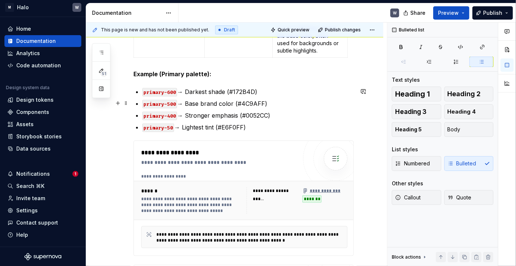
click at [274, 101] on p "primary-500 → Base brand color (#4C9AFF)" at bounding box center [247, 103] width 211 height 9
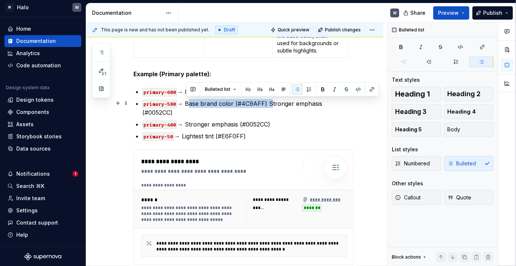
drag, startPoint x: 268, startPoint y: 103, endPoint x: 187, endPoint y: 106, distance: 81.0
click at [187, 106] on p "primary-500 → Base brand color (#4C9AFF) Stronger emphasis (#0052CC)" at bounding box center [247, 108] width 211 height 18
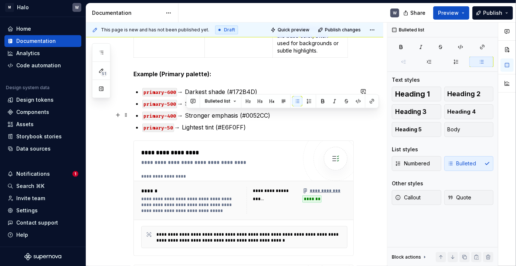
drag, startPoint x: 276, startPoint y: 114, endPoint x: 187, endPoint y: 118, distance: 88.7
click at [187, 118] on p "primary-400 → Stronger emphasis (#0052CC)" at bounding box center [247, 115] width 211 height 9
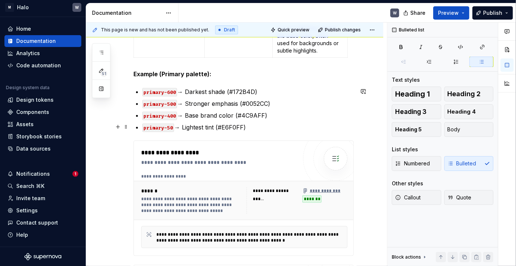
click at [258, 127] on p "primary-50 → Lightest tint (#E6F0FF)" at bounding box center [247, 127] width 211 height 9
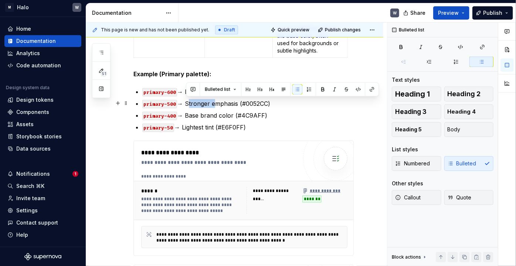
drag, startPoint x: 211, startPoint y: 103, endPoint x: 187, endPoint y: 103, distance: 24.0
click at [187, 103] on p "primary-500 → Stronger emphasis (#0052CC)" at bounding box center [247, 103] width 211 height 9
drag, startPoint x: 187, startPoint y: 103, endPoint x: 210, endPoint y: 106, distance: 23.4
click at [210, 106] on p "primary-500 → Stronger emphasis (#0052CC)" at bounding box center [247, 103] width 211 height 9
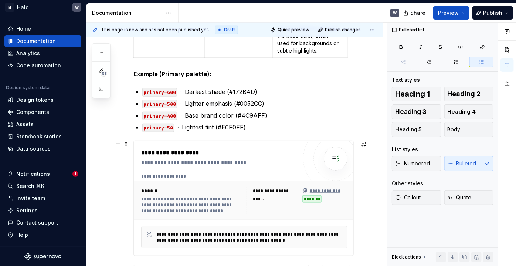
click at [279, 247] on div "**********" at bounding box center [243, 198] width 219 height 115
click at [193, 113] on p "primary-400 → Base brand color (#4C9AFF)" at bounding box center [247, 115] width 211 height 9
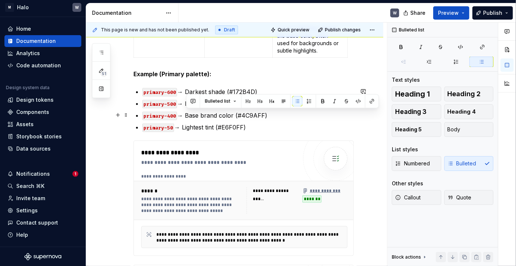
drag, startPoint x: 186, startPoint y: 114, endPoint x: 271, endPoint y: 116, distance: 84.7
click at [271, 116] on p "primary-400 → Base brand color (#4C9AFF)" at bounding box center [247, 115] width 211 height 9
click at [281, 118] on p "primary-400 → Base brand color (#4C9AFF)" at bounding box center [247, 115] width 211 height 9
drag, startPoint x: 196, startPoint y: 115, endPoint x: 186, endPoint y: 115, distance: 10.0
click at [186, 115] on p "primary-400 → Base brand color (#4C9AFF)" at bounding box center [247, 115] width 211 height 9
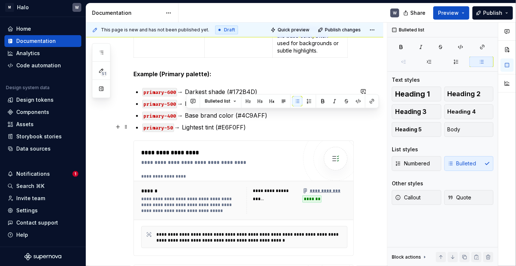
click at [286, 126] on p "primary-50 → Lightest tint (#E6F0FF)" at bounding box center [247, 127] width 211 height 9
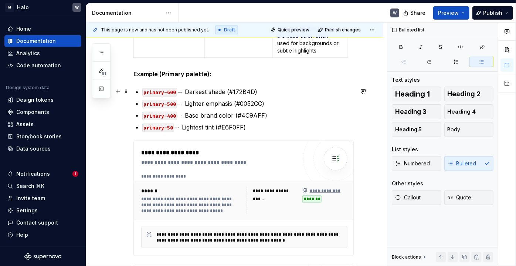
click at [227, 90] on p "primary-600 → Darkest shade (#172B4D)" at bounding box center [247, 91] width 211 height 9
click at [223, 116] on p "primary-400 → Base brand color (#4C9AFF)" at bounding box center [247, 115] width 211 height 9
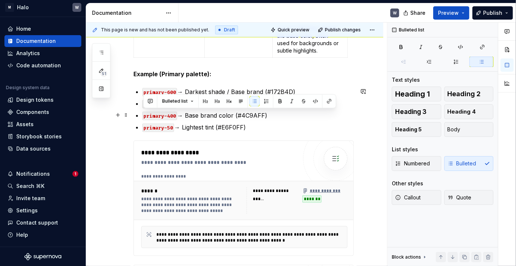
drag, startPoint x: 253, startPoint y: 113, endPoint x: 136, endPoint y: 114, distance: 117.1
click at [136, 114] on div "**********" at bounding box center [243, 89] width 220 height 493
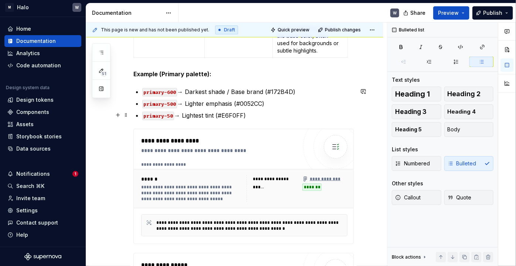
click at [241, 116] on p "primary-50 → Lightest tint (#E6F0FF)" at bounding box center [247, 115] width 211 height 9
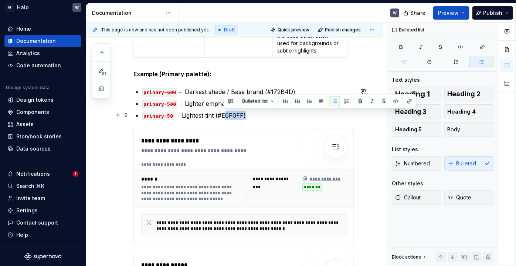
drag, startPoint x: 244, startPoint y: 115, endPoint x: 225, endPoint y: 116, distance: 19.3
click at [225, 116] on p "primary-50 → Lightest tint (#E6F0FF)" at bounding box center [247, 115] width 211 height 9
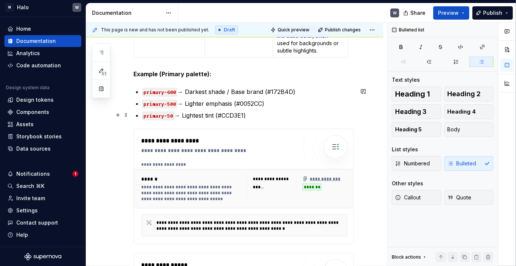
click at [169, 116] on code "primary-50" at bounding box center [158, 116] width 32 height 8
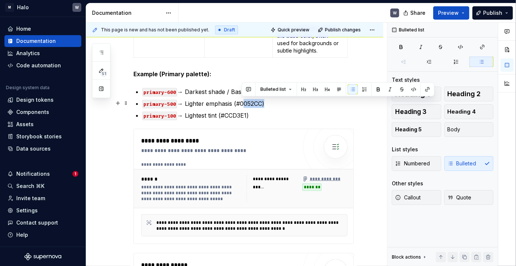
drag, startPoint x: 242, startPoint y: 102, endPoint x: 265, endPoint y: 102, distance: 22.9
click at [265, 102] on p "primary-500 → Lighter emphasis (#0052CC)" at bounding box center [247, 103] width 211 height 9
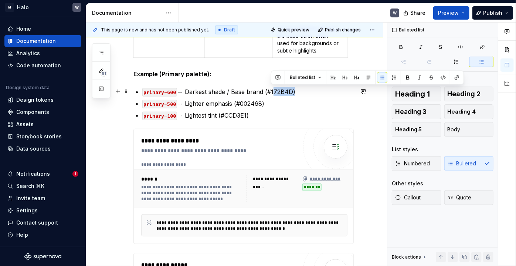
drag, startPoint x: 272, startPoint y: 91, endPoint x: 293, endPoint y: 93, distance: 20.8
click at [293, 93] on p "primary-600 → Darkest shade / Base brand (#172B4D)" at bounding box center [247, 91] width 211 height 9
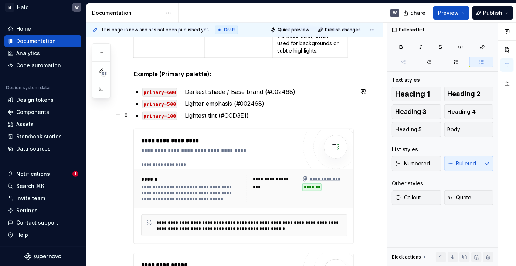
click at [296, 118] on p "primary-100 → Lightest tint (#CCD3E1)" at bounding box center [247, 115] width 211 height 9
click at [378, 249] on div "**********" at bounding box center [234, 119] width 297 height 588
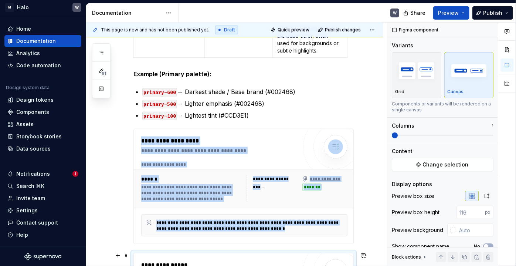
scroll to position [351, 0]
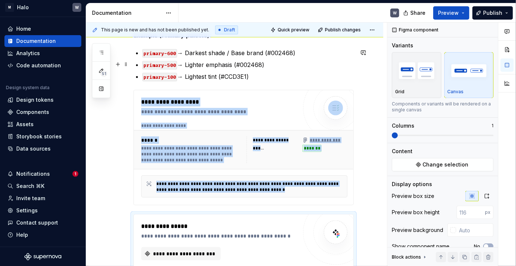
click at [257, 61] on p "primary-500 → Lighter emphasis (#002468)" at bounding box center [247, 64] width 211 height 9
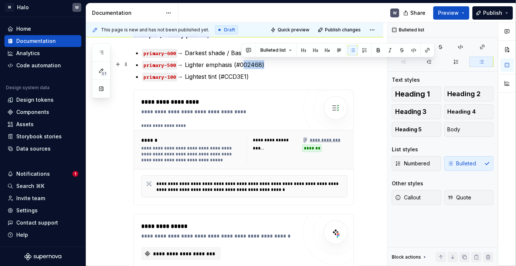
drag, startPoint x: 263, startPoint y: 63, endPoint x: 242, endPoint y: 64, distance: 20.7
click at [242, 64] on p "primary-500 → Lighter emphasis (#002468)" at bounding box center [247, 64] width 211 height 9
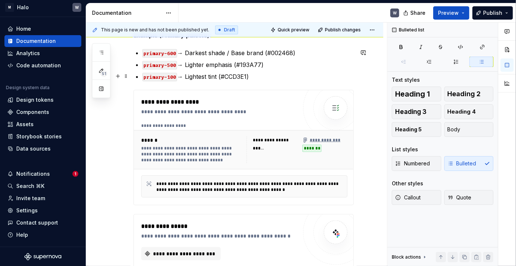
click at [292, 79] on p "primary-100 → Lightest tint (#CCD3E1)" at bounding box center [247, 76] width 211 height 9
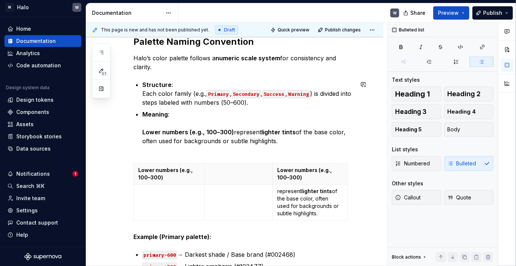
scroll to position [183, 0]
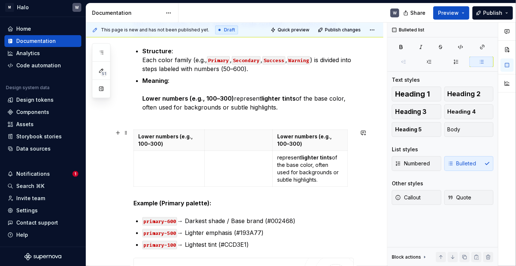
click at [352, 175] on div "Lower numbers (e.g., 100–300) Lower numbers (e.g., 100–300) represent lighter t…" at bounding box center [243, 159] width 220 height 60
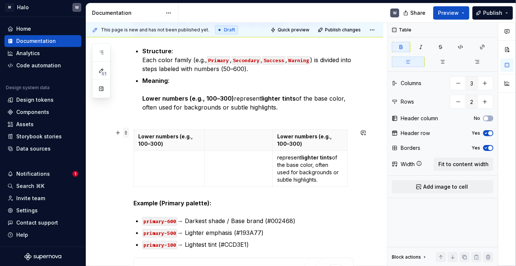
click at [127, 133] on span at bounding box center [126, 132] width 6 height 10
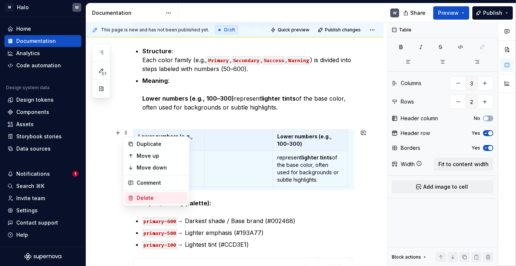
click at [160, 195] on div "Delete" at bounding box center [161, 197] width 48 height 7
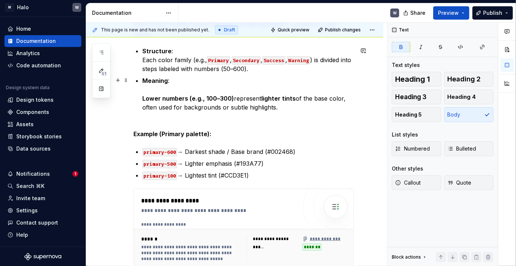
click at [280, 107] on p "Meaning : Lower numbers (e.g., 100–300) represent lighter tints of the base col…" at bounding box center [247, 98] width 211 height 44
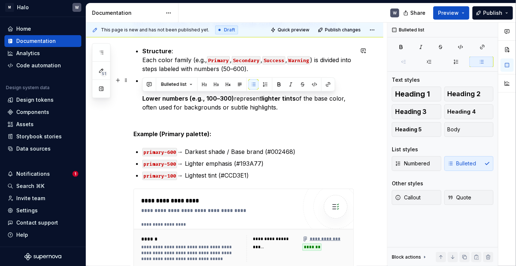
drag, startPoint x: 281, startPoint y: 107, endPoint x: 141, endPoint y: 96, distance: 140.9
click at [141, 96] on div "**********" at bounding box center [243, 178] width 220 height 412
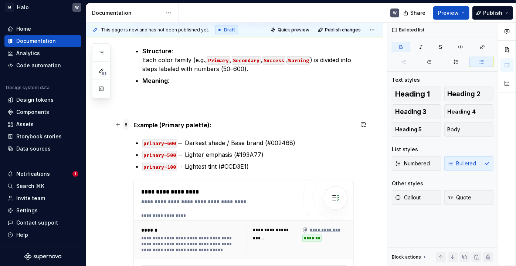
click at [126, 126] on span at bounding box center [126, 124] width 6 height 10
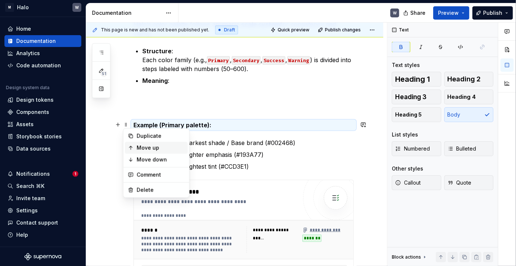
click at [138, 149] on div "Move up" at bounding box center [161, 147] width 48 height 7
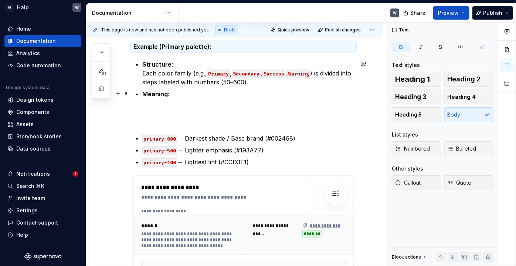
drag, startPoint x: 147, startPoint y: 110, endPoint x: 155, endPoint y: 116, distance: 10.3
click at [147, 110] on p "Meaning :" at bounding box center [247, 106] width 211 height 35
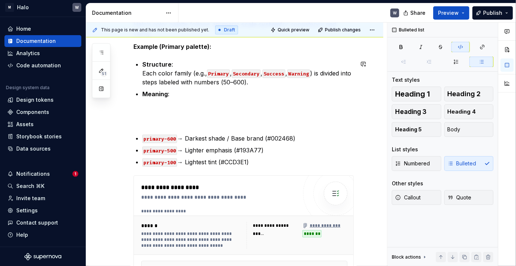
click at [153, 125] on div "**********" at bounding box center [243, 171] width 220 height 399
click at [149, 122] on p "Meaning :" at bounding box center [247, 106] width 211 height 35
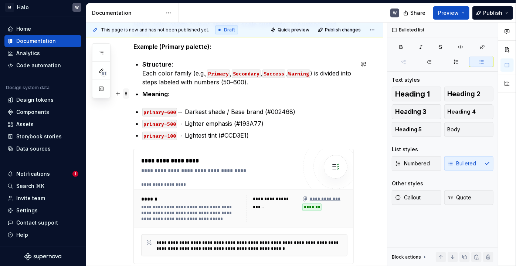
click at [124, 92] on span at bounding box center [126, 93] width 6 height 10
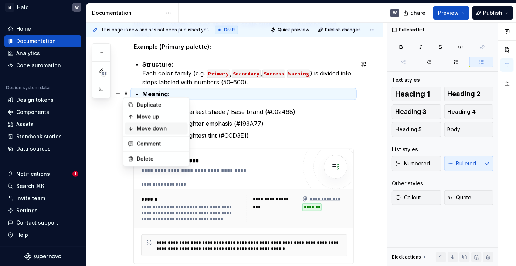
click at [137, 127] on div "Move down" at bounding box center [161, 128] width 48 height 7
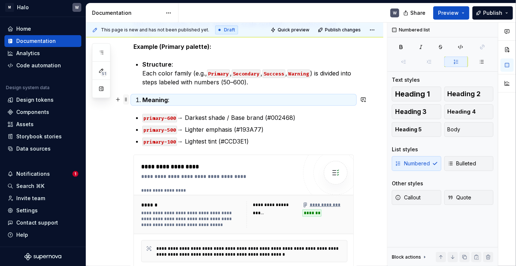
click at [125, 102] on span at bounding box center [126, 99] width 6 height 10
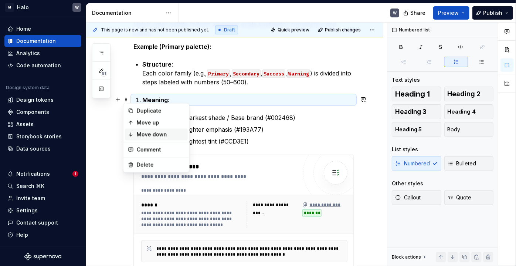
click at [139, 136] on div "Move down" at bounding box center [161, 134] width 48 height 7
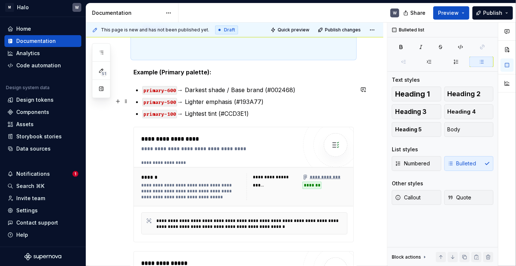
scroll to position [135, 0]
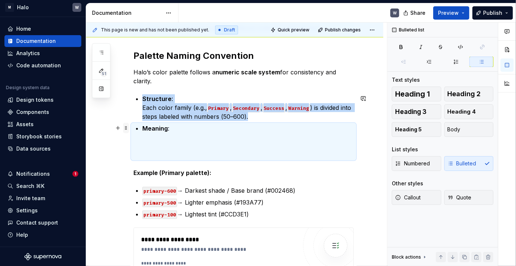
click at [126, 127] on span at bounding box center [126, 128] width 6 height 10
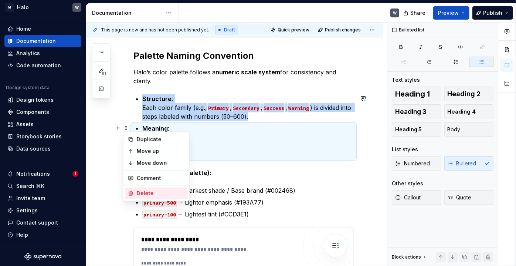
click at [146, 192] on div "Delete" at bounding box center [161, 193] width 48 height 7
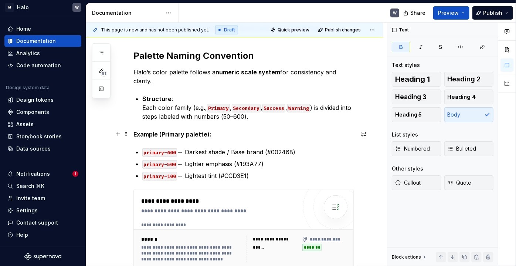
click at [133, 134] on strong "Example (Primary palette):" at bounding box center [172, 133] width 78 height 7
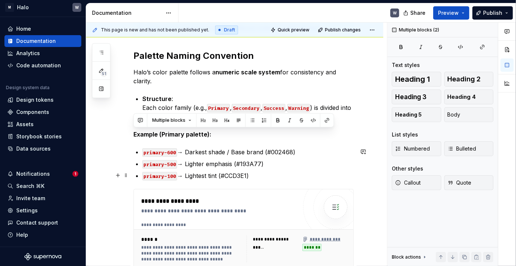
drag, startPoint x: 133, startPoint y: 134, endPoint x: 277, endPoint y: 174, distance: 148.9
click at [277, 174] on div "**********" at bounding box center [243, 202] width 220 height 365
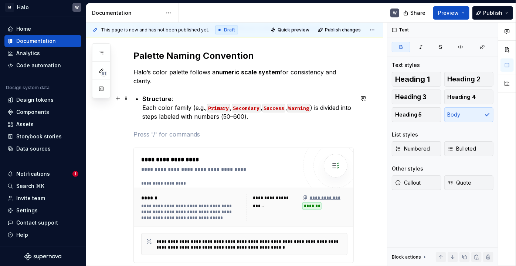
click at [267, 115] on p "Structure : Each color family (e.g., Primary , Secondary , Success , Warning ) …" at bounding box center [247, 107] width 211 height 27
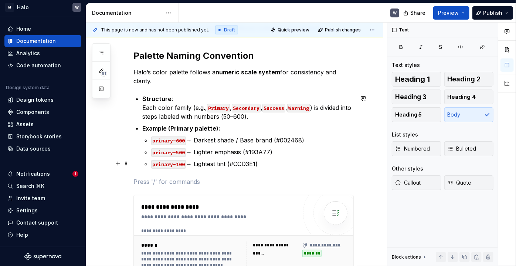
click at [265, 164] on p "primary-100 → Lightest tint (#CCD3E1)" at bounding box center [252, 163] width 202 height 9
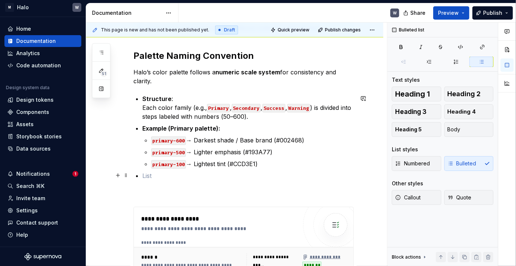
click at [144, 175] on p at bounding box center [247, 175] width 211 height 9
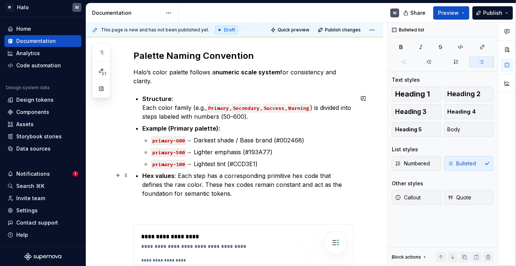
click at [179, 174] on p "Hex values : Each step has a corresponding primitive hex code that defines the …" at bounding box center [247, 184] width 211 height 27
click at [178, 174] on p "Hex values : Each step has a corresponding primitive hex code that defines the …" at bounding box center [247, 184] width 211 height 27
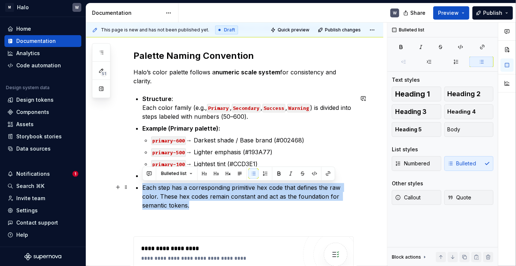
drag, startPoint x: 192, startPoint y: 205, endPoint x: 142, endPoint y: 189, distance: 53.0
click at [142, 189] on div "**********" at bounding box center [243, 226] width 220 height 412
click at [252, 174] on button "button" at bounding box center [253, 173] width 10 height 10
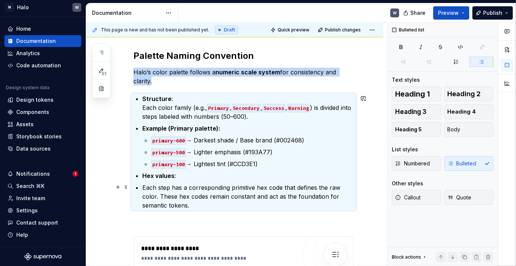
click at [213, 202] on p "Each step has a corresponding primitive hex code that defines the raw color. Th…" at bounding box center [247, 196] width 211 height 27
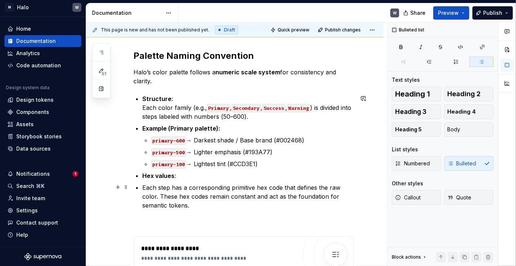
click at [140, 188] on div "**********" at bounding box center [243, 226] width 220 height 412
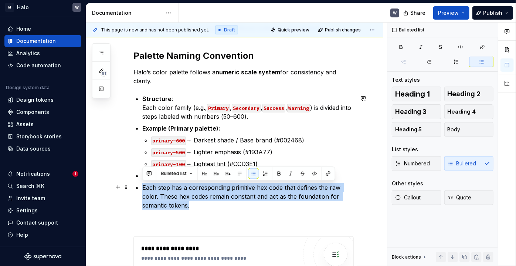
drag, startPoint x: 143, startPoint y: 188, endPoint x: 198, endPoint y: 202, distance: 56.8
click at [197, 202] on p "Each step has a corresponding primitive hex code that defines the raw color. Th…" at bounding box center [247, 196] width 211 height 27
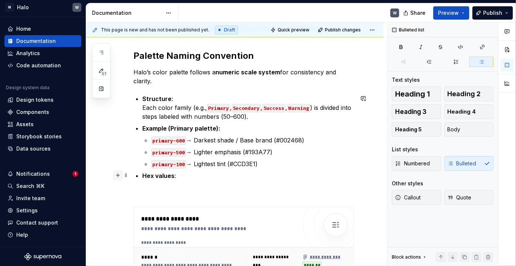
click at [119, 175] on button "button" at bounding box center [118, 175] width 10 height 10
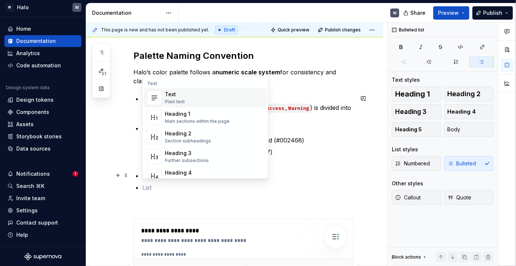
click at [163, 86] on div "Text" at bounding box center [205, 84] width 123 height 6
click at [157, 96] on img "Suggestions" at bounding box center [154, 97] width 14 height 15
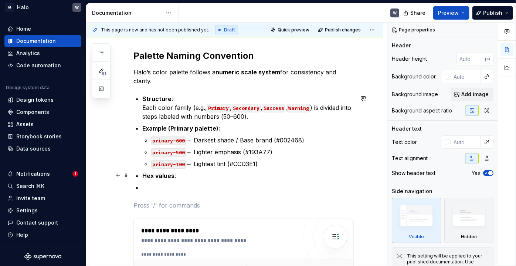
click at [179, 178] on p "Hex values :" at bounding box center [247, 175] width 211 height 9
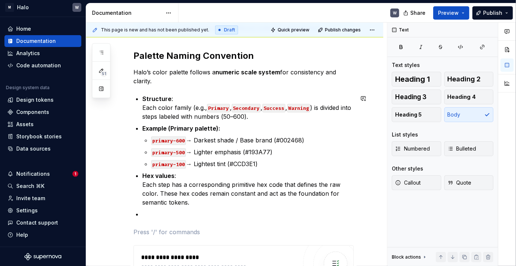
click at [160, 218] on div "**********" at bounding box center [243, 230] width 220 height 421
click at [159, 212] on p at bounding box center [247, 214] width 211 height 9
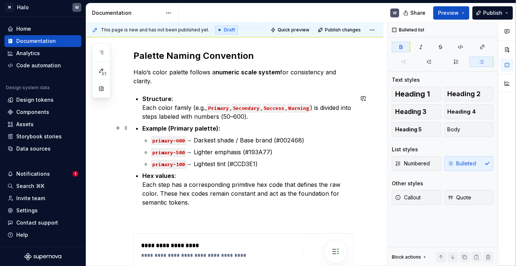
click at [183, 129] on strong "Example (Primary palette):" at bounding box center [181, 128] width 78 height 7
click at [177, 127] on strong "Example (Primary palette):" at bounding box center [181, 128] width 78 height 7
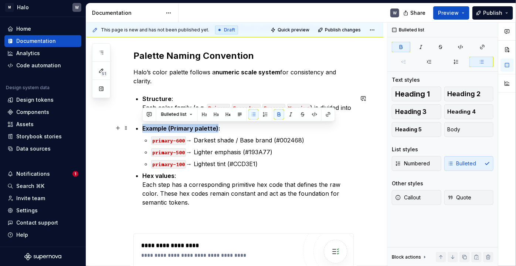
drag, startPoint x: 216, startPoint y: 127, endPoint x: 142, endPoint y: 127, distance: 73.5
click at [142, 127] on strong "Example (Primary palette):" at bounding box center [181, 128] width 78 height 7
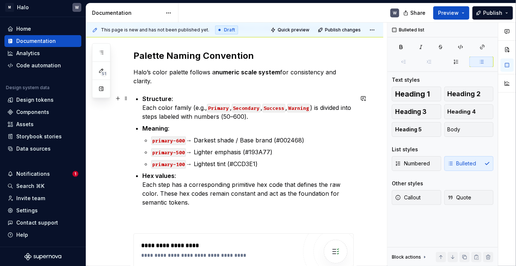
click at [276, 116] on p "Structure : Each color family (e.g., Primary , Secondary , Success , Warning ) …" at bounding box center [247, 107] width 211 height 27
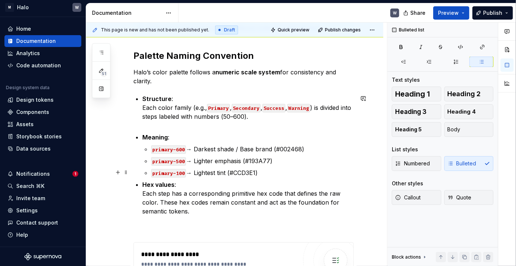
click at [269, 174] on p "primary-100 → Lightest tint (#CCD3E1)" at bounding box center [252, 172] width 202 height 9
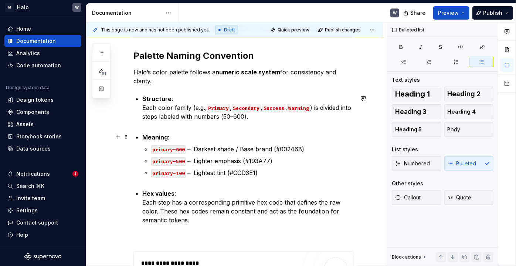
click at [192, 137] on p "Meaning :" at bounding box center [247, 137] width 211 height 9
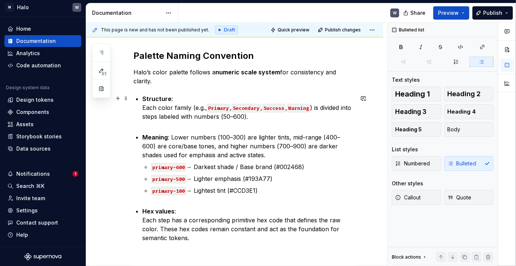
click at [143, 106] on p "Structure : Each color family (e.g., Primary , Secondary , Success , Warning ) …" at bounding box center [247, 111] width 211 height 35
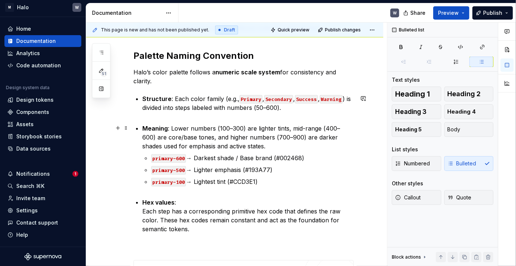
click at [255, 145] on p "Meaning : Lower numbers (100–300) are lighter tints, mid-range (400–600) are co…" at bounding box center [247, 137] width 211 height 27
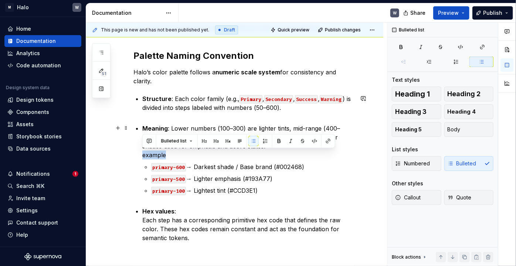
drag, startPoint x: 167, startPoint y: 154, endPoint x: 143, endPoint y: 156, distance: 23.7
click at [143, 156] on p "Meaning : Lower numbers (100–300) are lighter tints, mid-range (400–600) are co…" at bounding box center [247, 141] width 211 height 35
click at [279, 143] on button "button" at bounding box center [279, 141] width 10 height 10
click at [309, 169] on p "primary-600 → Darkest shade / Base brand (#002468)" at bounding box center [252, 166] width 202 height 9
drag, startPoint x: 168, startPoint y: 155, endPoint x: 142, endPoint y: 155, distance: 25.9
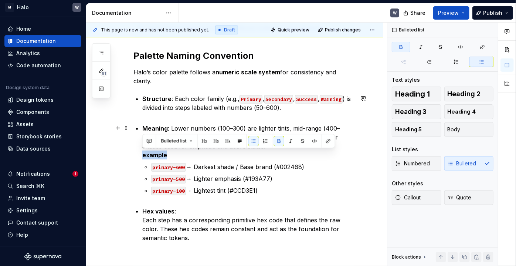
click at [142, 155] on div "**********" at bounding box center [243, 242] width 220 height 445
click at [190, 140] on button "Bulleted list" at bounding box center [177, 141] width 38 height 10
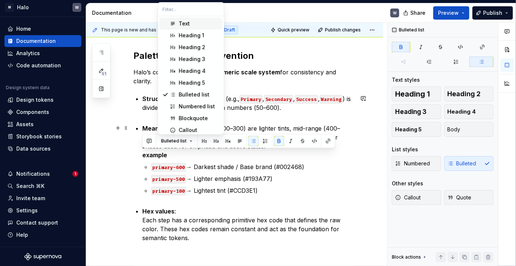
click at [213, 158] on p "Meaning : Lower numbers (100–300) are lighter tints, mid-range (400–600) are co…" at bounding box center [247, 141] width 211 height 35
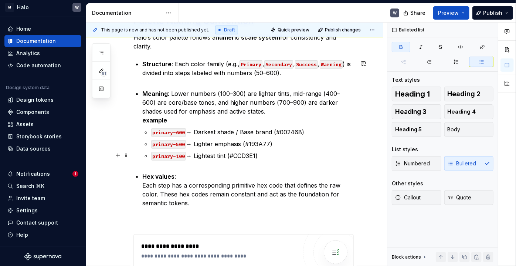
scroll to position [269, 0]
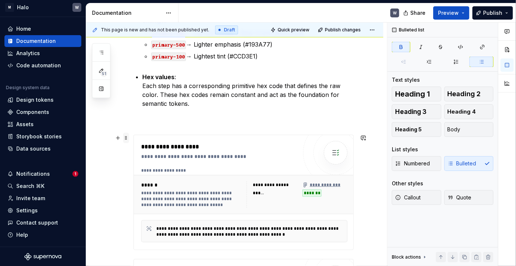
click at [126, 141] on span at bounding box center [126, 138] width 6 height 10
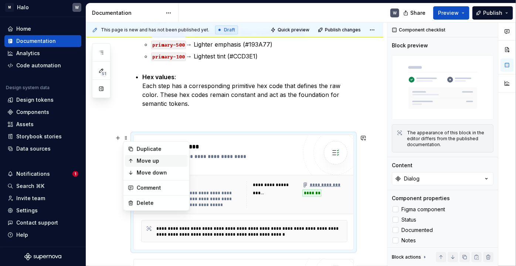
click at [139, 163] on div "Move up" at bounding box center [161, 160] width 48 height 7
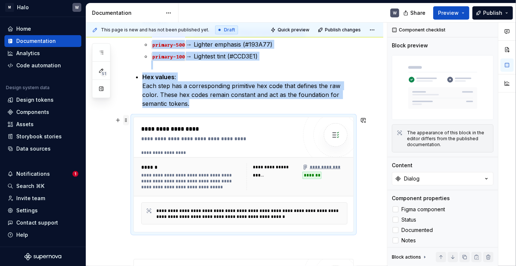
click at [125, 121] on span at bounding box center [126, 120] width 6 height 10
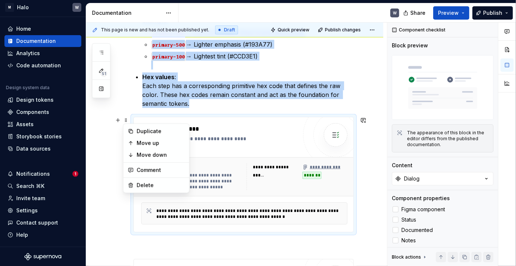
click at [130, 142] on icon at bounding box center [130, 142] width 3 height 3
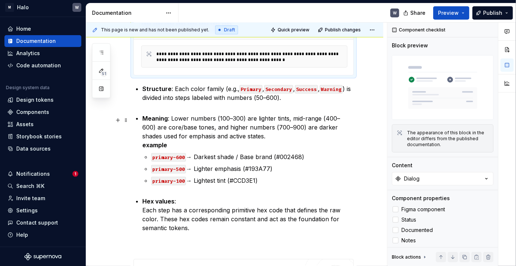
scroll to position [113, 0]
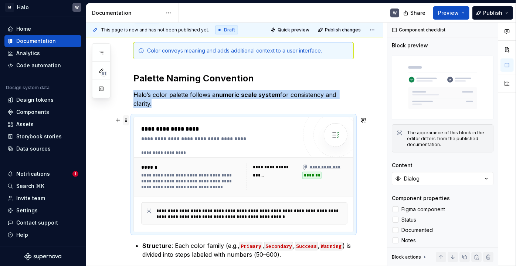
click at [128, 120] on span at bounding box center [126, 120] width 6 height 10
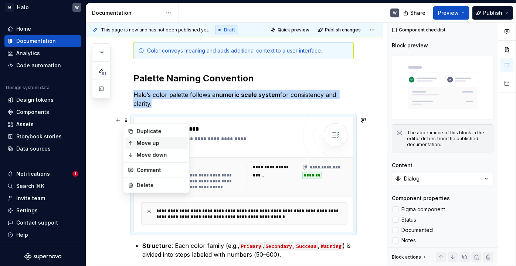
click at [133, 143] on icon at bounding box center [131, 143] width 6 height 6
type textarea "*"
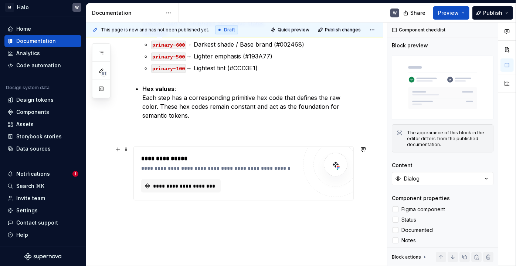
scroll to position [415, 0]
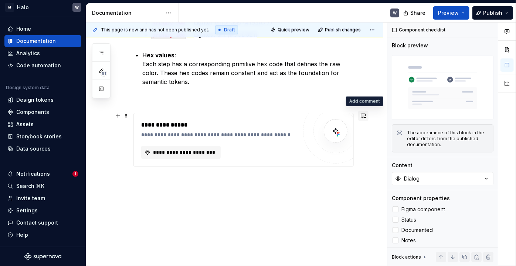
click at [365, 115] on button "button" at bounding box center [363, 115] width 10 height 10
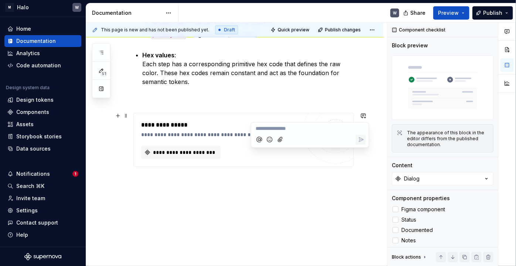
click at [314, 126] on p "**********" at bounding box center [310, 129] width 109 height 8
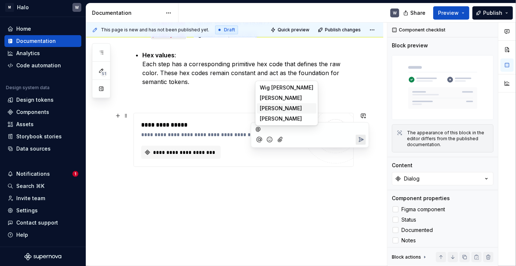
click at [293, 108] on li "RG [PERSON_NAME]" at bounding box center [286, 108] width 59 height 10
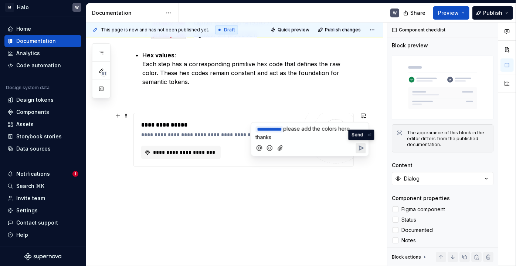
click at [360, 146] on icon "Send" at bounding box center [361, 148] width 4 height 4
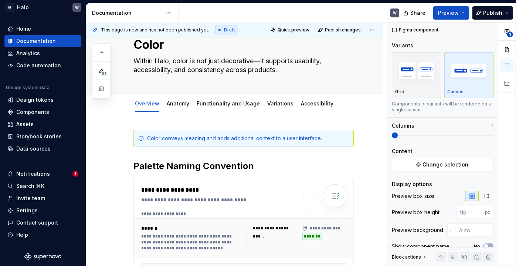
scroll to position [12, 0]
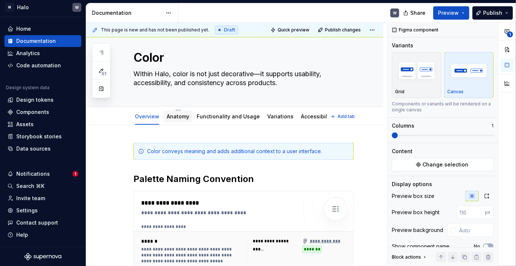
click at [172, 116] on link "Anatomy" at bounding box center [178, 116] width 23 height 6
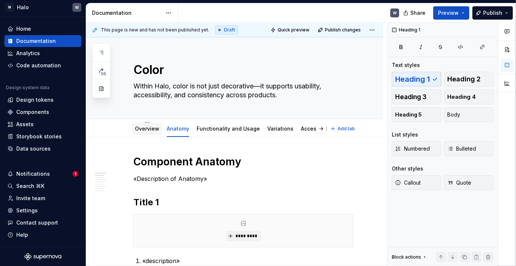
click at [147, 129] on link "Overview" at bounding box center [147, 128] width 24 height 6
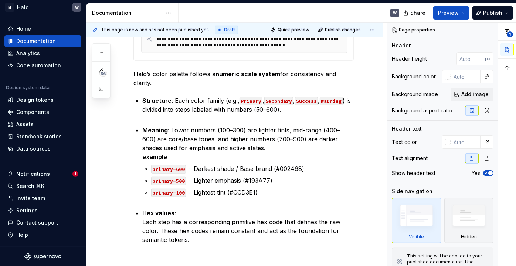
scroll to position [253, 0]
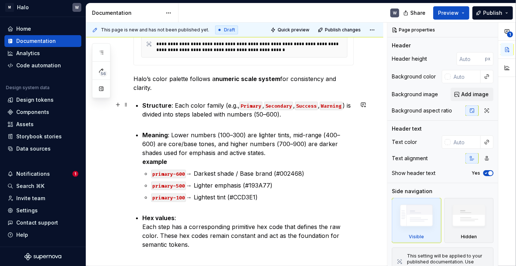
click at [241, 107] on code "Primary" at bounding box center [250, 106] width 23 height 8
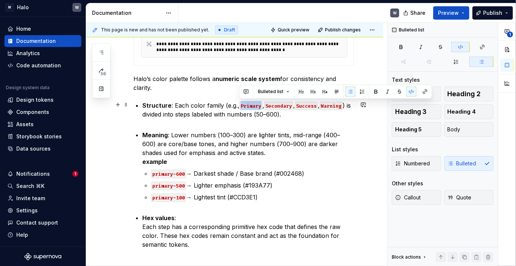
drag, startPoint x: 239, startPoint y: 106, endPoint x: 260, endPoint y: 107, distance: 21.1
click at [260, 107] on code "Primary" at bounding box center [250, 106] width 23 height 8
click at [508, 48] on button "button" at bounding box center [506, 49] width 13 height 13
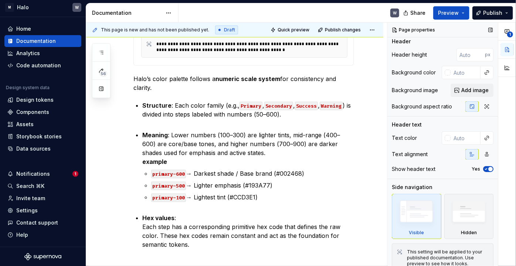
scroll to position [0, 0]
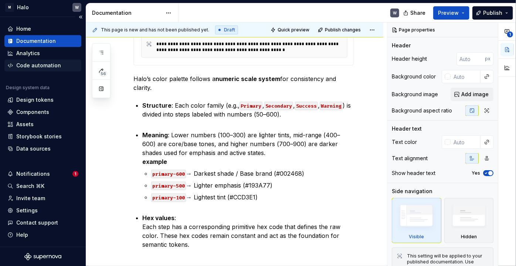
click at [32, 64] on div "Code automation" at bounding box center [38, 65] width 45 height 7
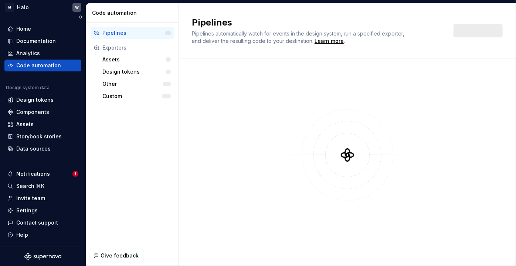
click at [32, 64] on div "Code automation" at bounding box center [38, 65] width 45 height 7
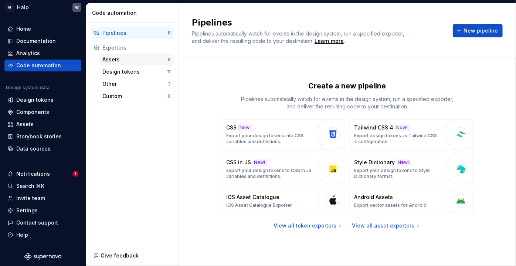
click at [116, 57] on div "Assets" at bounding box center [134, 59] width 65 height 7
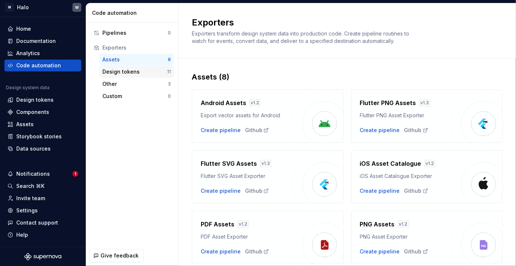
click at [118, 72] on div "Design tokens" at bounding box center [134, 71] width 65 height 7
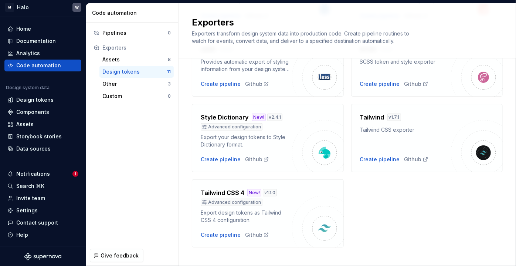
scroll to position [274, 0]
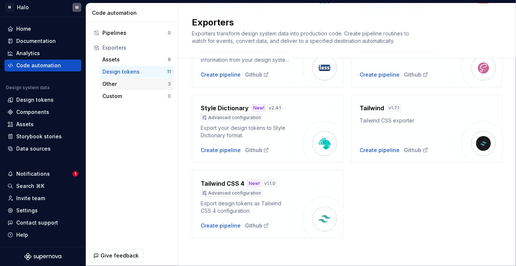
click at [138, 84] on div "Other" at bounding box center [134, 83] width 65 height 7
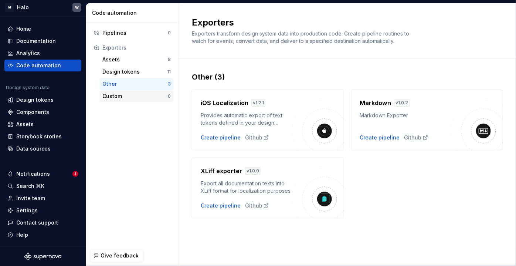
click at [139, 93] on div "Custom" at bounding box center [134, 95] width 65 height 7
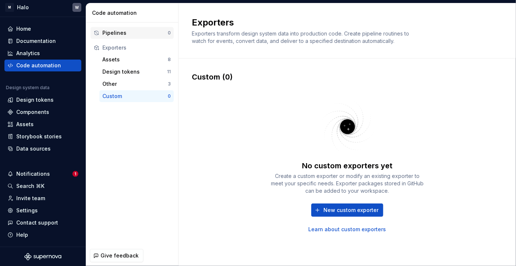
click at [129, 35] on div "Pipelines" at bounding box center [134, 32] width 65 height 7
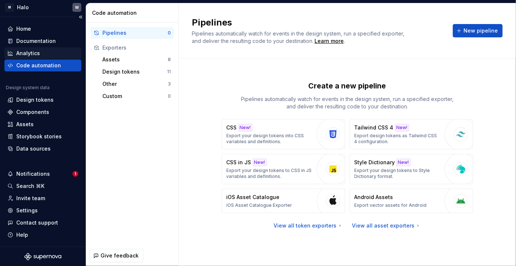
click at [40, 52] on div "Analytics" at bounding box center [42, 53] width 71 height 7
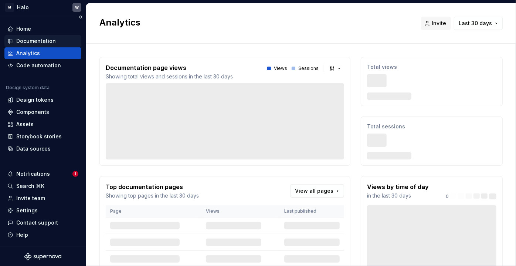
click at [41, 42] on div "Documentation" at bounding box center [36, 40] width 40 height 7
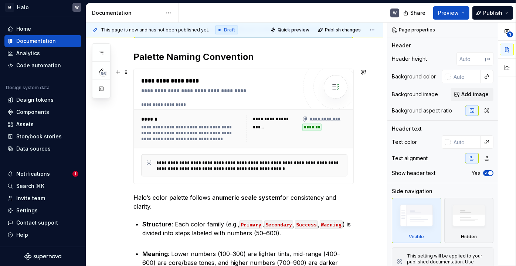
scroll to position [168, 0]
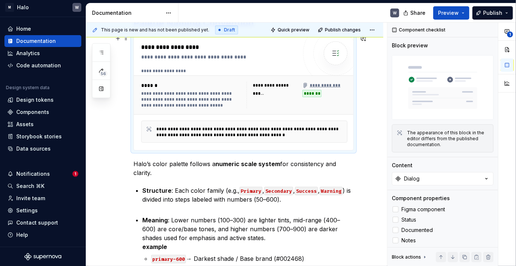
drag, startPoint x: 308, startPoint y: 94, endPoint x: 308, endPoint y: 102, distance: 7.4
click at [308, 102] on div "**********" at bounding box center [296, 95] width 101 height 27
click at [166, 175] on p "Halo’s color palette follows a numeric scale system for consistency and clarity." at bounding box center [243, 168] width 220 height 18
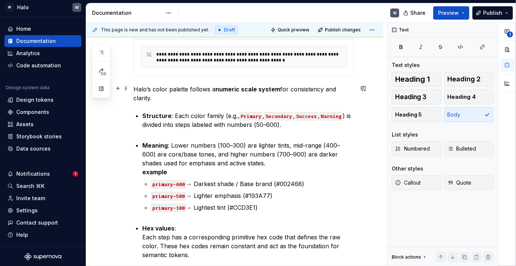
scroll to position [253, 0]
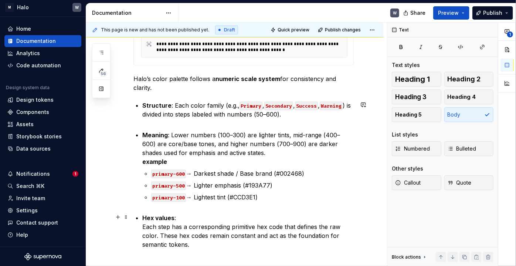
click at [152, 210] on ul "Structure : Each color family (e.g., Primary , Secondary , Success , Warning ) …" at bounding box center [247, 175] width 211 height 148
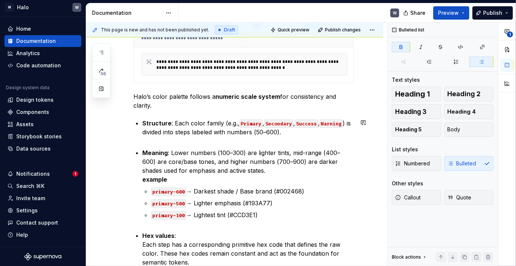
scroll to position [235, 0]
click at [330, 171] on p "Meaning : Lower numbers (100–300) are lighter tints, mid-range (400–600) are co…" at bounding box center [247, 165] width 211 height 35
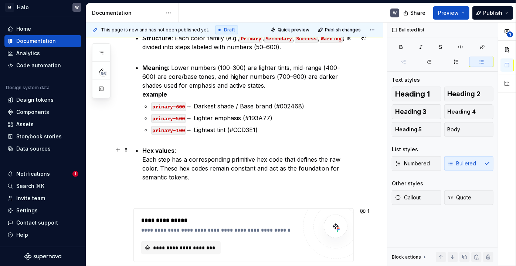
scroll to position [253, 0]
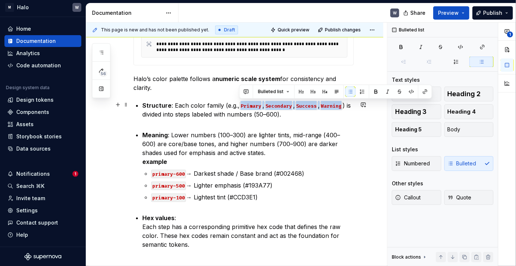
drag, startPoint x: 344, startPoint y: 104, endPoint x: 239, endPoint y: 108, distance: 105.4
click at [239, 108] on p "Structure : Each color family (e.g., Primary , Secondary , Success , Warning ) …" at bounding box center [247, 114] width 211 height 27
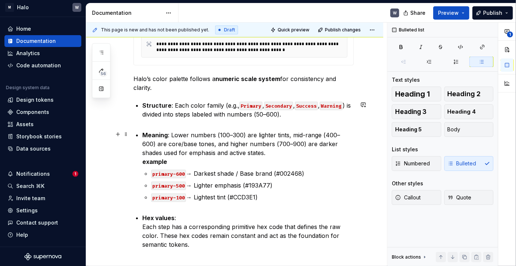
click at [306, 139] on p "Meaning : Lower numbers (100–300) are lighter tints, mid-range (400–600) are co…" at bounding box center [247, 147] width 211 height 35
click at [249, 106] on code "Primary" at bounding box center [250, 106] width 23 height 8
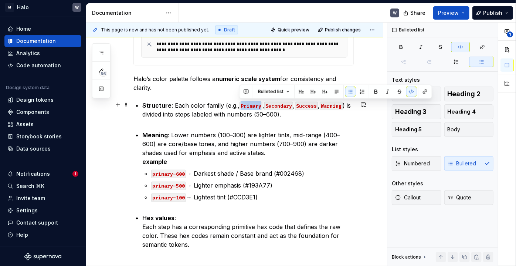
drag, startPoint x: 239, startPoint y: 105, endPoint x: 260, endPoint y: 106, distance: 21.4
click at [260, 106] on code "Primary" at bounding box center [250, 106] width 23 height 8
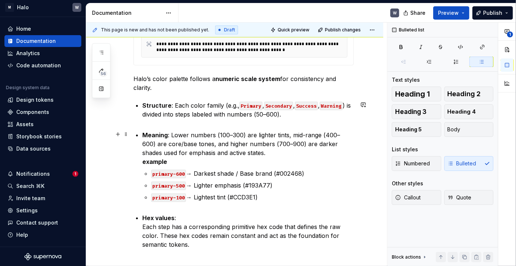
click at [263, 131] on p "Meaning : Lower numbers (100–300) are lighter tints, mid-range (400–600) are co…" at bounding box center [247, 147] width 211 height 35
click at [168, 13] on html "M Halo W Home Documentation Analytics Code automation Design system data Design…" at bounding box center [258, 133] width 516 height 266
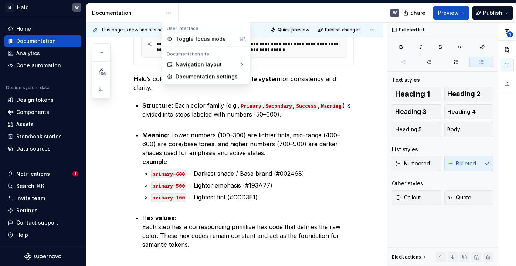
click at [231, 115] on html "M Halo W Home Documentation Analytics Code automation Design system data Design…" at bounding box center [258, 133] width 516 height 266
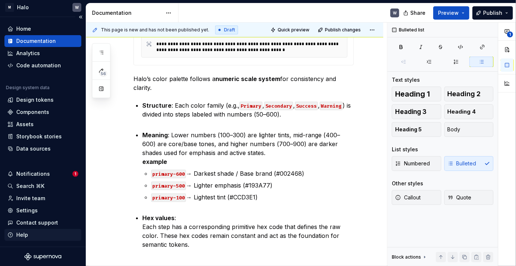
click at [24, 236] on div "Help" at bounding box center [22, 234] width 12 height 7
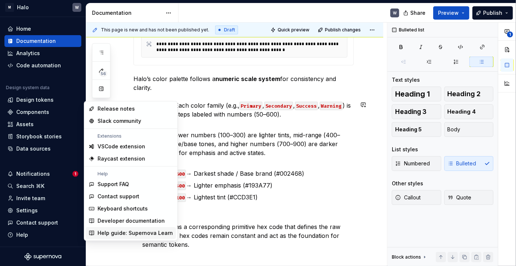
click at [119, 233] on div "Help guide: Supernova Learn" at bounding box center [135, 232] width 75 height 7
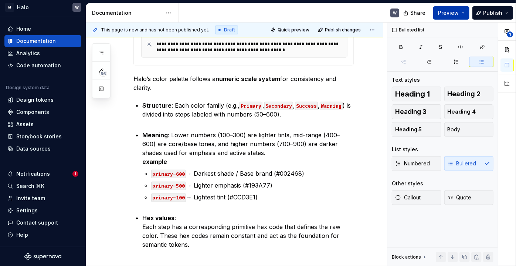
click at [452, 12] on span "Preview" at bounding box center [448, 12] width 21 height 7
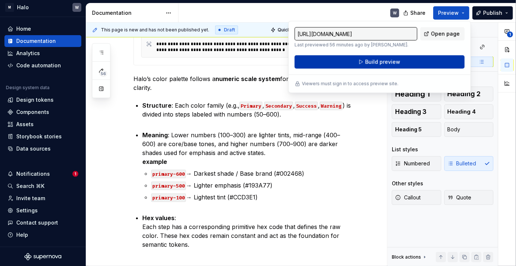
click at [392, 63] on span "Build preview" at bounding box center [382, 61] width 35 height 7
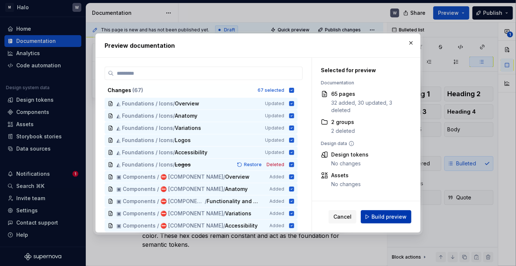
click at [377, 214] on span "Build preview" at bounding box center [388, 216] width 35 height 7
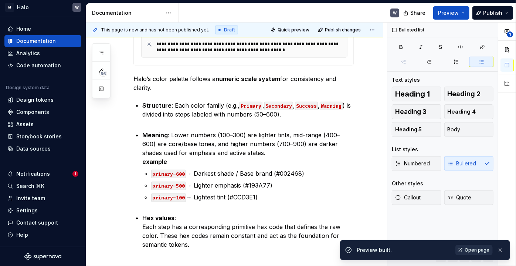
click at [478, 250] on span "Open page" at bounding box center [476, 250] width 25 height 6
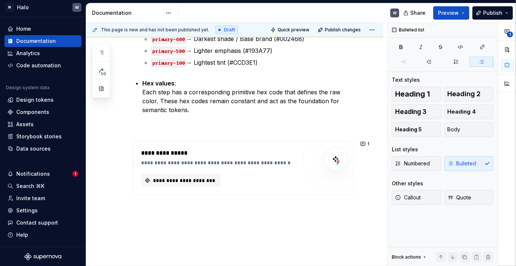
scroll to position [421, 0]
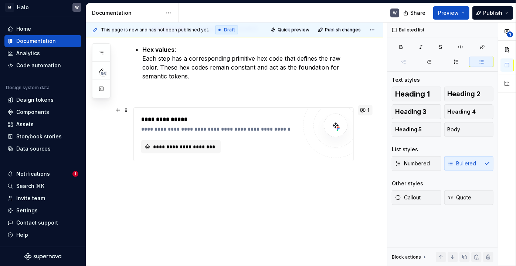
click at [366, 113] on button "1" at bounding box center [365, 110] width 14 height 10
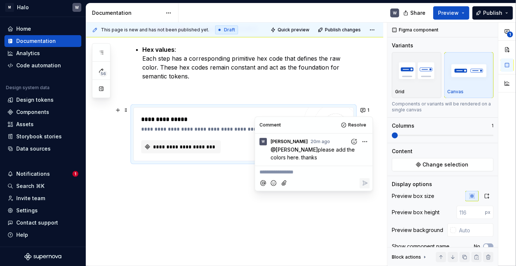
click at [330, 158] on p "@ [PERSON_NAME] please add the colors here. thanks" at bounding box center [315, 154] width 90 height 16
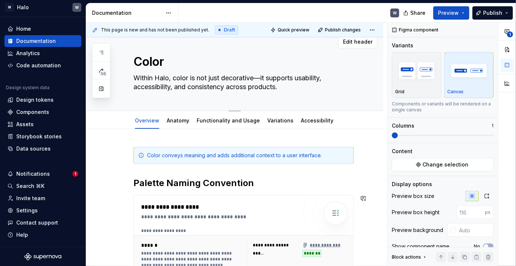
scroll to position [0, 0]
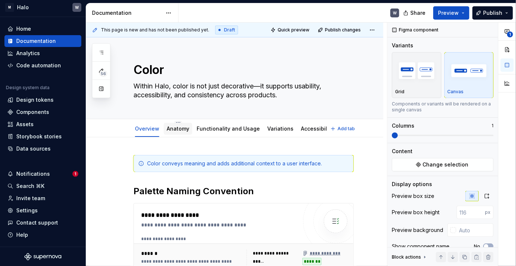
click at [179, 132] on div "Anatomy" at bounding box center [178, 128] width 23 height 9
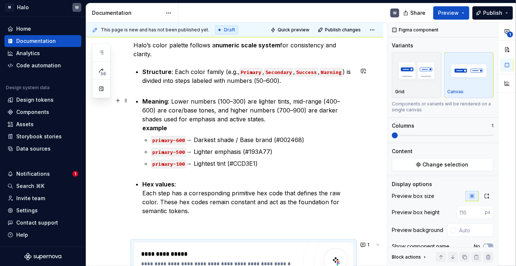
scroll to position [253, 0]
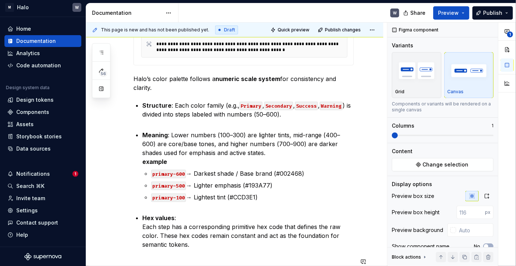
click at [225, 248] on div "**********" at bounding box center [243, 124] width 220 height 445
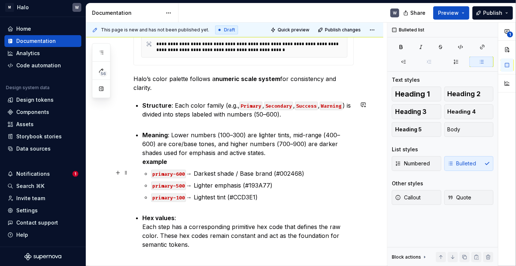
click at [197, 173] on p "primary-600 → Darkest shade / Base brand (#002468)" at bounding box center [252, 173] width 202 height 9
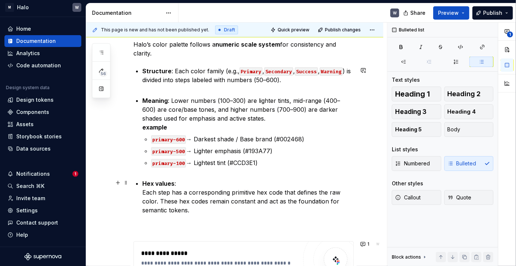
scroll to position [286, 0]
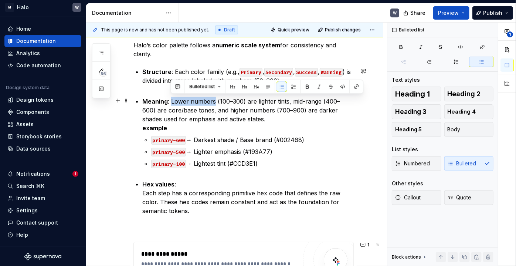
drag, startPoint x: 171, startPoint y: 100, endPoint x: 214, endPoint y: 102, distance: 43.3
click at [214, 102] on p "Meaning : Lower numbers (100–300) are lighter tints, mid-range (400–600) are co…" at bounding box center [247, 114] width 211 height 35
click at [216, 235] on div "**********" at bounding box center [243, 90] width 220 height 445
drag, startPoint x: 171, startPoint y: 101, endPoint x: 212, endPoint y: 103, distance: 41.8
click at [212, 103] on p "Meaning : Lower numbers (100–300) are lighter tints, mid-range (400–600) are co…" at bounding box center [247, 114] width 211 height 35
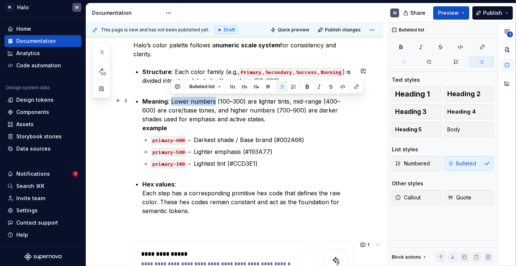
click at [212, 104] on p "Meaning : Lower numbers (100–300) are lighter tints, mid-range (400–600) are co…" at bounding box center [247, 114] width 211 height 35
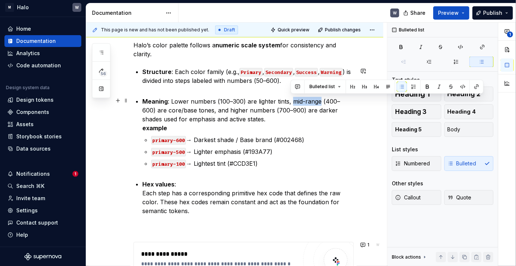
drag, startPoint x: 291, startPoint y: 101, endPoint x: 319, endPoint y: 100, distance: 28.1
click at [319, 99] on p "Meaning : Lower numbers (100–300) are lighter tints, mid-range (400–600) are co…" at bounding box center [247, 114] width 211 height 35
click at [291, 110] on p "Meaning : Lower numbers (100–300) are lighter tints, mid-range (400–600) are co…" at bounding box center [247, 114] width 211 height 35
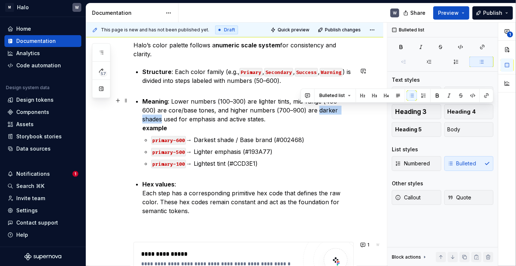
drag, startPoint x: 302, startPoint y: 111, endPoint x: 340, endPoint y: 110, distance: 38.4
click at [340, 110] on p "Meaning : Lower numbers (100–300) are lighter tints, mid-range (400–600) are co…" at bounding box center [247, 114] width 211 height 35
click at [130, 235] on div "**********" at bounding box center [234, 126] width 297 height 551
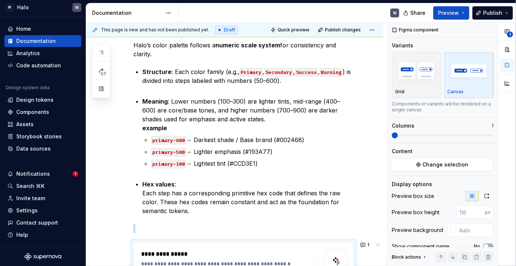
scroll to position [314, 0]
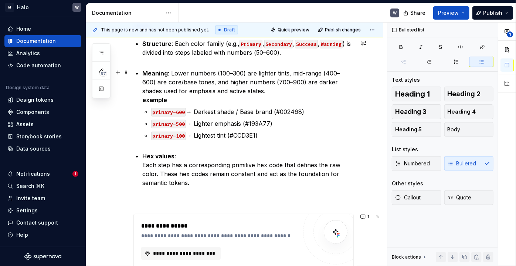
click at [197, 71] on p "Meaning : Lower numbers (100–300) are lighter tints, mid-range (400–600) are co…" at bounding box center [247, 86] width 211 height 35
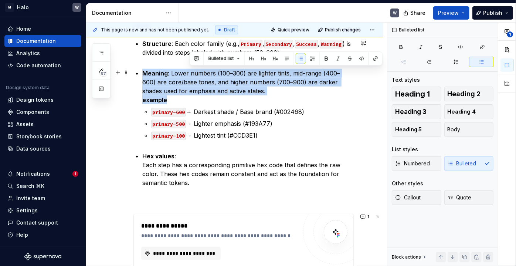
click at [197, 71] on p "Meaning : Lower numbers (100–300) are lighter tints, mid-range (400–600) are co…" at bounding box center [247, 86] width 211 height 35
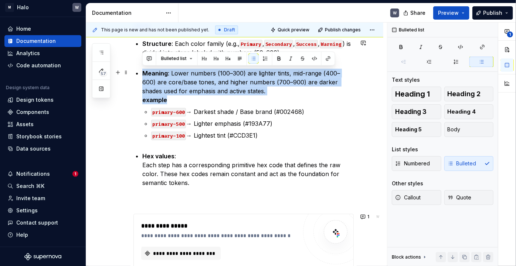
click at [202, 77] on p "Meaning : Lower numbers (100–300) are lighter tints, mid-range (400–600) are co…" at bounding box center [247, 86] width 211 height 35
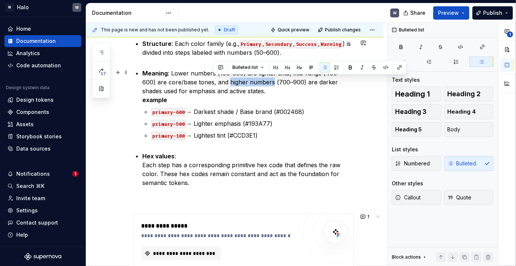
drag, startPoint x: 216, startPoint y: 81, endPoint x: 258, endPoint y: 83, distance: 41.8
click at [258, 83] on p "Meaning : Lower numbers (100–300) are lighter tints, mid-range (400–600) are co…" at bounding box center [247, 86] width 211 height 35
type textarea "*"
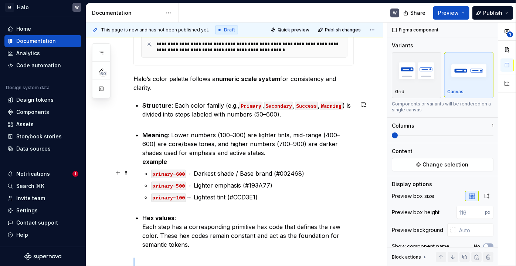
scroll to position [286, 0]
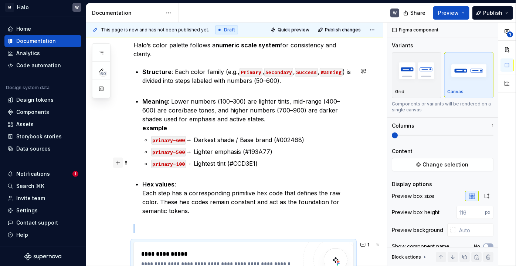
click at [118, 163] on button "button" at bounding box center [118, 162] width 10 height 10
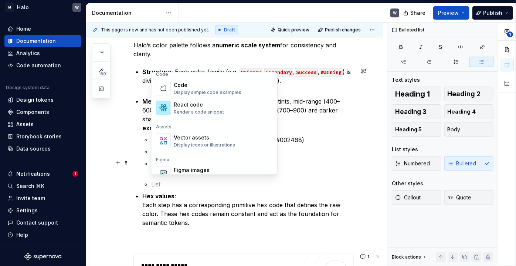
scroll to position [638, 0]
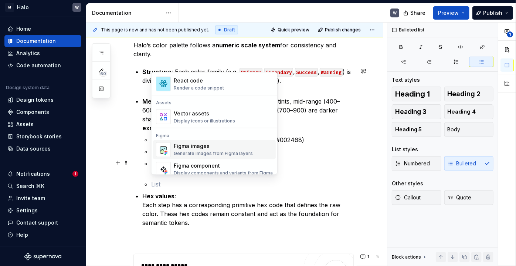
click at [207, 144] on div "Figma images" at bounding box center [213, 145] width 79 height 7
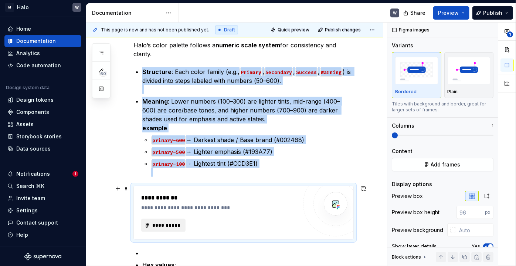
click at [168, 221] on span "**********" at bounding box center [166, 224] width 29 height 7
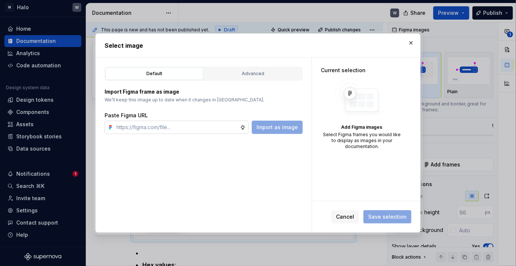
type textarea "*"
type input "https://www.figma.com/design/X3TeYHXqqQoJMt0xtkQNul/icon---drawings?node-id=82-…"
click at [264, 126] on span "Import as image" at bounding box center [276, 126] width 41 height 7
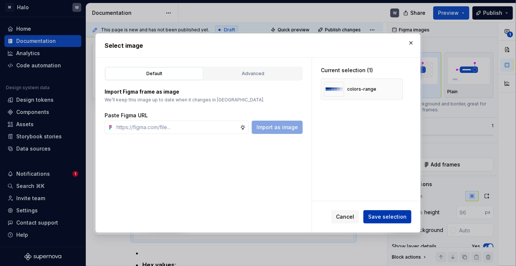
click at [395, 217] on span "Save selection" at bounding box center [387, 216] width 38 height 7
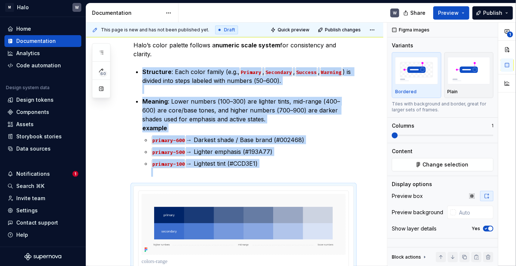
scroll to position [302, 0]
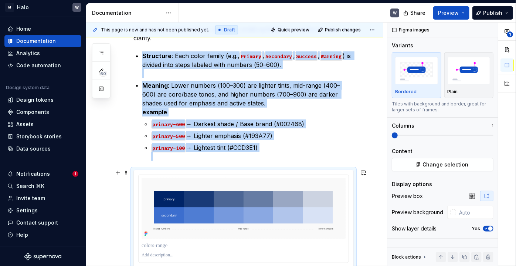
click at [103, 197] on div "**********" at bounding box center [234, 173] width 297 height 676
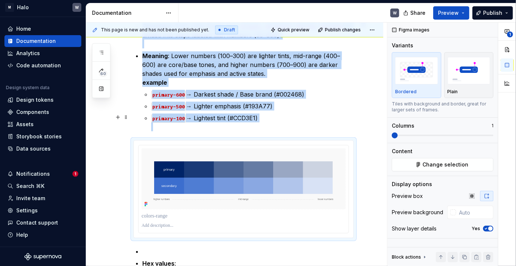
scroll to position [336, 0]
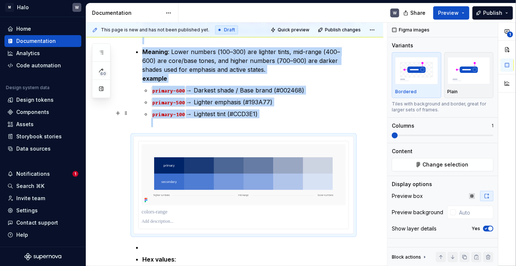
click at [255, 119] on p "primary-100 → Lightest tint (#CCD3E1)" at bounding box center [252, 118] width 202 height 18
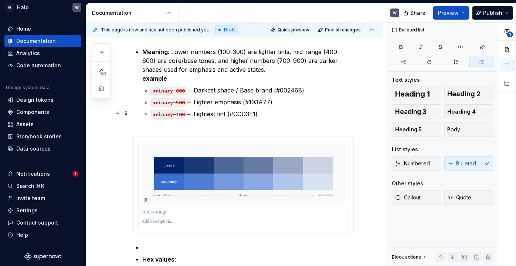
click at [275, 113] on p "primary-100 → Lightest tint (#CCD3E1)" at bounding box center [252, 118] width 202 height 18
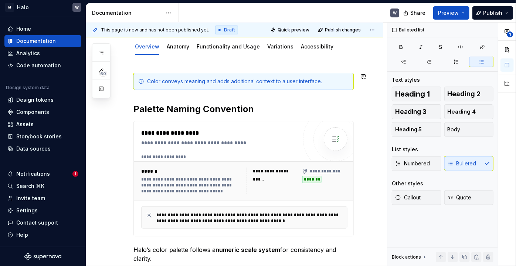
scroll to position [41, 0]
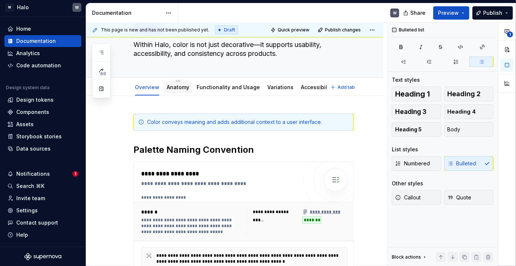
click at [178, 88] on link "Anatomy" at bounding box center [178, 87] width 23 height 6
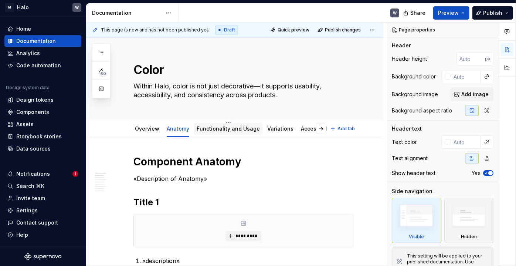
click at [226, 130] on link "Functionality and Usage" at bounding box center [228, 128] width 63 height 6
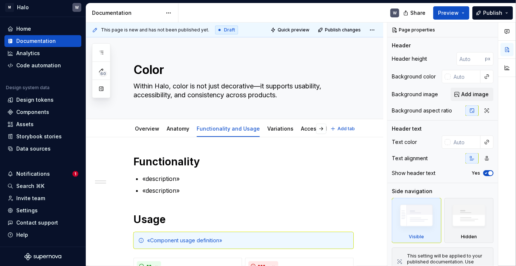
scroll to position [67, 0]
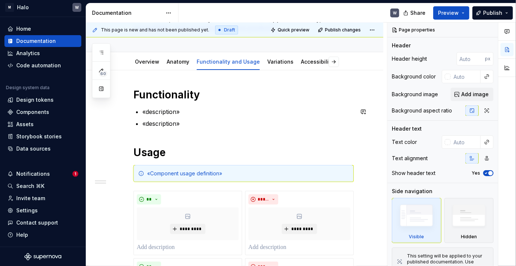
click at [152, 125] on p "«description»" at bounding box center [247, 123] width 211 height 9
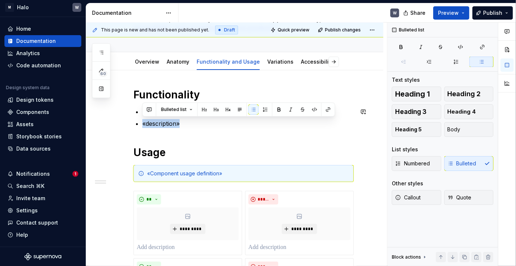
drag, startPoint x: 184, startPoint y: 123, endPoint x: 142, endPoint y: 123, distance: 41.4
click at [142, 123] on p "«description»" at bounding box center [247, 123] width 211 height 9
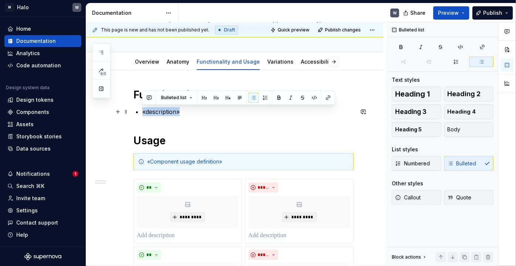
drag, startPoint x: 169, startPoint y: 110, endPoint x: 142, endPoint y: 111, distance: 27.4
click at [142, 111] on div "**********" at bounding box center [243, 220] width 220 height 265
click at [202, 117] on div "**********" at bounding box center [243, 220] width 220 height 265
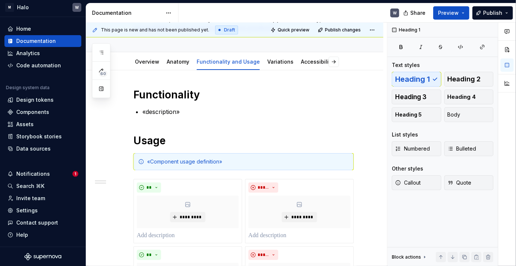
click at [506, 130] on div at bounding box center [507, 145] width 18 height 244
type textarea "*"
click at [163, 112] on p "«description»" at bounding box center [247, 111] width 211 height 9
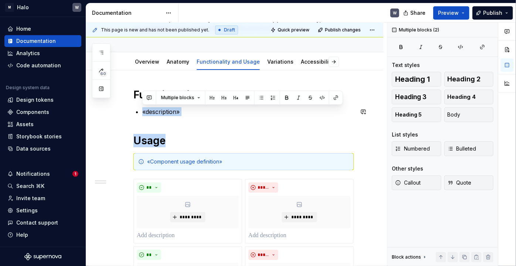
drag, startPoint x: 142, startPoint y: 112, endPoint x: 184, endPoint y: 116, distance: 42.3
click at [184, 116] on div "**********" at bounding box center [243, 220] width 220 height 265
click at [185, 116] on div "**********" at bounding box center [243, 220] width 220 height 265
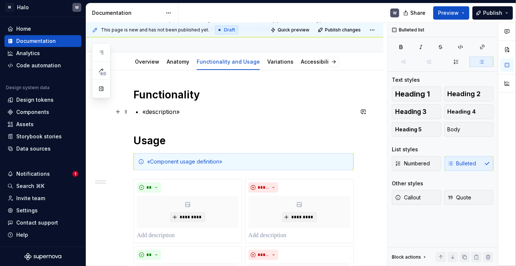
click at [180, 112] on p "«description»" at bounding box center [247, 111] width 211 height 9
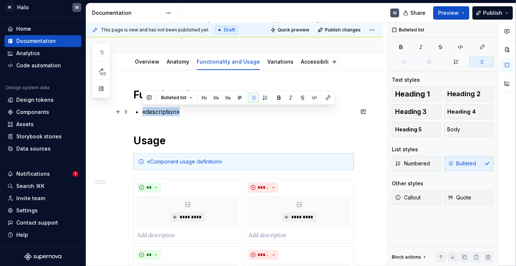
drag, startPoint x: 184, startPoint y: 112, endPoint x: 141, endPoint y: 110, distance: 42.5
click at [141, 110] on div "**********" at bounding box center [243, 220] width 220 height 265
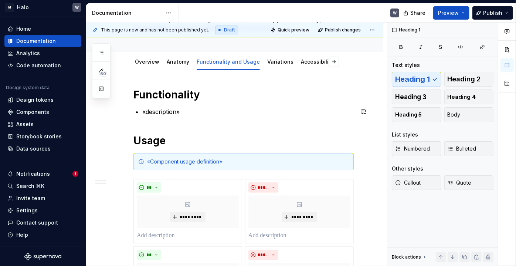
drag, startPoint x: 210, startPoint y: 129, endPoint x: 185, endPoint y: 117, distance: 27.8
click at [208, 128] on div "**********" at bounding box center [243, 220] width 220 height 265
click at [181, 109] on p "«description»" at bounding box center [247, 111] width 211 height 9
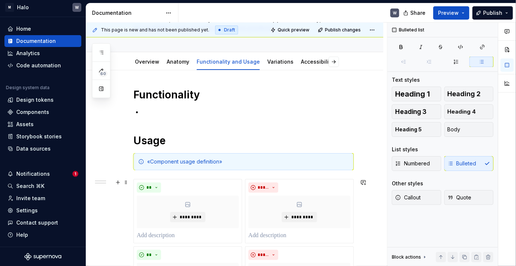
drag, startPoint x: 243, startPoint y: 242, endPoint x: 242, endPoint y: 237, distance: 5.2
click at [243, 242] on div "**********" at bounding box center [243, 257] width 220 height 156
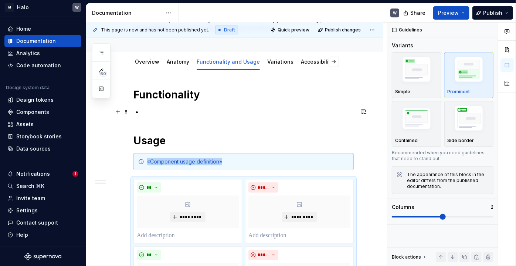
click at [144, 111] on p at bounding box center [247, 111] width 211 height 9
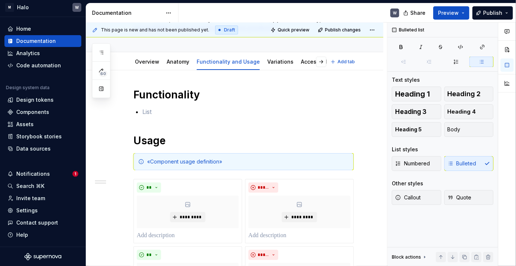
type textarea "*"
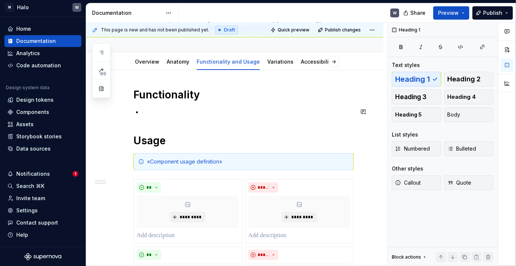
click at [194, 119] on div "**********" at bounding box center [243, 220] width 220 height 265
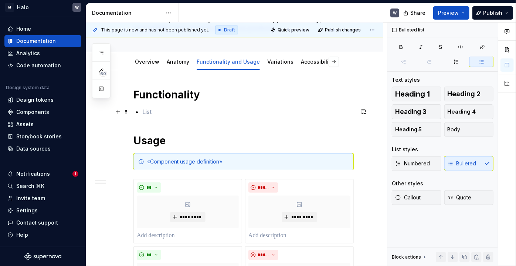
click at [180, 113] on p at bounding box center [247, 111] width 211 height 9
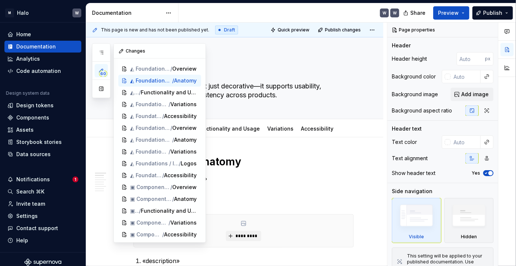
click at [103, 69] on icon "button" at bounding box center [101, 71] width 4 height 4
click at [103, 55] on icon "button" at bounding box center [101, 53] width 6 height 6
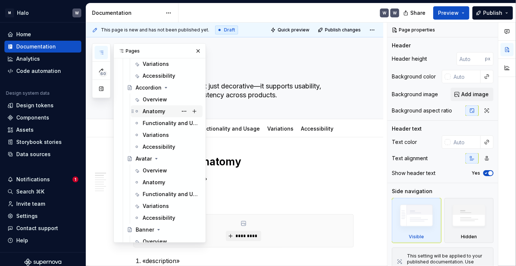
scroll to position [336, 0]
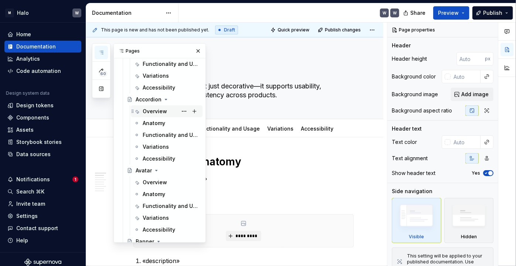
click at [157, 109] on div "Overview" at bounding box center [155, 111] width 24 height 7
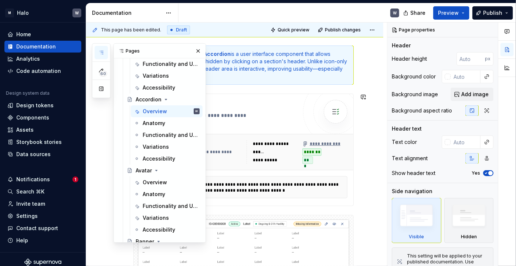
scroll to position [33, 0]
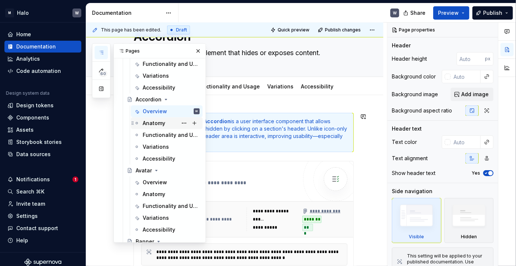
click at [158, 121] on div "Anatomy" at bounding box center [154, 122] width 23 height 7
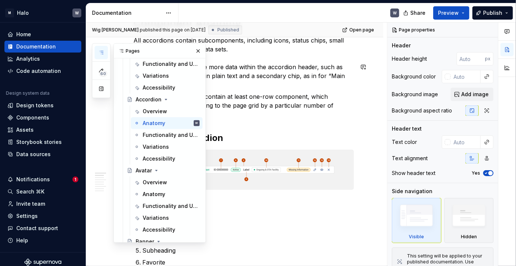
scroll to position [134, 0]
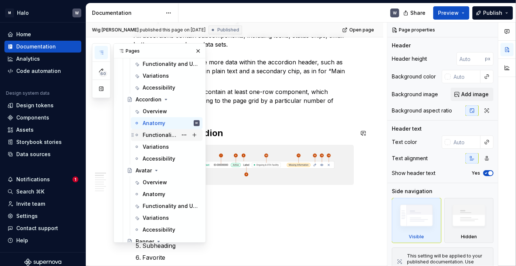
click at [149, 135] on div "Functionality and Usage" at bounding box center [160, 134] width 35 height 7
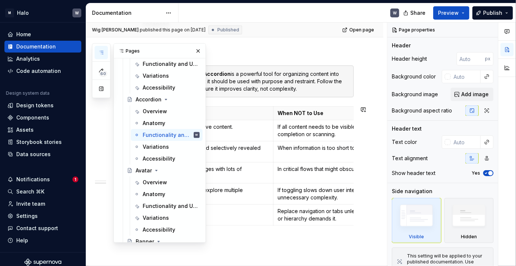
scroll to position [150, 0]
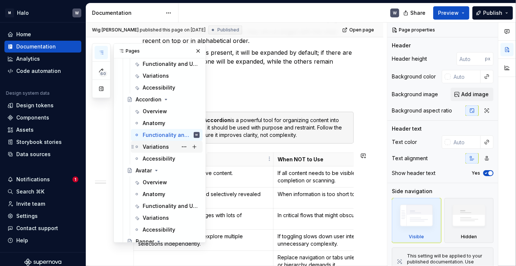
click at [156, 145] on div "Variations" at bounding box center [156, 146] width 26 height 7
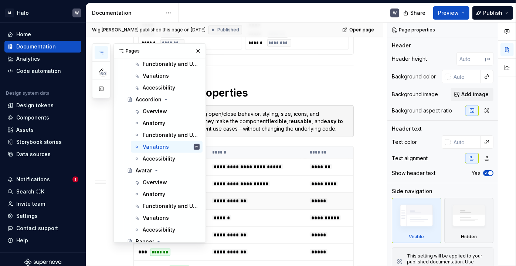
scroll to position [436, 0]
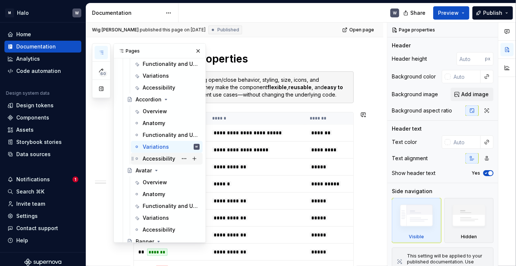
click at [152, 161] on div "Accessibility" at bounding box center [159, 158] width 33 height 7
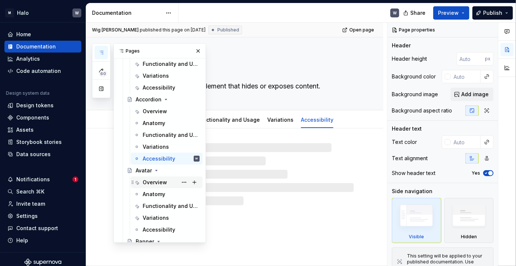
click at [157, 184] on div "Overview" at bounding box center [155, 181] width 24 height 7
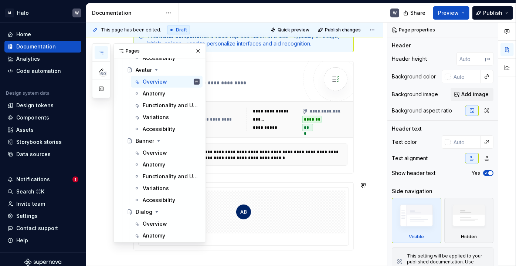
scroll to position [134, 0]
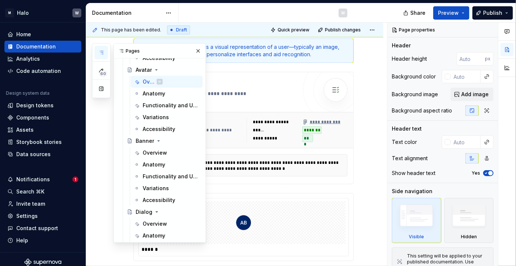
type textarea "*"
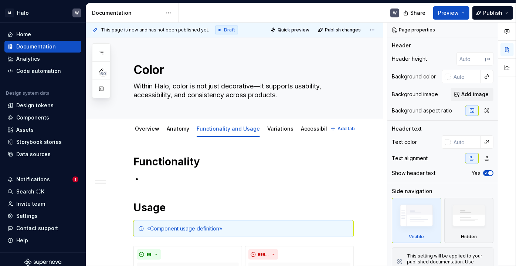
type textarea "*"
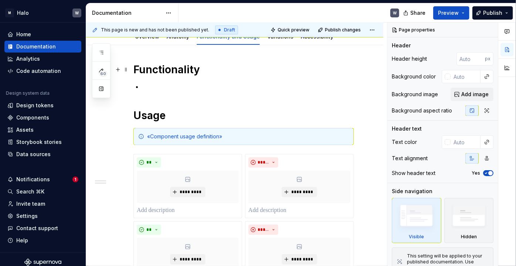
scroll to position [101, 0]
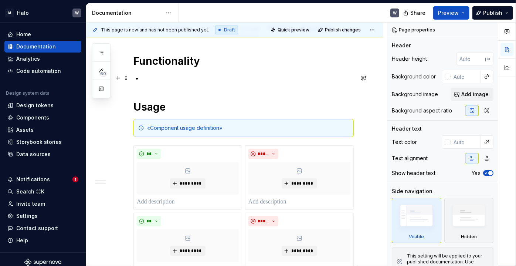
click at [150, 81] on p at bounding box center [247, 78] width 211 height 9
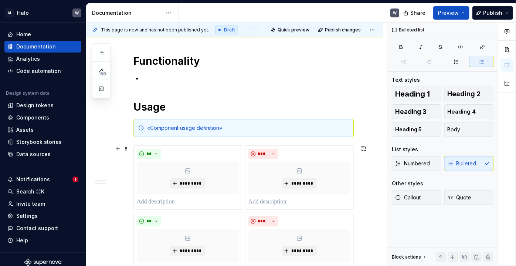
click at [133, 249] on div "**********" at bounding box center [243, 223] width 220 height 156
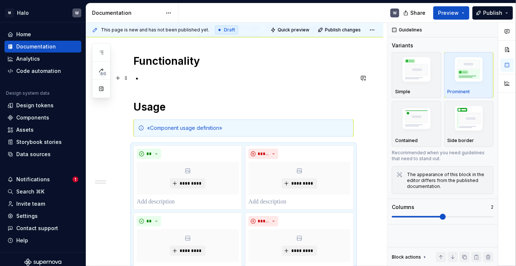
click at [146, 77] on p at bounding box center [247, 78] width 211 height 9
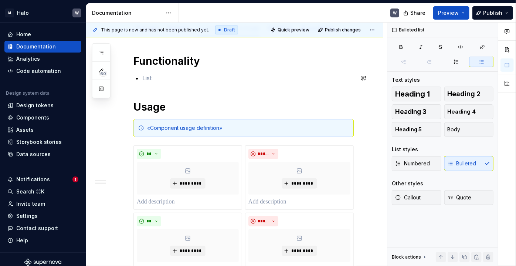
click at [143, 76] on p at bounding box center [247, 78] width 211 height 9
click at [150, 79] on p "sdsdsdsd" at bounding box center [247, 78] width 211 height 9
click at [112, 252] on div "**********" at bounding box center [234, 222] width 297 height 371
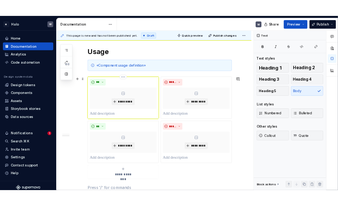
scroll to position [86, 0]
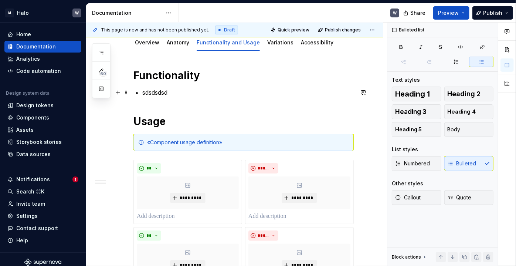
click at [171, 94] on p "sdsdsdsd" at bounding box center [247, 92] width 211 height 9
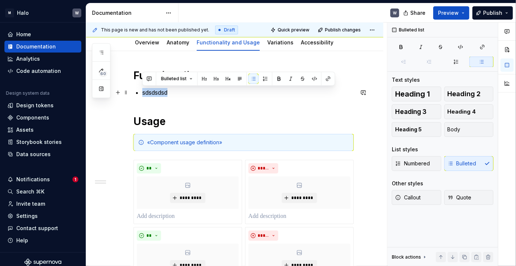
drag, startPoint x: 171, startPoint y: 91, endPoint x: 143, endPoint y: 91, distance: 28.1
click at [143, 91] on p "sdsdsdsd" at bounding box center [247, 92] width 211 height 9
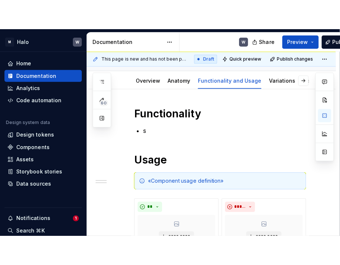
scroll to position [95, 0]
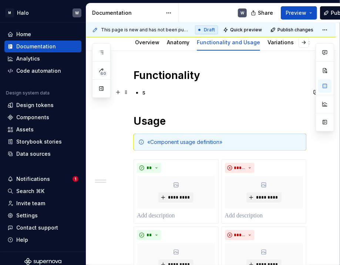
click at [150, 93] on p "s" at bounding box center [224, 92] width 164 height 9
click at [152, 95] on p "s" at bounding box center [224, 92] width 164 height 9
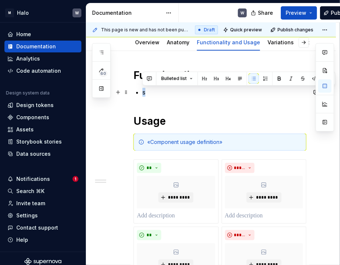
drag, startPoint x: 148, startPoint y: 95, endPoint x: 142, endPoint y: 94, distance: 6.3
click at [142, 94] on p "s" at bounding box center [224, 92] width 164 height 9
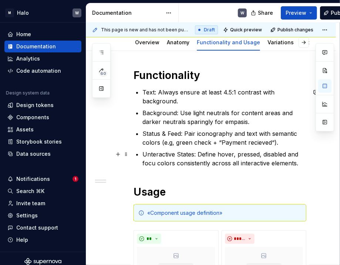
click at [146, 155] on p "Unteractive States: Define hover, pressed, disabled and focu colors consistentl…" at bounding box center [224, 159] width 164 height 18
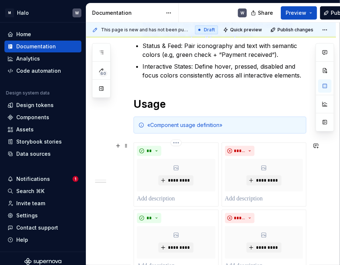
scroll to position [195, 0]
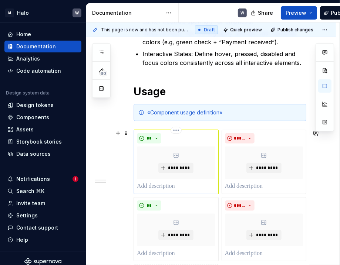
click at [170, 184] on p at bounding box center [176, 186] width 78 height 9
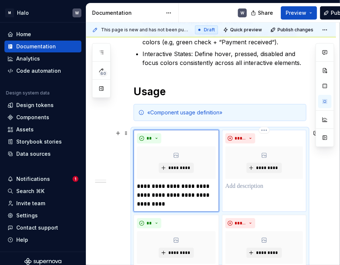
click at [237, 187] on p at bounding box center [264, 186] width 78 height 9
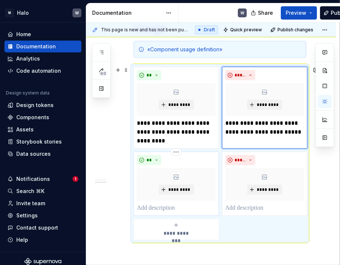
scroll to position [263, 0]
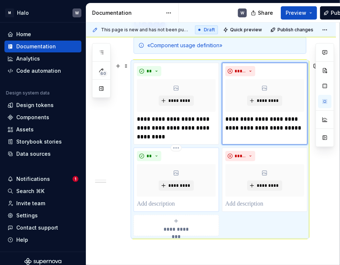
click at [152, 205] on p at bounding box center [176, 204] width 79 height 9
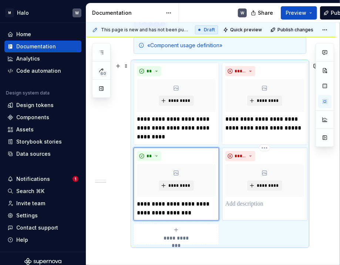
click at [242, 208] on div "***** *********" at bounding box center [264, 184] width 85 height 73
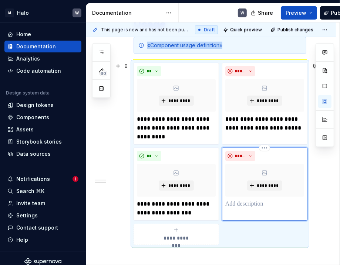
click at [241, 205] on p at bounding box center [264, 204] width 79 height 9
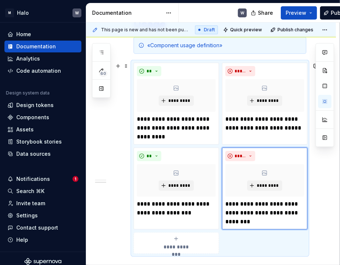
click at [159, 239] on div "**********" at bounding box center [176, 243] width 79 height 15
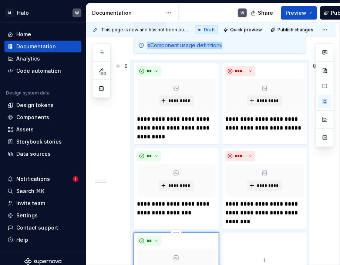
scroll to position [364, 0]
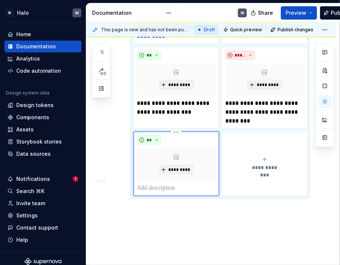
click at [156, 188] on p at bounding box center [176, 188] width 79 height 9
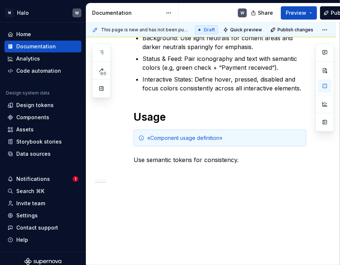
click at [249, 195] on div "Functionality Text: Always ensure at least 4.5:1 contrast with background. Back…" at bounding box center [210, 121] width 249 height 290
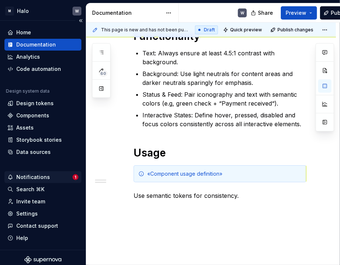
scroll to position [0, 0]
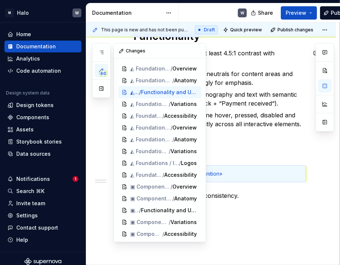
click at [98, 143] on div "60 Pages Add Accessibility guide for tree Page tree. Navigate the tree with the…" at bounding box center [149, 142] width 114 height 199
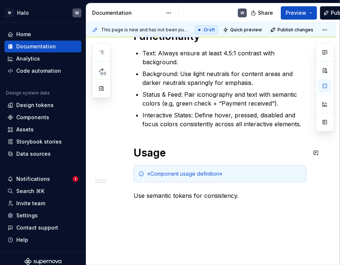
click at [293, 134] on div "Functionality Text: Always ensure at least 4.5:1 contrast with background. Back…" at bounding box center [219, 122] width 173 height 184
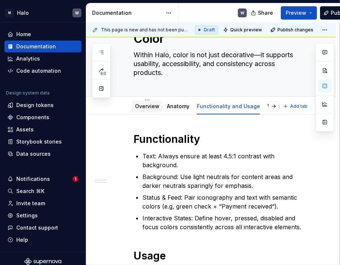
scroll to position [35, 0]
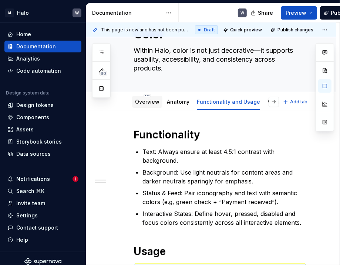
click at [152, 103] on link "Overview" at bounding box center [147, 102] width 24 height 6
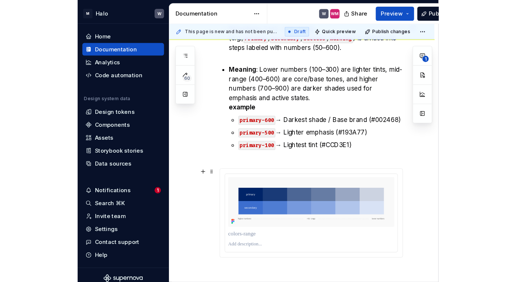
scroll to position [370, 0]
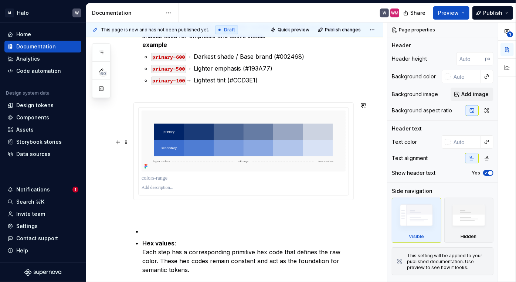
type textarea "*"
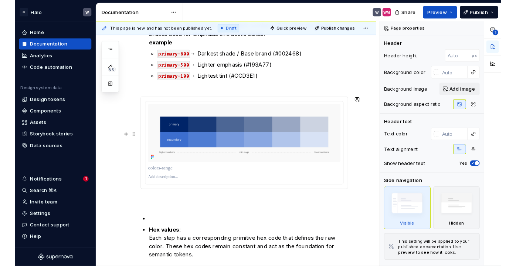
scroll to position [384, 0]
